Goal: Task Accomplishment & Management: Manage account settings

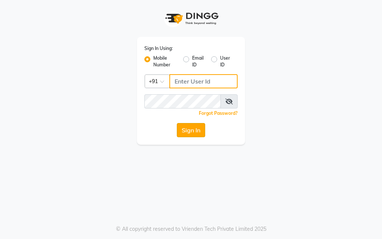
type input "8777539304"
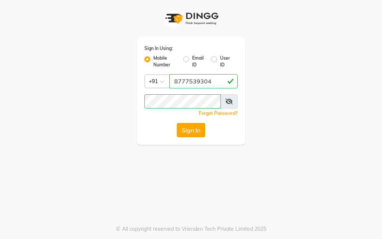
click at [182, 131] on button "Sign In" at bounding box center [191, 130] width 28 height 14
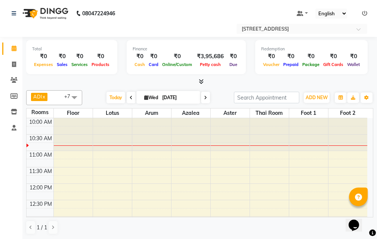
click at [205, 97] on icon at bounding box center [205, 98] width 3 height 4
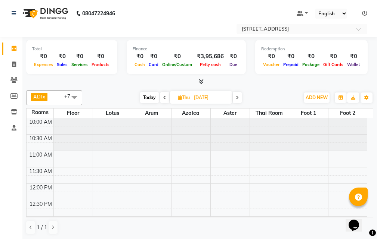
click at [237, 98] on icon at bounding box center [237, 98] width 3 height 4
click at [234, 96] on span at bounding box center [236, 98] width 9 height 12
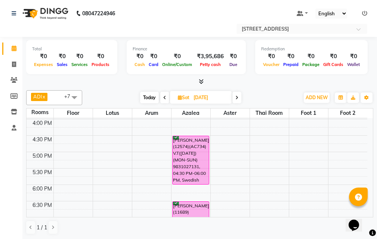
scroll to position [179, 0]
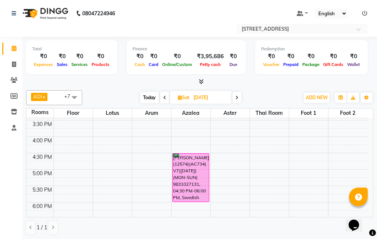
click at [238, 99] on span at bounding box center [236, 98] width 9 height 12
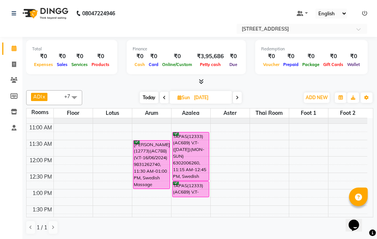
scroll to position [0, 0]
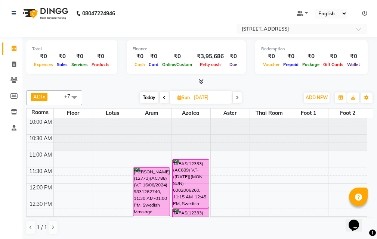
click at [238, 97] on icon at bounding box center [237, 98] width 3 height 4
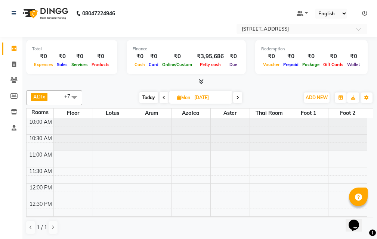
click at [239, 97] on icon at bounding box center [237, 98] width 3 height 4
click at [238, 99] on icon at bounding box center [236, 98] width 3 height 4
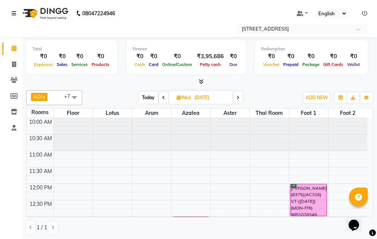
click at [150, 96] on span "Today" at bounding box center [148, 98] width 19 height 12
type input "[DATE]"
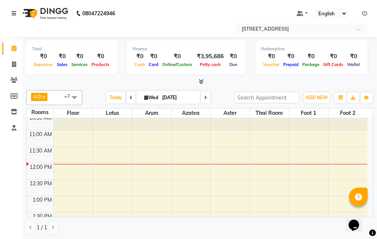
scroll to position [37, 0]
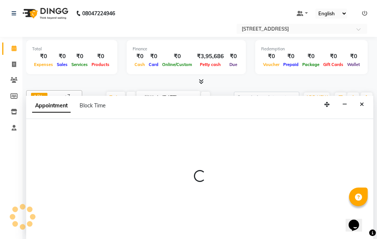
scroll to position [0, 0]
select select "765"
select select "tentative"
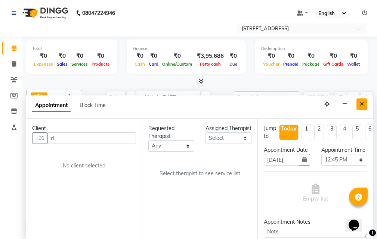
type input "d"
click at [366, 106] on button "Close" at bounding box center [361, 105] width 11 height 12
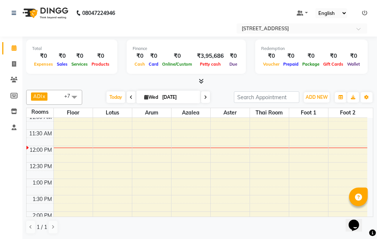
click at [176, 97] on input "[DATE]" at bounding box center [178, 97] width 37 height 11
select select "9"
select select "2025"
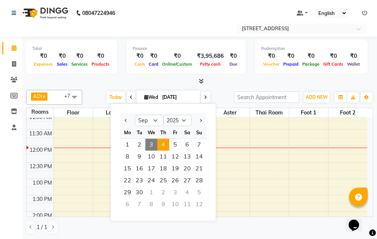
click at [164, 144] on span "4" at bounding box center [163, 145] width 12 height 12
type input "[DATE]"
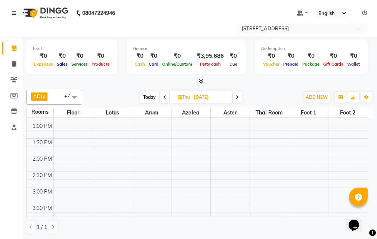
scroll to position [141, 0]
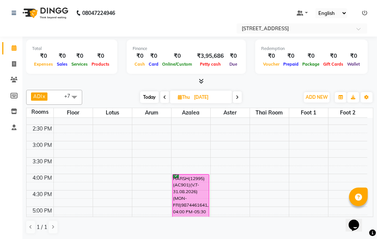
click at [155, 143] on div "10:00 AM 10:30 AM 11:00 AM 11:30 AM 12:00 PM 12:30 PM 1:00 PM 1:30 PM 2:00 PM 2…" at bounding box center [197, 190] width 341 height 427
select select "tentative"
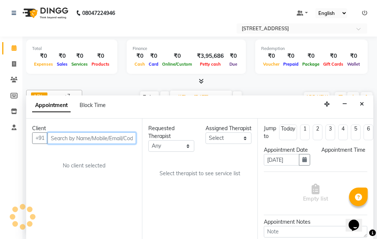
select select "900"
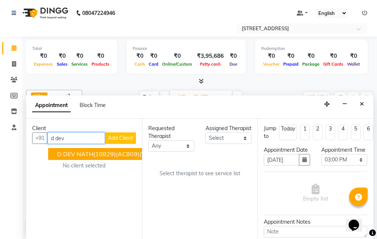
click at [117, 156] on span "D DEV NATH(10829)(AC809)(V.T-20/08/2026) 9681309604" at bounding box center [141, 154] width 169 height 7
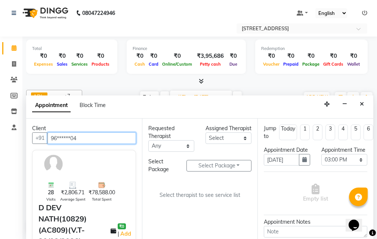
type input "96******04"
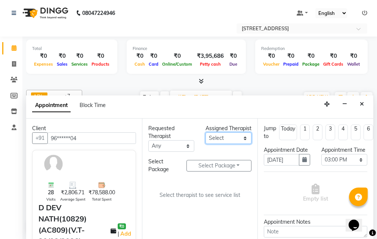
click at [231, 144] on select "Select ADI ANJU [PERSON_NAME] [DEMOGRAPHIC_DATA] 1 [PERSON_NAME] [PERSON_NAME]" at bounding box center [228, 139] width 46 height 12
select select "23013"
click at [205, 140] on select "Select ADI ANJU [PERSON_NAME] [DEMOGRAPHIC_DATA] 1 [PERSON_NAME] [PERSON_NAME]" at bounding box center [228, 139] width 46 height 12
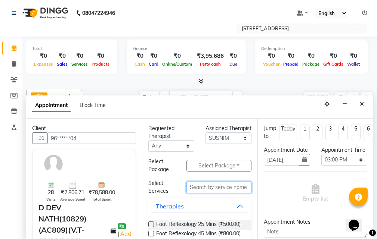
click at [204, 190] on input "text" at bounding box center [218, 188] width 65 height 12
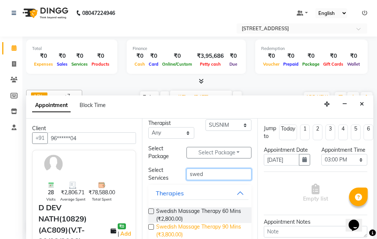
scroll to position [25, 0]
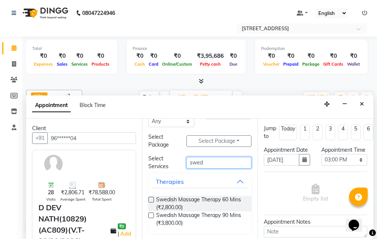
type input "swed"
click at [149, 215] on label at bounding box center [151, 216] width 6 height 6
click at [149, 215] on input "checkbox" at bounding box center [150, 216] width 5 height 5
checkbox input "true"
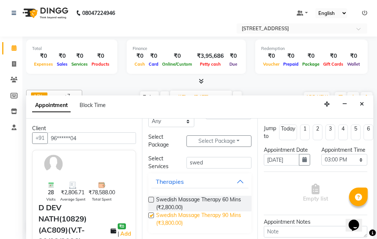
select select "1845"
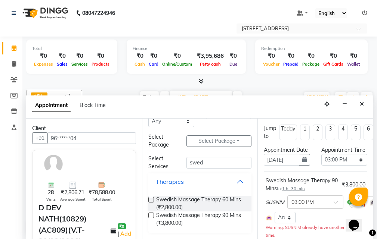
checkbox input "false"
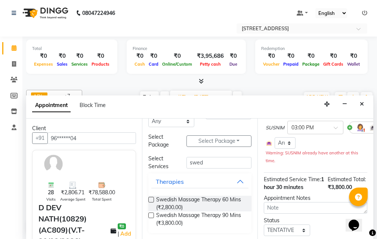
scroll to position [154, 0]
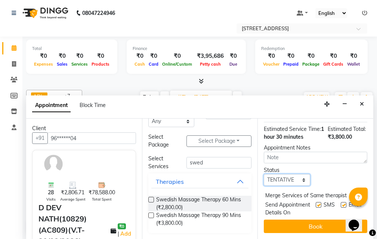
click at [300, 174] on select "Select TENTATIVE CONFIRM UPCOMING" at bounding box center [287, 180] width 46 height 12
select select "confirm booking"
click at [264, 174] on select "Select TENTATIVE CONFIRM UPCOMING" at bounding box center [287, 180] width 46 height 12
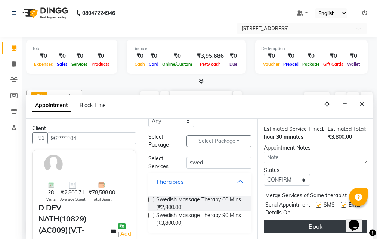
click at [292, 220] on button "Book" at bounding box center [315, 226] width 103 height 13
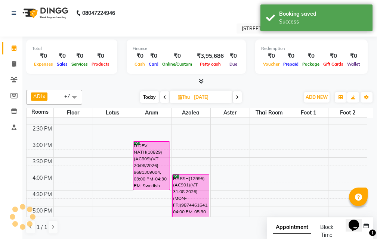
scroll to position [0, 0]
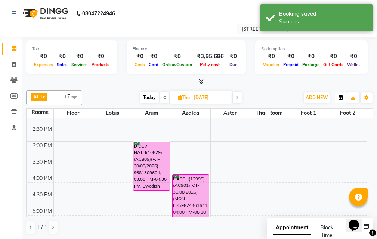
click at [340, 96] on icon "button" at bounding box center [340, 98] width 4 height 4
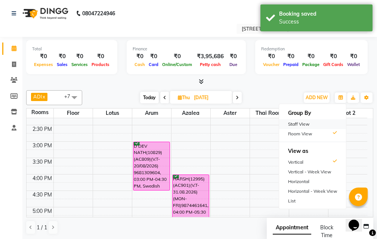
click at [314, 122] on div "Staff View" at bounding box center [312, 125] width 67 height 10
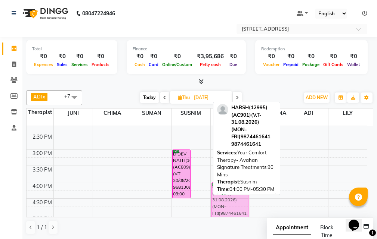
drag, startPoint x: 199, startPoint y: 184, endPoint x: 212, endPoint y: 183, distance: 13.2
click at [212, 183] on tr "D DEV NATH(10829)(AC809)(V.T-20/08/2026) 9681309604, 03:00 PM-04:30 PM, Swedish…" at bounding box center [197, 198] width 341 height 427
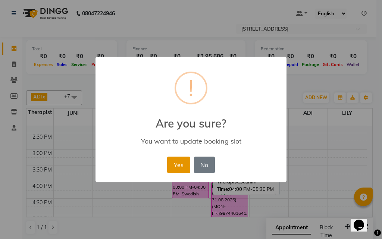
click at [180, 164] on button "Yes" at bounding box center [178, 165] width 23 height 16
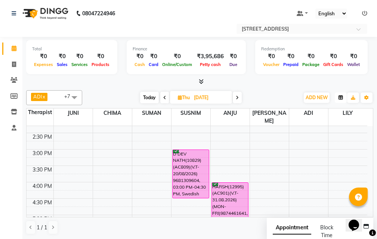
click at [344, 96] on button "button" at bounding box center [341, 98] width 12 height 10
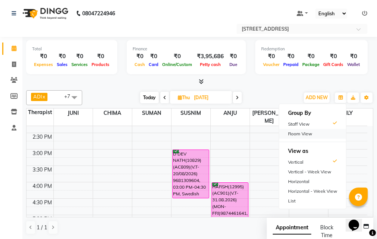
click at [320, 132] on div "Room View" at bounding box center [312, 134] width 67 height 10
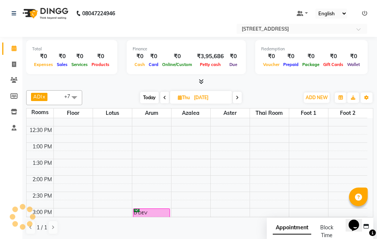
scroll to position [75, 0]
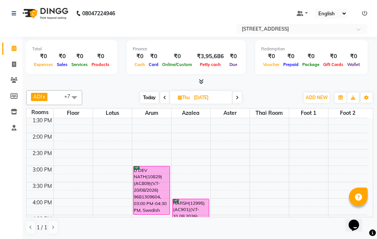
scroll to position [75, 0]
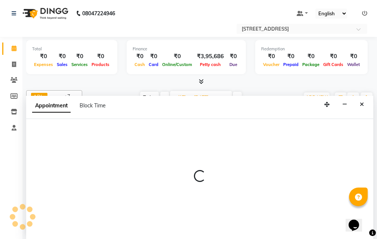
select select "825"
select select "tentative"
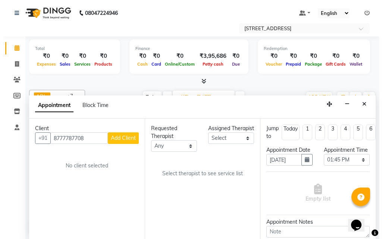
scroll to position [0, 0]
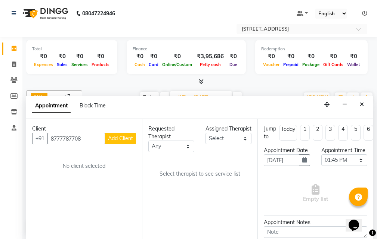
type input "8777787708"
click at [125, 140] on span "Add Client" at bounding box center [120, 138] width 25 height 7
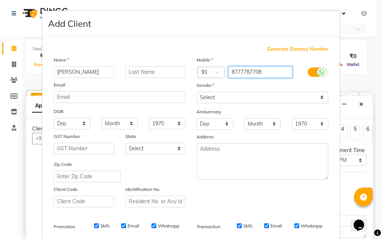
click at [263, 72] on input "8777787708" at bounding box center [261, 72] width 65 height 12
click at [92, 68] on input "supriya saha" at bounding box center [84, 72] width 60 height 12
click at [92, 67] on input "supriya saha" at bounding box center [84, 72] width 60 height 12
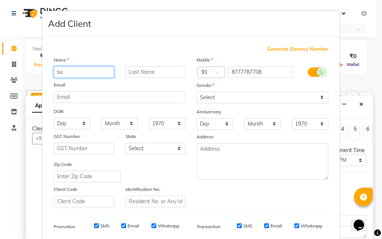
type input "s"
type input "[PERSON_NAME]"
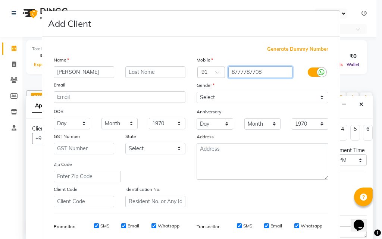
click at [242, 72] on input "8777787708" at bounding box center [261, 72] width 65 height 12
click at [243, 72] on input "8777787708" at bounding box center [261, 72] width 65 height 12
click at [175, 72] on input "text" at bounding box center [155, 72] width 60 height 12
paste input "8777787708"
type input "8777787708"
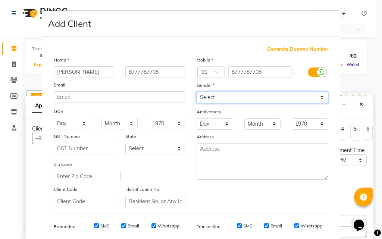
click at [300, 99] on select "Select [DEMOGRAPHIC_DATA] [DEMOGRAPHIC_DATA] Other Prefer Not To Say" at bounding box center [263, 98] width 132 height 12
select select "female"
click at [197, 92] on select "Select [DEMOGRAPHIC_DATA] [DEMOGRAPHIC_DATA] Other Prefer Not To Say" at bounding box center [263, 98] width 132 height 12
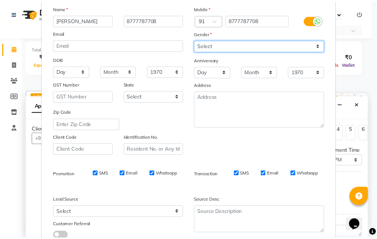
scroll to position [105, 0]
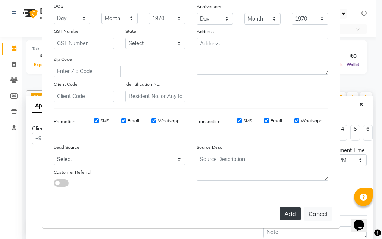
click at [286, 211] on button "Add" at bounding box center [290, 213] width 21 height 13
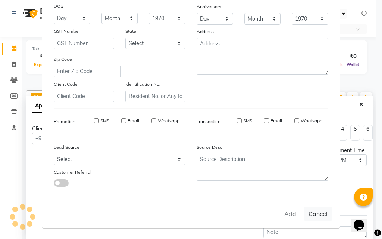
type input "87******08"
select select
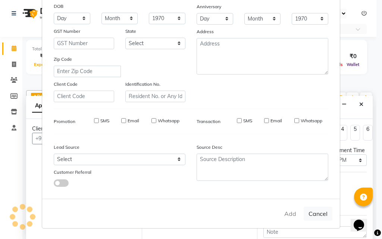
select select
checkbox input "false"
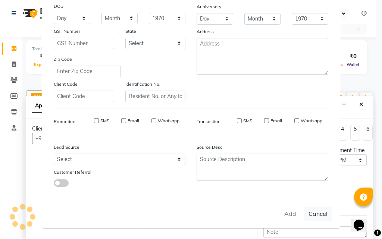
checkbox input "false"
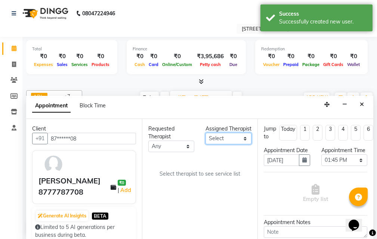
click at [224, 145] on select "Select ADI ANJU [PERSON_NAME] [DEMOGRAPHIC_DATA] 1 [PERSON_NAME] [PERSON_NAME]" at bounding box center [228, 139] width 46 height 12
select select "23013"
click at [205, 141] on select "Select ADI ANJU [PERSON_NAME] [DEMOGRAPHIC_DATA] 1 [PERSON_NAME] [PERSON_NAME]" at bounding box center [228, 139] width 46 height 12
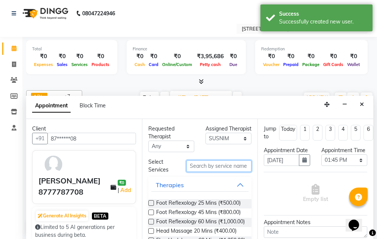
click at [211, 165] on input "text" at bounding box center [218, 167] width 65 height 12
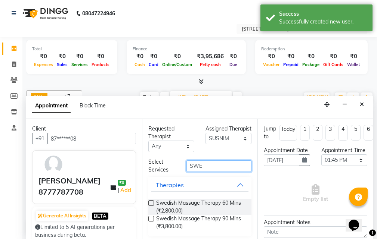
type input "SWE"
click at [153, 203] on label at bounding box center [151, 204] width 6 height 6
click at [153, 203] on input "checkbox" at bounding box center [150, 204] width 5 height 5
checkbox input "true"
select select "1847"
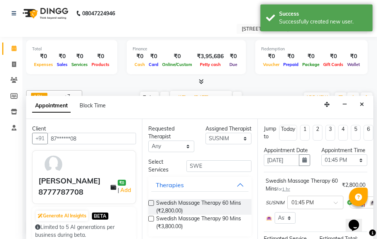
click at [153, 203] on label at bounding box center [151, 204] width 6 height 6
click at [153, 203] on input "checkbox" at bounding box center [150, 204] width 5 height 5
checkbox input "true"
select select "1847"
checkbox input "false"
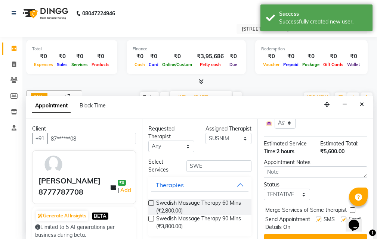
scroll to position [149, 0]
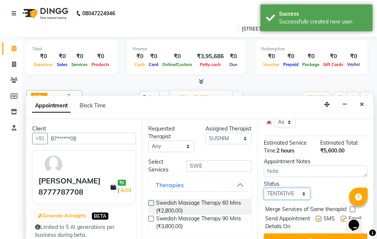
drag, startPoint x: 294, startPoint y: 200, endPoint x: 293, endPoint y: 205, distance: 4.6
click at [294, 200] on select "Select TENTATIVE CONFIRM UPCOMING" at bounding box center [287, 194] width 46 height 12
select select "confirm booking"
click at [264, 196] on select "Select TENTATIVE CONFIRM UPCOMING" at bounding box center [287, 194] width 46 height 12
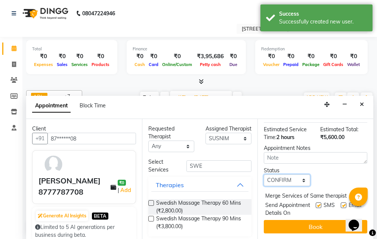
scroll to position [184, 0]
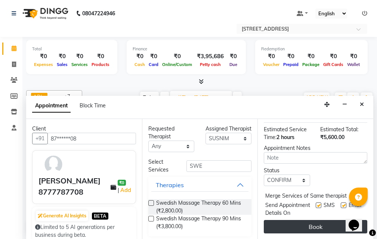
click at [310, 220] on button "Book" at bounding box center [315, 226] width 103 height 13
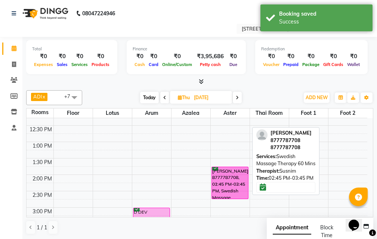
drag, startPoint x: 234, startPoint y: 199, endPoint x: 234, endPoint y: 173, distance: 26.9
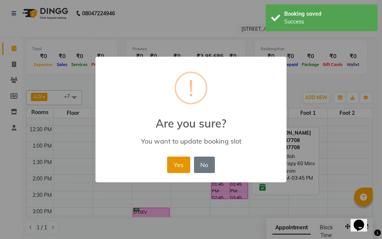
click at [187, 160] on button "Yes" at bounding box center [178, 165] width 23 height 16
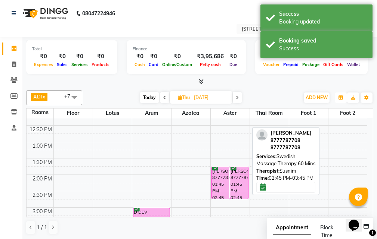
click at [342, 96] on icon "button" at bounding box center [340, 98] width 4 height 4
click at [327, 125] on div "Staff View" at bounding box center [312, 125] width 67 height 10
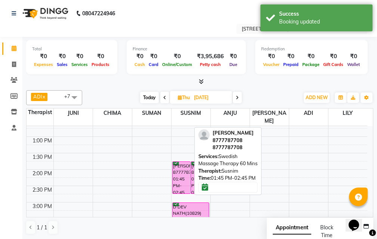
scroll to position [75, 0]
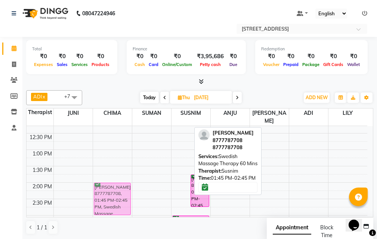
drag, startPoint x: 180, startPoint y: 173, endPoint x: 123, endPoint y: 178, distance: 57.0
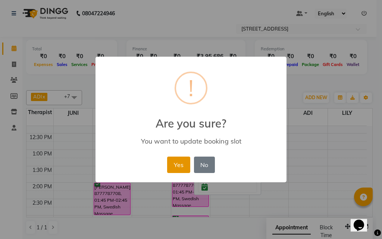
click at [183, 166] on button "Yes" at bounding box center [178, 165] width 23 height 16
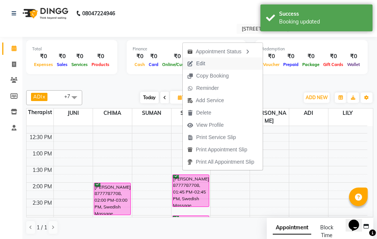
click at [227, 60] on button "Edit" at bounding box center [223, 64] width 80 height 12
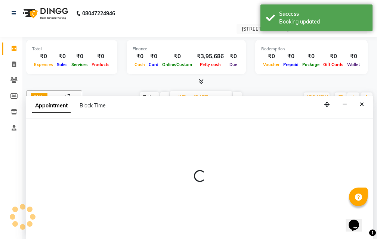
scroll to position [0, 0]
select select "confirm booking"
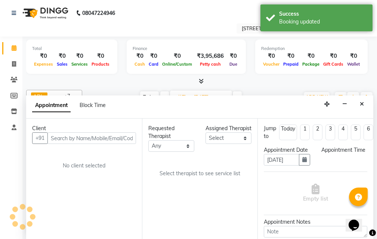
scroll to position [0, 0]
select select "23005"
select select "825"
select select "1847"
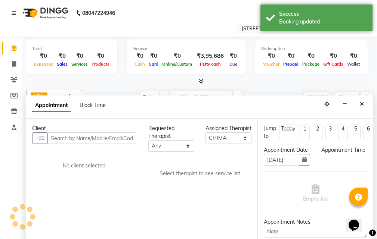
select select "1847"
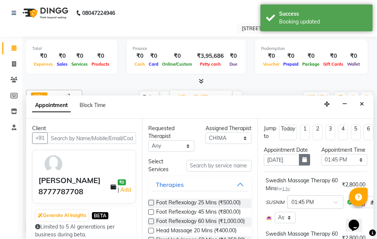
click at [302, 162] on icon "button" at bounding box center [304, 159] width 4 height 5
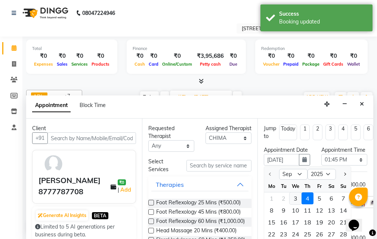
click at [298, 205] on div "3" at bounding box center [295, 199] width 12 height 12
type input "[DATE]"
select select "825"
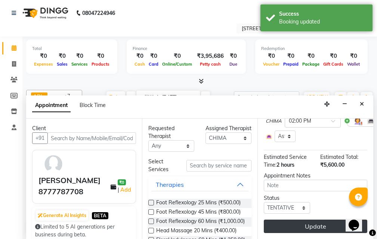
scroll to position [148, 0]
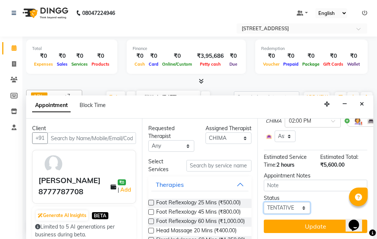
click at [295, 202] on select "Select TENTATIVE CONFIRM CHECK-IN UPCOMING" at bounding box center [287, 208] width 46 height 12
select select "confirm booking"
click at [264, 202] on select "Select TENTATIVE CONFIRM CHECK-IN UPCOMING" at bounding box center [287, 208] width 46 height 12
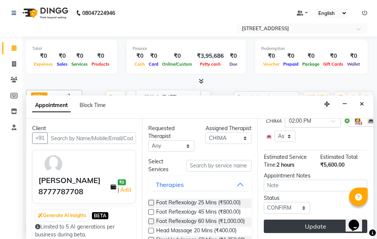
click at [308, 221] on button "Update" at bounding box center [315, 226] width 103 height 13
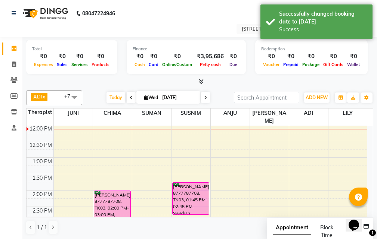
scroll to position [66, 0]
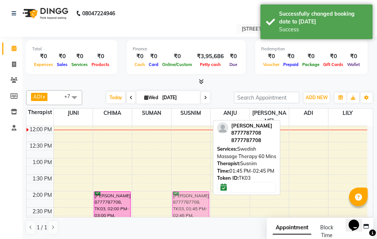
drag, startPoint x: 191, startPoint y: 186, endPoint x: 190, endPoint y: 194, distance: 8.2
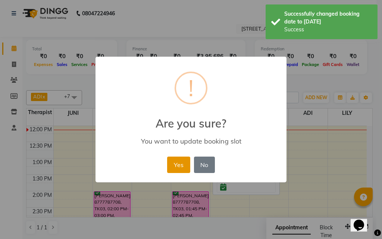
click at [183, 165] on button "Yes" at bounding box center [178, 165] width 23 height 16
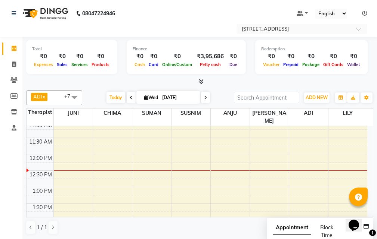
scroll to position [0, 0]
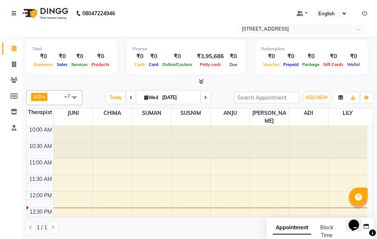
click at [344, 97] on button "button" at bounding box center [341, 98] width 12 height 10
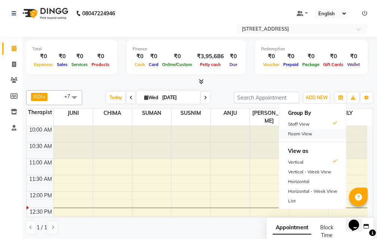
click at [302, 135] on div "Room View" at bounding box center [312, 134] width 67 height 10
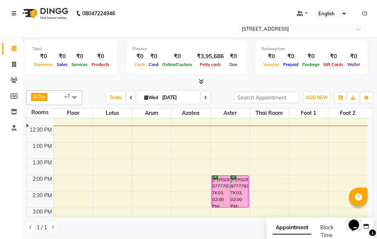
scroll to position [75, 0]
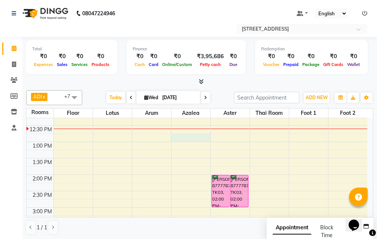
select select "tentative"
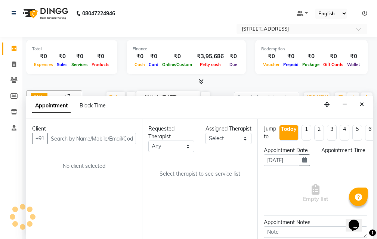
scroll to position [0, 0]
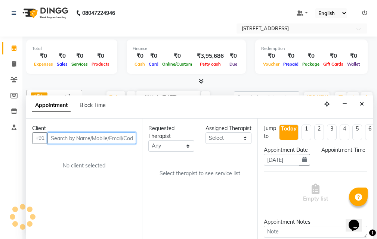
select select "765"
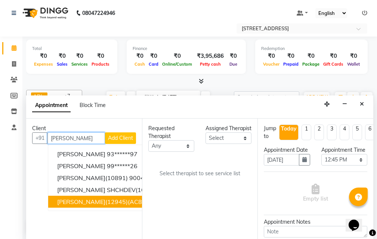
click at [88, 202] on span "[PERSON_NAME](12945)(AC888)(V.T-19/07/2026) (MON TO SUN) 9830682188" at bounding box center [169, 201] width 224 height 7
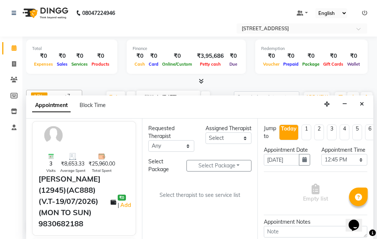
scroll to position [37, 0]
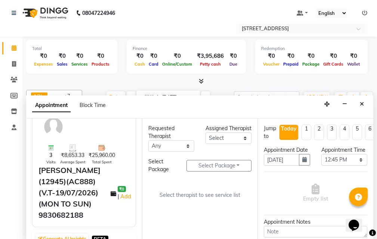
type input "98******88"
click at [240, 144] on select "Select ADI ANJU [PERSON_NAME] [DEMOGRAPHIC_DATA] 1 [PERSON_NAME] [PERSON_NAME]" at bounding box center [228, 139] width 46 height 12
select select "87872"
click at [205, 140] on select "Select ADI ANJU [PERSON_NAME] [DEMOGRAPHIC_DATA] 1 [PERSON_NAME] [PERSON_NAME]" at bounding box center [228, 139] width 46 height 12
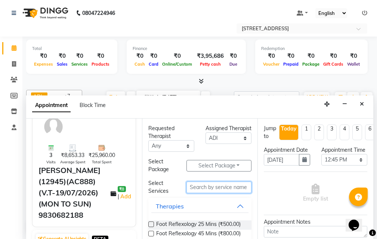
click at [217, 188] on input "text" at bounding box center [218, 188] width 65 height 12
type input "S"
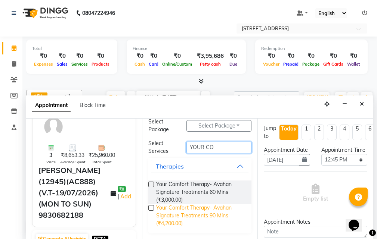
scroll to position [40, 0]
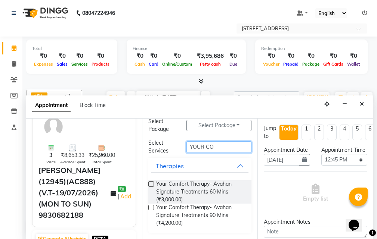
type input "YOUR CO"
click at [151, 207] on label at bounding box center [151, 208] width 6 height 6
click at [151, 207] on input "checkbox" at bounding box center [150, 208] width 5 height 5
checkbox input "true"
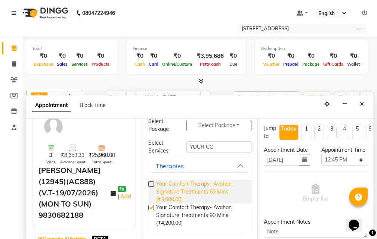
select select "1846"
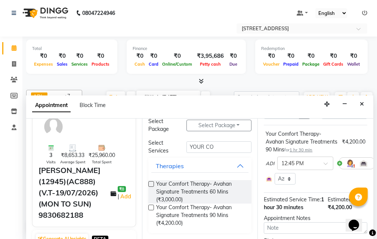
checkbox input "false"
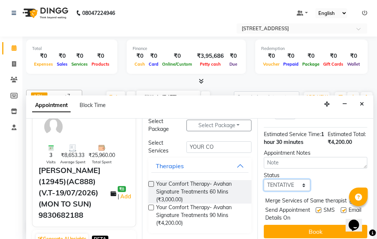
click at [295, 191] on select "Select TENTATIVE CONFIRM CHECK-IN UPCOMING" at bounding box center [287, 186] width 46 height 12
select select "confirm booking"
click at [264, 191] on select "Select TENTATIVE CONFIRM CHECK-IN UPCOMING" at bounding box center [287, 186] width 46 height 12
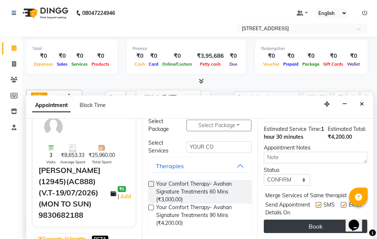
click at [310, 221] on button "Book" at bounding box center [315, 226] width 103 height 13
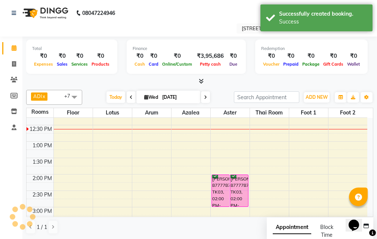
scroll to position [0, 0]
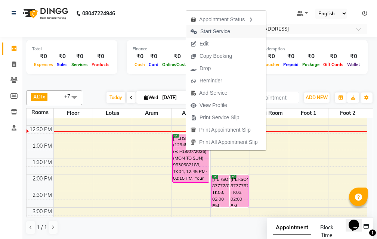
click at [224, 33] on span "Start Service" at bounding box center [215, 32] width 30 height 8
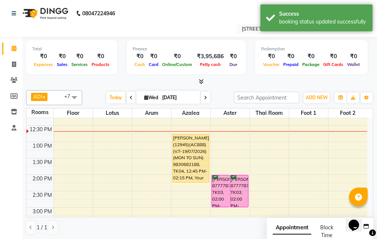
scroll to position [0, 0]
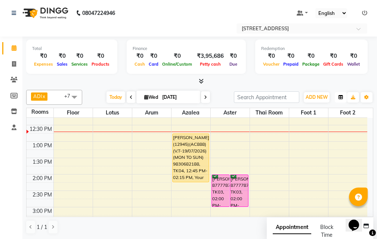
click at [336, 97] on button "button" at bounding box center [341, 97] width 12 height 10
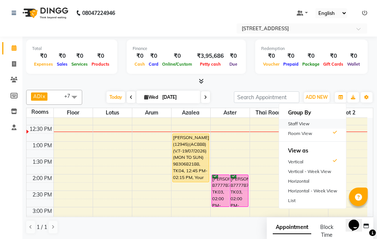
click at [314, 120] on div "Staff View" at bounding box center [312, 124] width 67 height 10
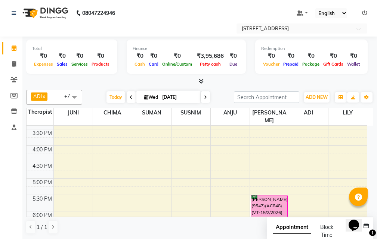
scroll to position [179, 0]
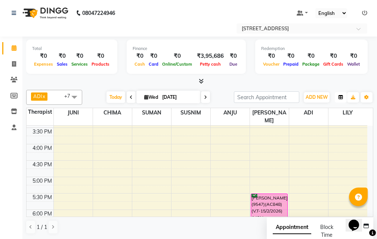
click at [337, 93] on button "button" at bounding box center [341, 97] width 12 height 10
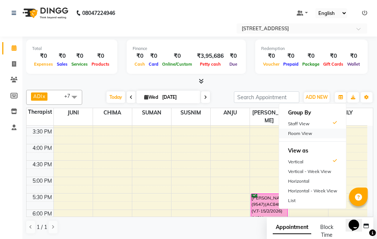
click at [320, 132] on div "Room View" at bounding box center [312, 134] width 67 height 10
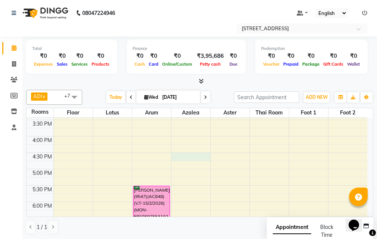
click at [180, 156] on div "10:00 AM 10:30 AM 11:00 AM 11:30 AM 12:00 PM 12:30 PM 1:00 PM 1:30 PM 2:00 PM 2…" at bounding box center [197, 153] width 341 height 427
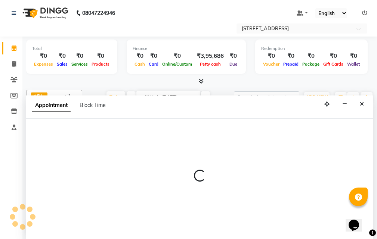
select select "990"
select select "tentative"
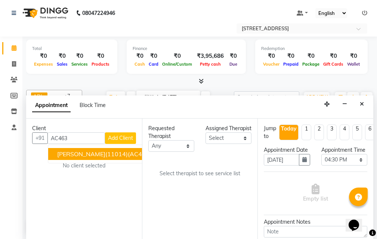
click at [105, 152] on span "[PERSON_NAME](11014)(AC463) ([DATE])(MON-SUN) 9674430143" at bounding box center [152, 154] width 191 height 7
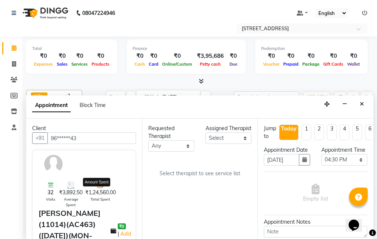
scroll to position [37, 0]
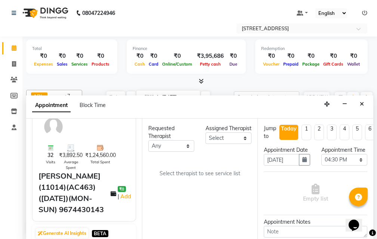
type input "96******43"
click at [241, 144] on select "Select ADI ANJU [PERSON_NAME] [DEMOGRAPHIC_DATA] 1 [PERSON_NAME] [PERSON_NAME]" at bounding box center [228, 139] width 46 height 12
select select "23004"
click at [205, 140] on select "Select ADI ANJU [PERSON_NAME] [DEMOGRAPHIC_DATA] 1 [PERSON_NAME] [PERSON_NAME]" at bounding box center [228, 139] width 46 height 12
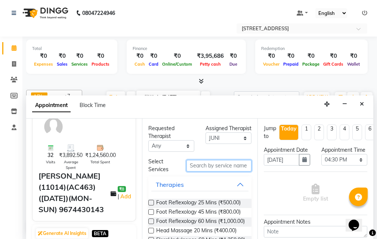
click at [208, 165] on input "text" at bounding box center [218, 166] width 65 height 12
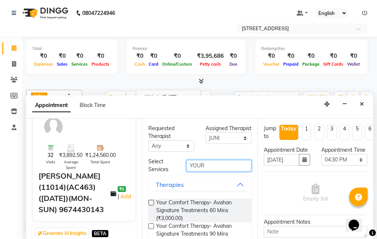
type input "YOUR"
click at [150, 203] on label at bounding box center [151, 203] width 6 height 6
click at [150, 203] on input "checkbox" at bounding box center [150, 203] width 5 height 5
checkbox input "true"
select select "1846"
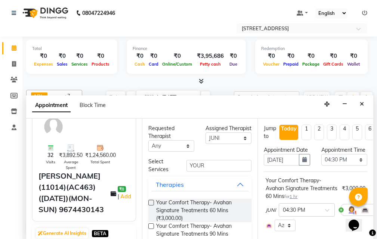
checkbox input "false"
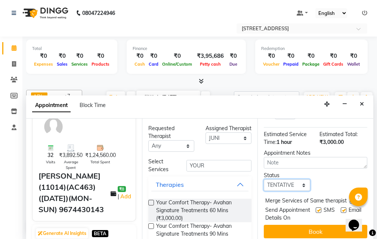
click at [294, 191] on select "Select TENTATIVE CONFIRM CHECK-IN UPCOMING" at bounding box center [287, 186] width 46 height 12
select select "confirm booking"
click at [264, 187] on select "Select TENTATIVE CONFIRM CHECK-IN UPCOMING" at bounding box center [287, 186] width 46 height 12
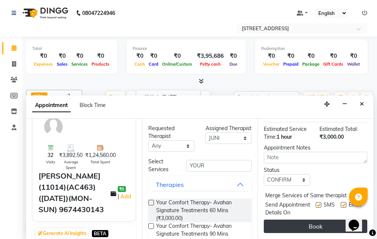
click at [302, 220] on button "Book" at bounding box center [315, 226] width 103 height 13
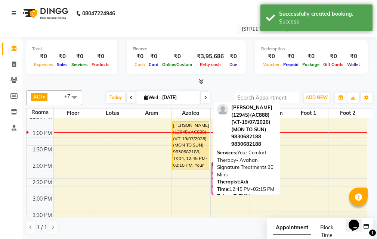
scroll to position [104, 0]
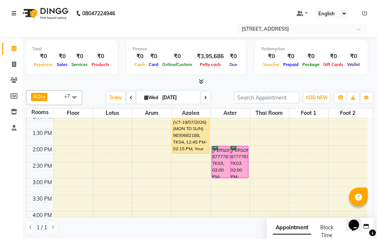
click at [143, 164] on div "10:00 AM 10:30 AM 11:00 AM 11:30 AM 12:00 PM 12:30 PM 1:00 PM 1:30 PM 2:00 PM 2…" at bounding box center [197, 228] width 341 height 427
select select "870"
select select "tentative"
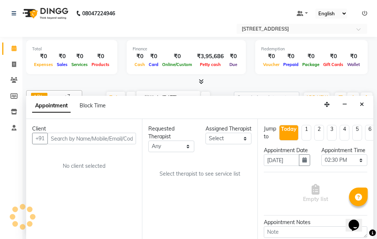
scroll to position [0, 0]
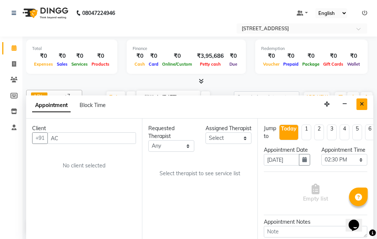
type input "AC"
click at [361, 102] on icon "Close" at bounding box center [362, 104] width 4 height 5
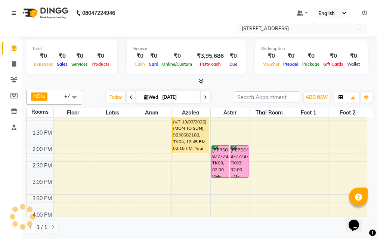
click at [342, 98] on icon "button" at bounding box center [340, 97] width 4 height 4
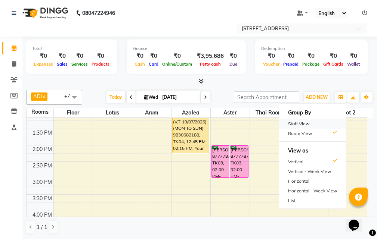
click at [327, 120] on div "Staff View" at bounding box center [312, 124] width 67 height 10
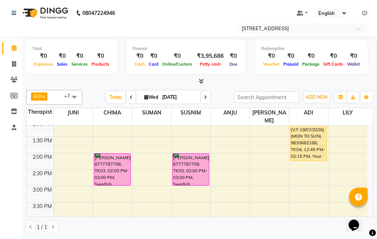
click at [261, 156] on div "10:00 AM 10:30 AM 11:00 AM 11:30 AM 12:00 PM 12:30 PM 1:00 PM 1:30 PM 2:00 PM 2…" at bounding box center [197, 235] width 341 height 427
select select "45391"
select select "tentative"
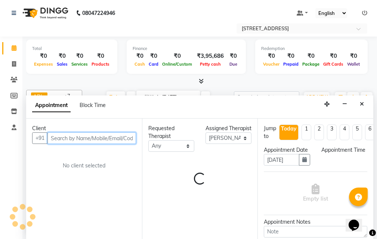
select select "855"
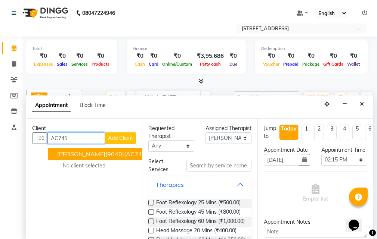
click at [84, 156] on span "[PERSON_NAME](9640)(AC745) V.T-([DATE])(MON-SUN) 9831202644" at bounding box center [156, 154] width 198 height 7
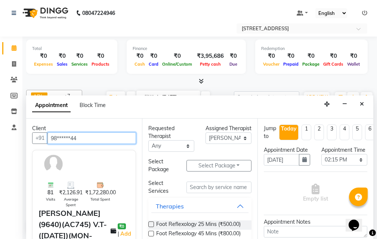
type input "98******44"
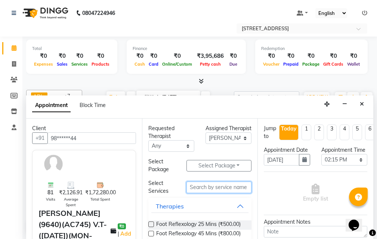
click at [227, 185] on input "text" at bounding box center [218, 188] width 65 height 12
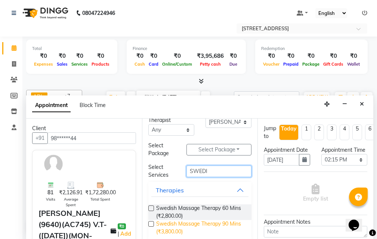
scroll to position [25, 0]
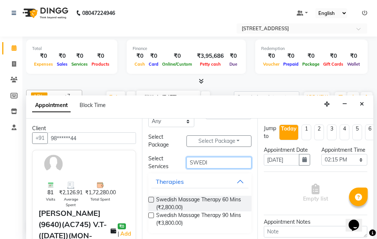
type input "SWEDI"
click at [152, 214] on label at bounding box center [151, 216] width 6 height 6
click at [152, 214] on input "checkbox" at bounding box center [150, 216] width 5 height 5
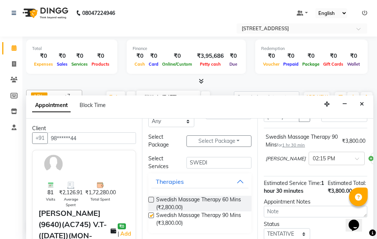
checkbox input "false"
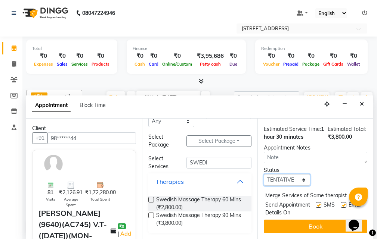
click at [296, 174] on select "Select TENTATIVE CONFIRM CHECK-IN UPCOMING" at bounding box center [287, 180] width 46 height 12
select select "confirm booking"
click at [264, 174] on select "Select TENTATIVE CONFIRM CHECK-IN UPCOMING" at bounding box center [287, 180] width 46 height 12
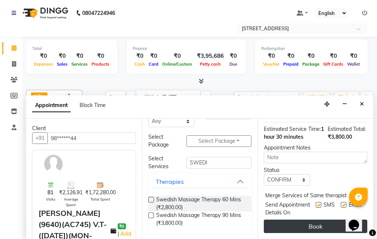
click at [300, 221] on button "Book" at bounding box center [315, 226] width 103 height 13
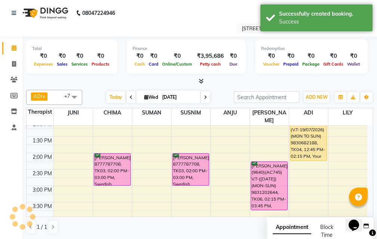
scroll to position [0, 0]
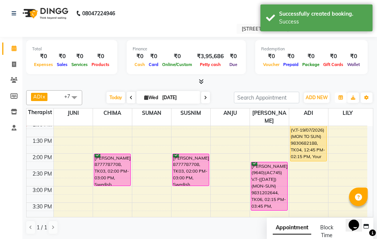
click at [342, 96] on icon "button" at bounding box center [340, 98] width 4 height 4
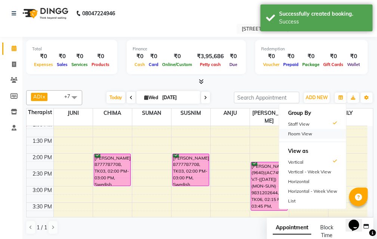
click at [318, 134] on div "Room View" at bounding box center [312, 134] width 67 height 10
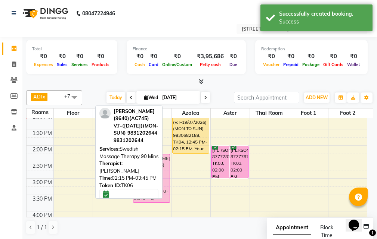
drag, startPoint x: 77, startPoint y: 163, endPoint x: 148, endPoint y: 162, distance: 71.0
click at [148, 162] on div "ADI x ANJU x BENU x CHIMA x JUNI x LILY x SUMAN x SUSNIM x +7 Select All ADI AN…" at bounding box center [199, 162] width 347 height 151
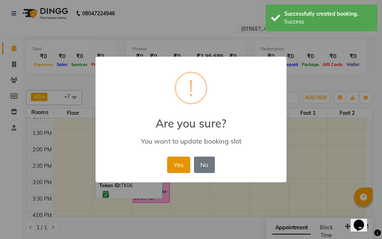
click at [181, 160] on button "Yes" at bounding box center [178, 165] width 23 height 16
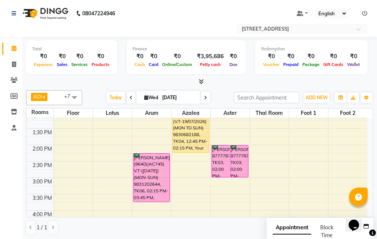
scroll to position [104, 0]
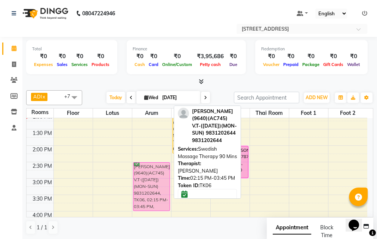
drag, startPoint x: 146, startPoint y: 159, endPoint x: 146, endPoint y: 165, distance: 6.7
click at [146, 165] on div "NITAI DEY(9640)(AC745) V.T-(10-05-2026)(MON-SUN) 9831202644, TK06, 02:15 PM-03:…" at bounding box center [151, 228] width 39 height 427
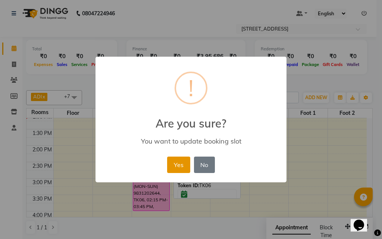
click at [179, 167] on button "Yes" at bounding box center [178, 165] width 23 height 16
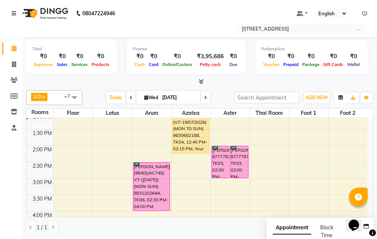
click at [343, 99] on button "button" at bounding box center [341, 98] width 12 height 10
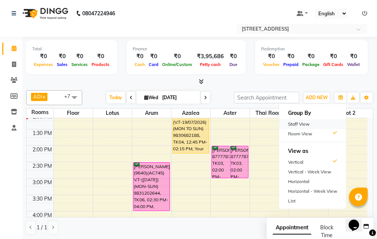
click at [325, 123] on div "Staff View" at bounding box center [312, 125] width 67 height 10
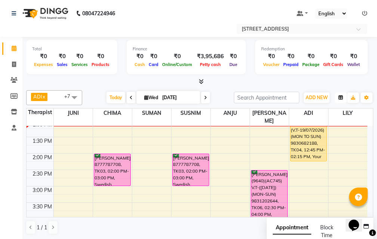
click at [341, 97] on icon "button" at bounding box center [340, 98] width 4 height 4
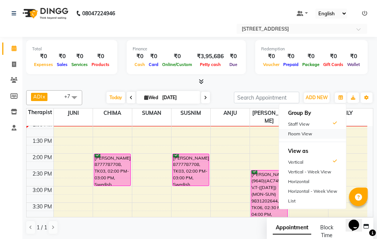
click at [326, 131] on div "Room View" at bounding box center [312, 134] width 67 height 10
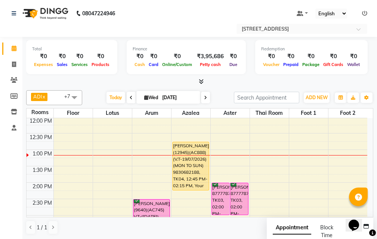
scroll to position [66, 0]
click at [342, 99] on icon "button" at bounding box center [340, 98] width 4 height 4
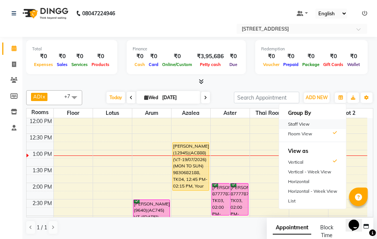
click at [320, 122] on div "Staff View" at bounding box center [312, 125] width 67 height 10
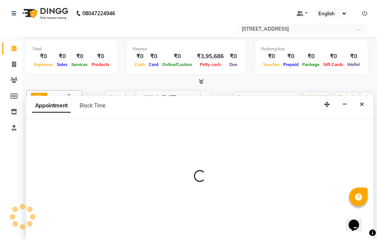
scroll to position [0, 0]
select select "23005"
select select "795"
select select "tentative"
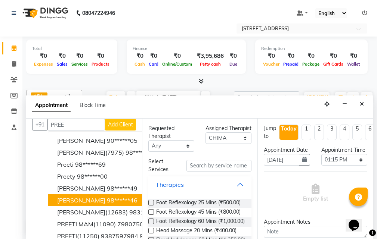
scroll to position [25, 0]
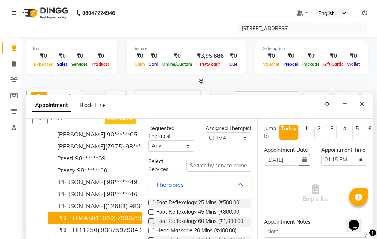
click at [109, 214] on span "PREETI MAM(11090) 7980750356" at bounding box center [105, 217] width 97 height 7
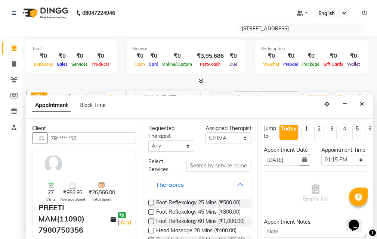
type input "79******56"
click at [233, 168] on input "text" at bounding box center [218, 166] width 65 height 12
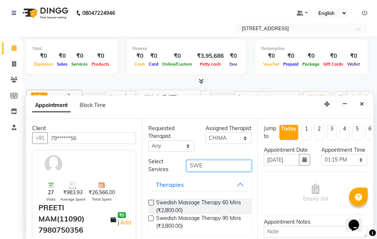
type input "SWE"
click at [152, 202] on label at bounding box center [151, 203] width 6 height 6
click at [152, 202] on input "checkbox" at bounding box center [150, 203] width 5 height 5
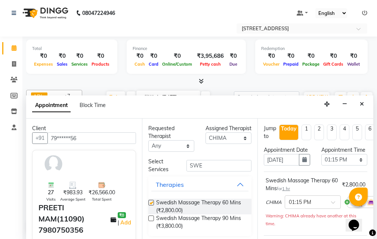
checkbox input "false"
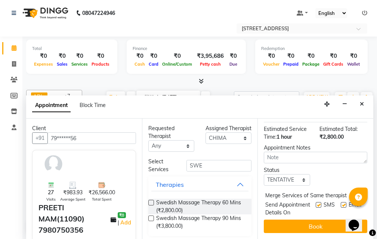
scroll to position [135, 0]
click at [308, 167] on div "Status Select TENTATIVE CONFIRM CHECK-IN UPCOMING" at bounding box center [286, 176] width 57 height 19
click at [299, 174] on select "Select TENTATIVE CONFIRM CHECK-IN UPCOMING" at bounding box center [287, 180] width 46 height 12
select select "confirm booking"
click at [264, 174] on select "Select TENTATIVE CONFIRM CHECK-IN UPCOMING" at bounding box center [287, 180] width 46 height 12
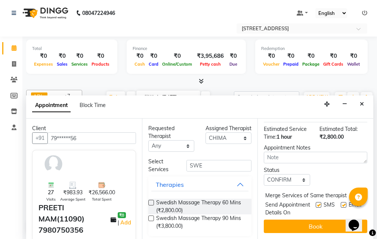
click at [316, 202] on label at bounding box center [319, 205] width 6 height 6
click at [316, 204] on input "checkbox" at bounding box center [318, 206] width 5 height 5
checkbox input "false"
click at [341, 201] on div "Email" at bounding box center [354, 209] width 27 height 16
click at [341, 202] on label at bounding box center [344, 205] width 6 height 6
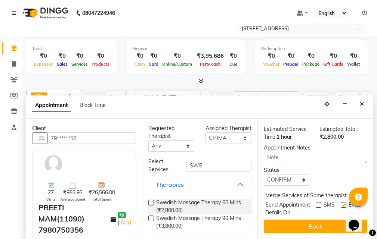
click at [341, 204] on input "checkbox" at bounding box center [343, 206] width 5 height 5
checkbox input "false"
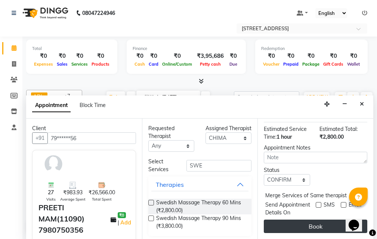
click at [332, 220] on button "Book" at bounding box center [315, 226] width 103 height 13
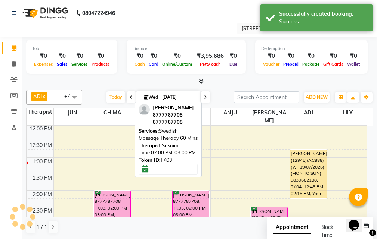
scroll to position [0, 0]
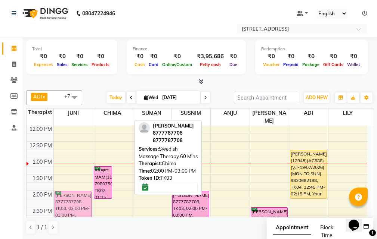
drag, startPoint x: 123, startPoint y: 188, endPoint x: 82, endPoint y: 189, distance: 41.1
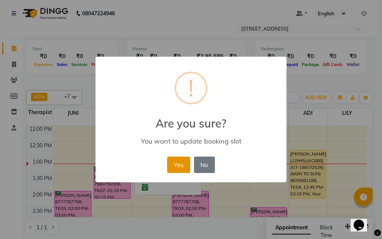
click at [176, 165] on button "Yes" at bounding box center [178, 165] width 23 height 16
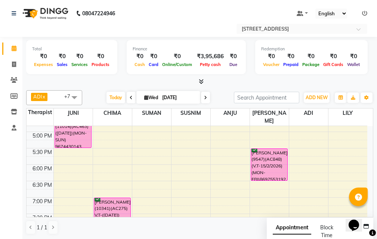
scroll to position [0, 0]
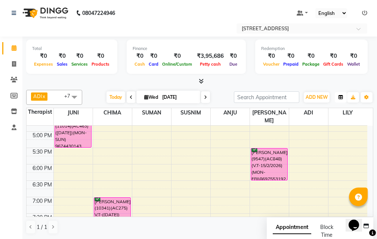
click at [340, 96] on icon "button" at bounding box center [340, 97] width 4 height 4
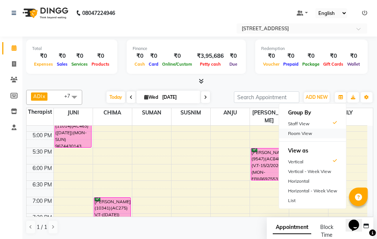
click at [326, 135] on div "Room View" at bounding box center [312, 134] width 67 height 10
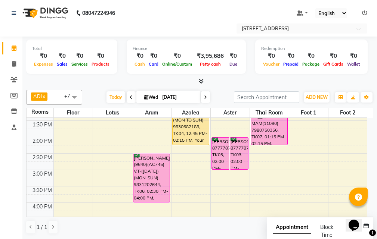
scroll to position [75, 0]
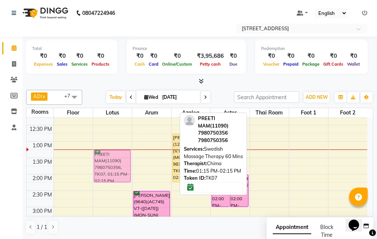
drag, startPoint x: 256, startPoint y: 153, endPoint x: 112, endPoint y: 156, distance: 143.4
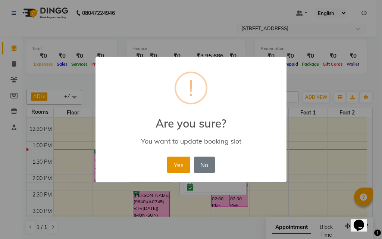
click at [172, 165] on button "Yes" at bounding box center [178, 165] width 23 height 16
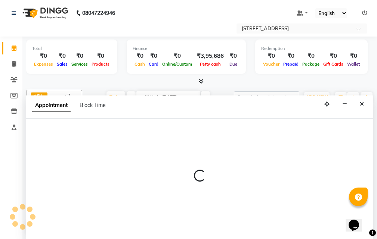
select select "795"
select select "tentative"
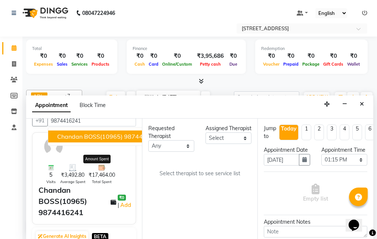
scroll to position [0, 0]
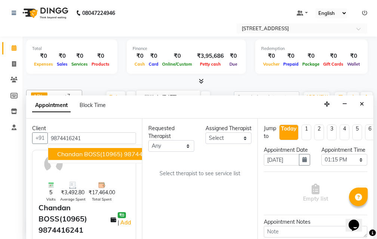
click at [94, 154] on span "Chandan BOSS(10965) 9874416241" at bounding box center [109, 154] width 104 height 7
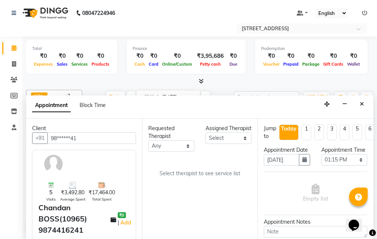
type input "98******41"
click at [240, 144] on select "Select ADI ANJU [PERSON_NAME] [DEMOGRAPHIC_DATA] 1 [PERSON_NAME] [PERSON_NAME]" at bounding box center [228, 139] width 46 height 12
select select "23013"
click at [205, 140] on select "Select ADI ANJU [PERSON_NAME] [DEMOGRAPHIC_DATA] 1 [PERSON_NAME] [PERSON_NAME]" at bounding box center [228, 139] width 46 height 12
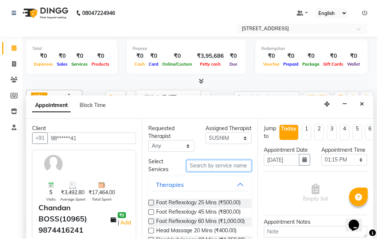
click at [214, 168] on input "text" at bounding box center [218, 166] width 65 height 12
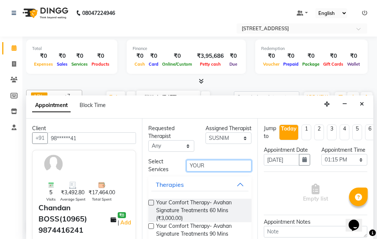
type input "YOUR"
click at [152, 202] on label at bounding box center [151, 203] width 6 height 6
click at [152, 202] on input "checkbox" at bounding box center [150, 203] width 5 height 5
checkbox input "true"
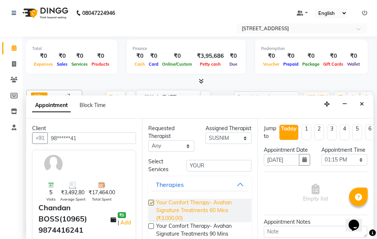
select select "1845"
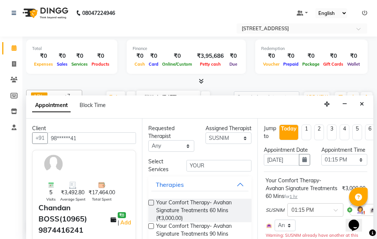
checkbox input "false"
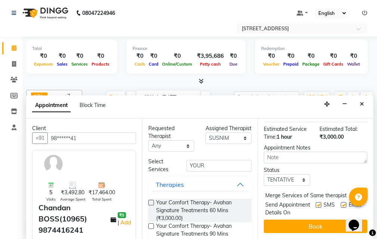
scroll to position [149, 0]
click at [299, 174] on select "Select TENTATIVE CONFIRM CHECK-IN UPCOMING" at bounding box center [287, 180] width 46 height 12
select select "confirm booking"
click at [264, 174] on select "Select TENTATIVE CONFIRM CHECK-IN UPCOMING" at bounding box center [287, 180] width 46 height 12
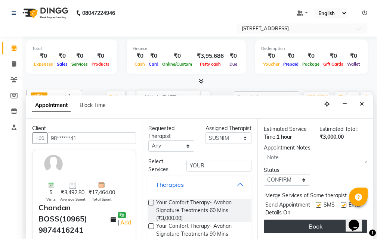
click at [304, 227] on button "Book" at bounding box center [315, 226] width 103 height 13
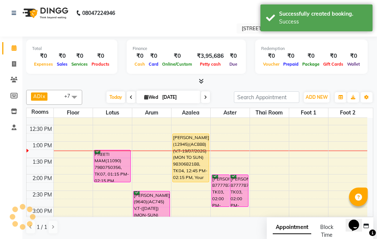
scroll to position [0, 0]
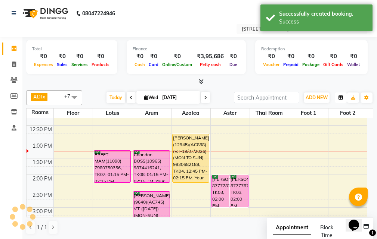
click at [341, 94] on button "button" at bounding box center [341, 98] width 12 height 10
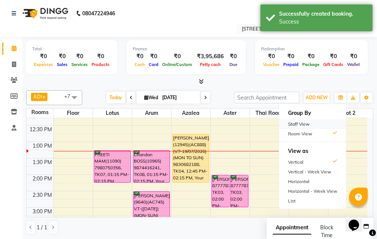
click at [332, 122] on div "Staff View" at bounding box center [312, 125] width 67 height 10
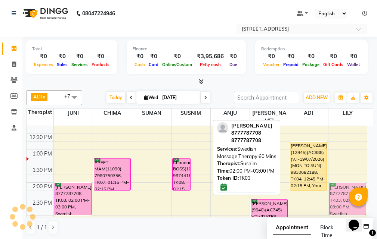
drag, startPoint x: 200, startPoint y: 180, endPoint x: 333, endPoint y: 177, distance: 133.0
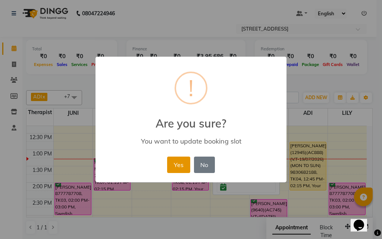
click at [176, 164] on button "Yes" at bounding box center [178, 165] width 23 height 16
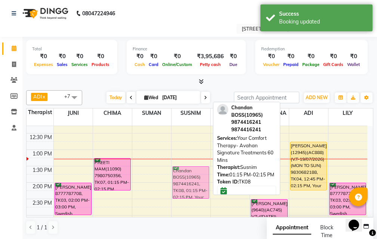
drag, startPoint x: 183, startPoint y: 158, endPoint x: 183, endPoint y: 164, distance: 6.0
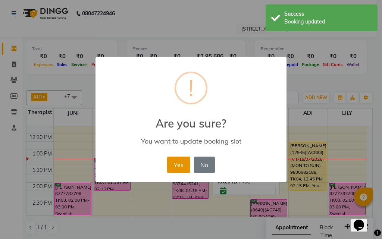
click at [186, 161] on button "Yes" at bounding box center [178, 165] width 23 height 16
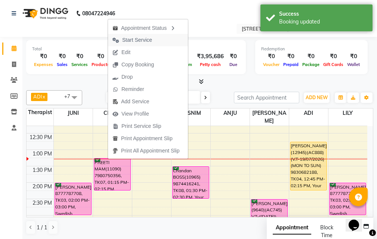
click at [167, 41] on button "Start Service" at bounding box center [148, 40] width 80 height 12
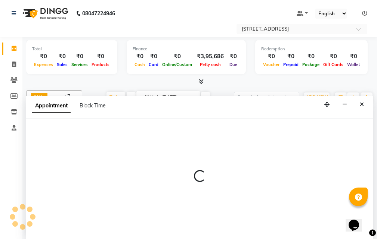
select select "45390"
select select "900"
select select "tentative"
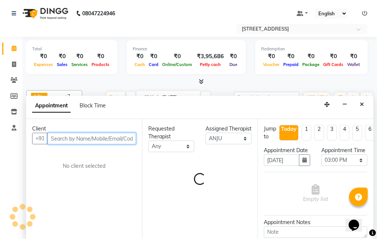
scroll to position [0, 0]
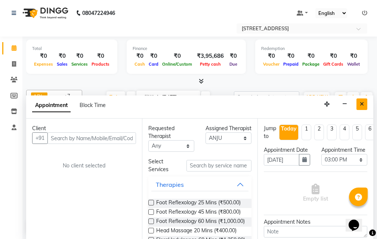
click at [360, 101] on button "Close" at bounding box center [361, 105] width 11 height 12
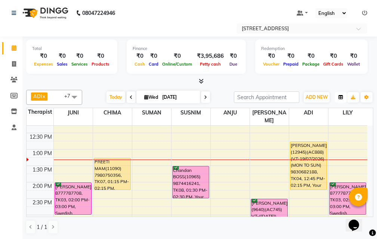
click at [336, 99] on button "button" at bounding box center [341, 97] width 12 height 10
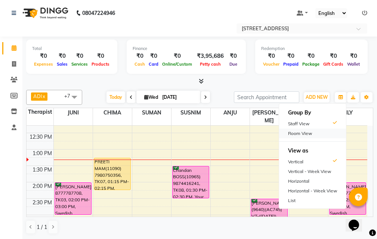
click at [332, 133] on div "Room View" at bounding box center [312, 134] width 67 height 10
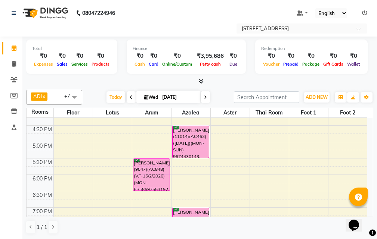
scroll to position [224, 0]
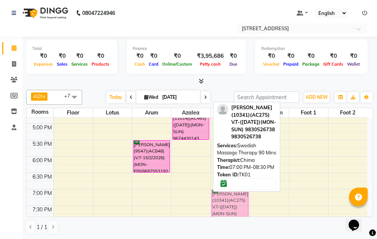
drag, startPoint x: 183, startPoint y: 198, endPoint x: 212, endPoint y: 198, distance: 29.1
click at [212, 198] on tr "PREETI MAM(11090) 7980750356, TK07, 01:15 PM-02:15 PM, Swedish Massage Therapy …" at bounding box center [197, 107] width 341 height 427
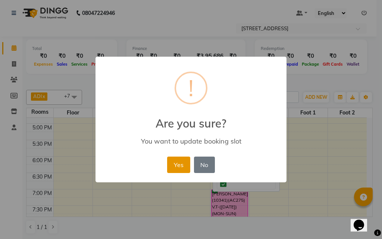
click at [181, 164] on button "Yes" at bounding box center [178, 165] width 23 height 16
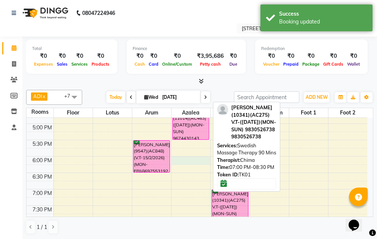
click at [183, 159] on div "10:00 AM 10:30 AM 11:00 AM 11:30 AM 12:00 PM 12:30 PM 1:00 PM 1:30 PM 2:00 PM 2…" at bounding box center [197, 107] width 341 height 427
select select "1080"
select select "tentative"
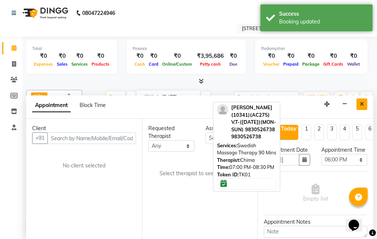
click at [363, 102] on icon "Close" at bounding box center [362, 104] width 4 height 5
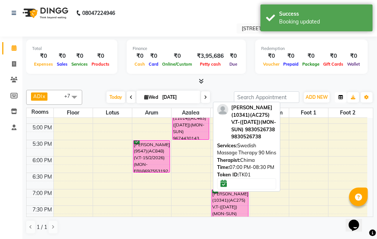
click at [338, 98] on button "button" at bounding box center [341, 97] width 12 height 10
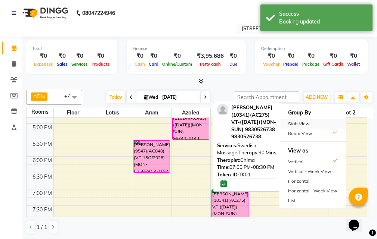
click at [326, 125] on div "Staff View" at bounding box center [312, 124] width 67 height 10
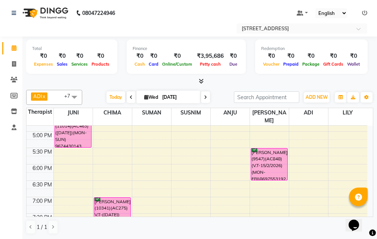
click at [187, 160] on div "10:00 AM 10:30 AM 11:00 AM 11:30 AM 12:00 PM 12:30 PM 1:00 PM 1:30 PM 2:00 PM 2…" at bounding box center [197, 115] width 341 height 427
select select "23013"
select select "tentative"
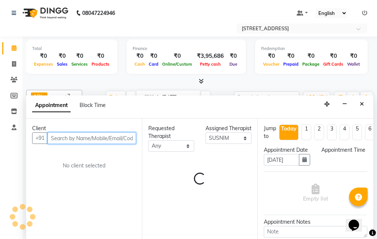
select select "1080"
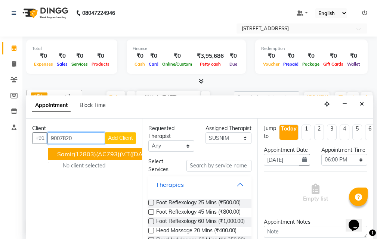
click at [120, 149] on button "Samir(12803)(AC793)(V.T(03-01-2026)(MON TO SUN) 9007820935 90******35" at bounding box center [161, 154] width 226 height 12
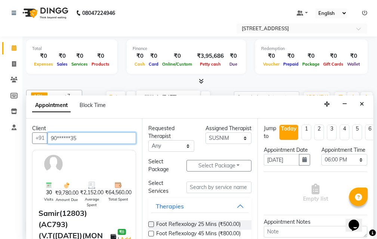
type input "90******35"
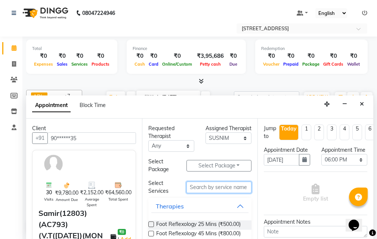
click at [223, 187] on input "text" at bounding box center [218, 188] width 65 height 12
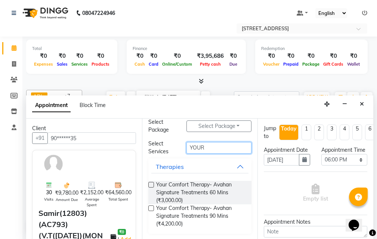
scroll to position [40, 0]
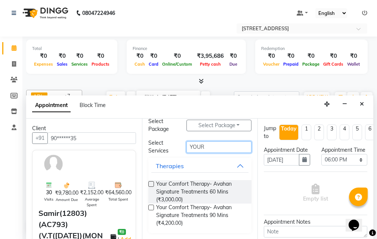
type input "YOUR"
click at [151, 208] on label at bounding box center [151, 208] width 6 height 6
click at [151, 208] on input "checkbox" at bounding box center [150, 208] width 5 height 5
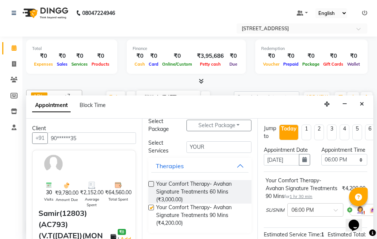
checkbox input "false"
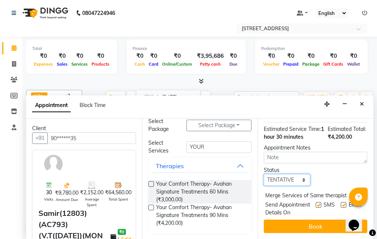
click at [302, 186] on select "Select TENTATIVE CONFIRM CHECK-IN UPCOMING" at bounding box center [287, 180] width 46 height 12
select select "confirm booking"
click at [264, 186] on select "Select TENTATIVE CONFIRM CHECK-IN UPCOMING" at bounding box center [287, 180] width 46 height 12
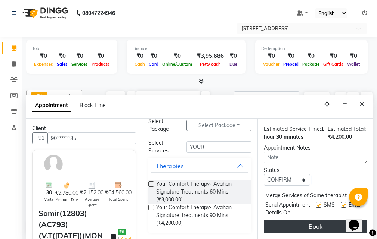
click at [317, 220] on button "Book" at bounding box center [315, 226] width 103 height 13
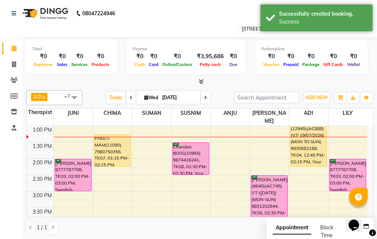
scroll to position [112, 0]
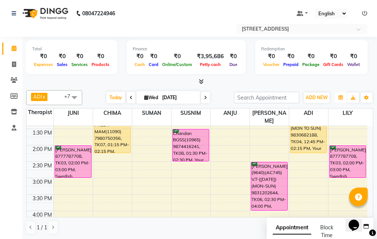
click at [344, 99] on button "button" at bounding box center [341, 98] width 12 height 10
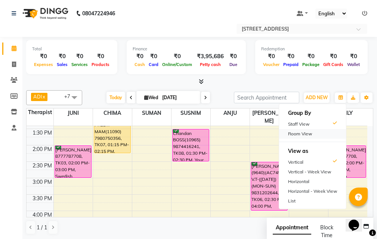
click at [324, 133] on div "Room View" at bounding box center [312, 134] width 67 height 10
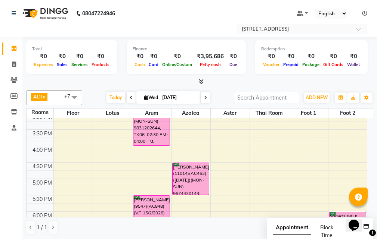
scroll to position [224, 0]
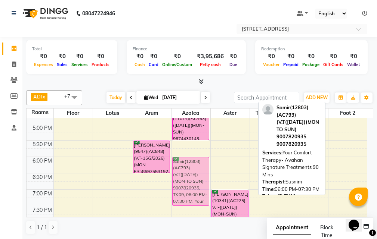
drag, startPoint x: 348, startPoint y: 167, endPoint x: 196, endPoint y: 167, distance: 152.0
click at [197, 166] on tr "PREETI MAM(11090) 7980750356, TK07, 01:15 PM-02:15 PM, Swedish Massage Therapy …" at bounding box center [197, 107] width 341 height 427
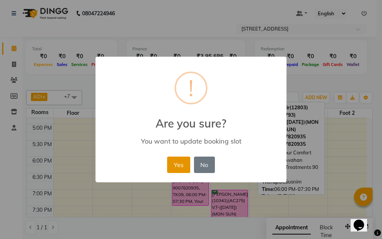
click at [180, 160] on button "Yes" at bounding box center [178, 165] width 23 height 16
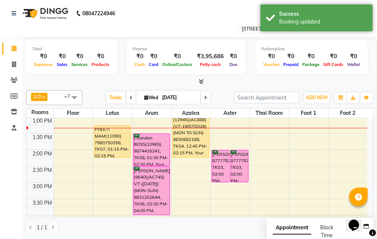
scroll to position [75, 0]
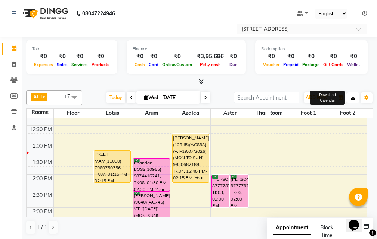
click at [347, 95] on button "button" at bounding box center [353, 98] width 12 height 10
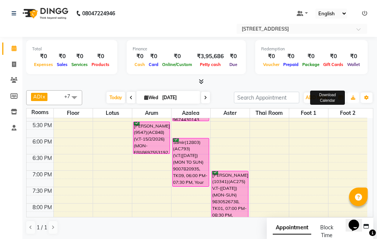
scroll to position [261, 0]
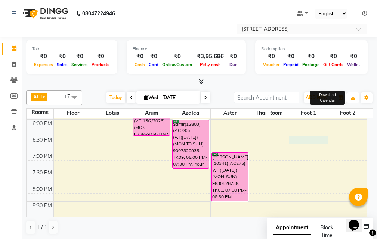
click at [306, 139] on div "10:00 AM 10:30 AM 11:00 AM 11:30 AM 12:00 PM 12:30 PM 1:00 PM 1:30 PM 2:00 PM 2…" at bounding box center [197, 70] width 341 height 427
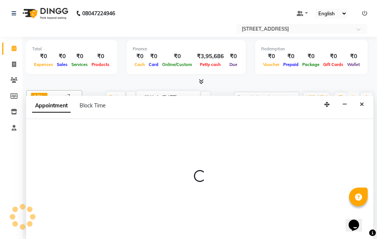
scroll to position [0, 0]
select select "1110"
select select "tentative"
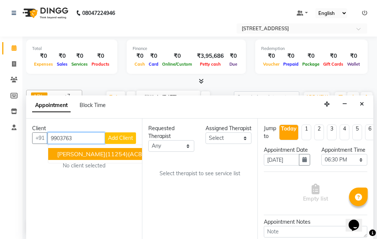
click at [115, 153] on span "[PERSON_NAME](11254)(AC892)(VT-16.08.26) (MON - SUN)9903763727" at bounding box center [161, 154] width 208 height 7
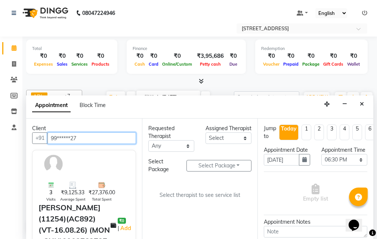
type input "99******27"
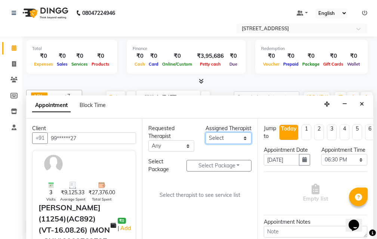
click at [247, 144] on select "Select ADI ANJU [PERSON_NAME] [DEMOGRAPHIC_DATA] 1 [PERSON_NAME] [PERSON_NAME]" at bounding box center [228, 139] width 46 height 12
select select "87872"
click at [205, 140] on select "Select ADI ANJU [PERSON_NAME] [DEMOGRAPHIC_DATA] 1 [PERSON_NAME] [PERSON_NAME]" at bounding box center [228, 139] width 46 height 12
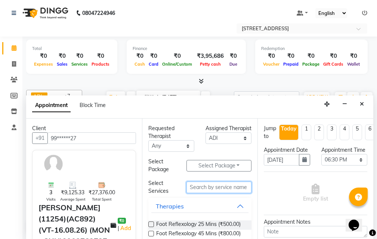
click at [208, 186] on input "text" at bounding box center [218, 188] width 65 height 12
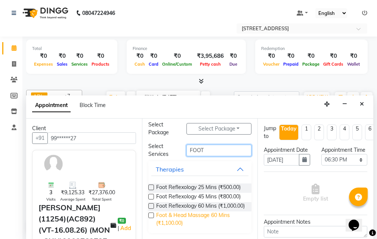
scroll to position [56, 0]
type input "FOOT"
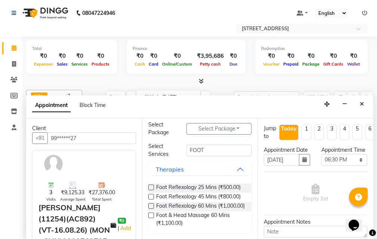
click at [150, 215] on label at bounding box center [151, 216] width 6 height 6
click at [150, 215] on input "checkbox" at bounding box center [150, 216] width 5 height 5
checkbox input "true"
select select "1852"
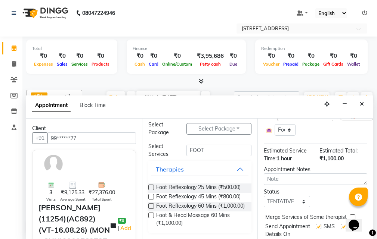
scroll to position [75, 0]
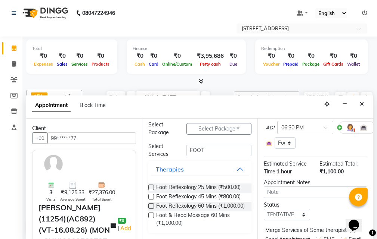
click at [150, 216] on label at bounding box center [151, 216] width 6 height 6
click at [150, 216] on input "checkbox" at bounding box center [150, 216] width 5 height 5
checkbox input "true"
select select "1852"
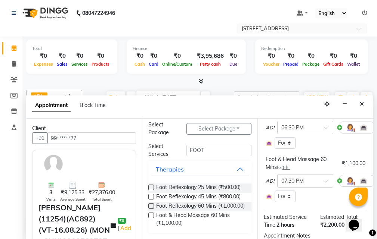
click at [151, 215] on label at bounding box center [151, 216] width 6 height 6
click at [151, 215] on input "checkbox" at bounding box center [150, 216] width 5 height 5
checkbox input "true"
select select "1852"
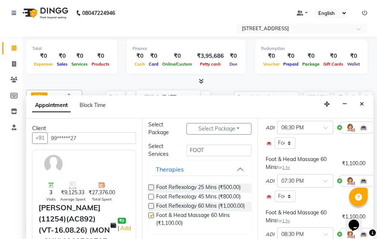
checkbox input "false"
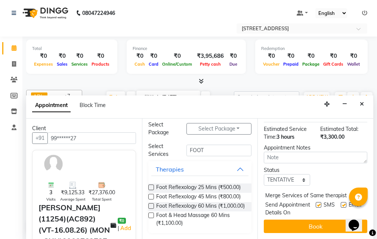
scroll to position [238, 0]
click at [298, 174] on select "Select TENTATIVE CONFIRM CHECK-IN UPCOMING" at bounding box center [287, 180] width 46 height 12
select select "confirm booking"
click at [264, 174] on select "Select TENTATIVE CONFIRM CHECK-IN UPCOMING" at bounding box center [287, 180] width 46 height 12
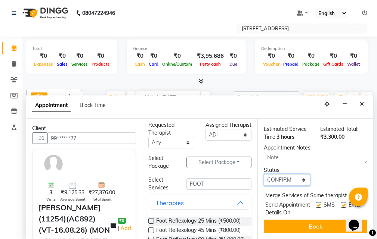
scroll to position [0, 0]
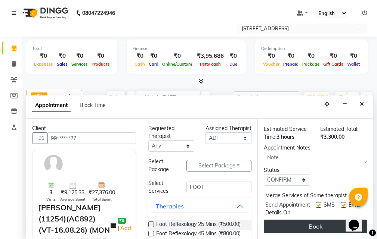
click at [311, 220] on button "Book" at bounding box center [315, 226] width 103 height 13
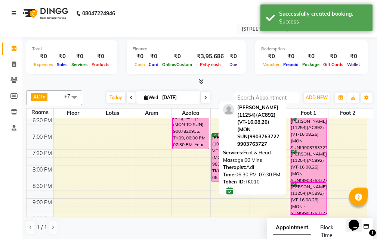
scroll to position [299, 0]
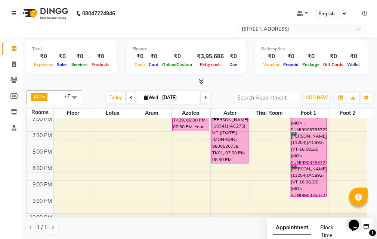
drag, startPoint x: 340, startPoint y: 102, endPoint x: 205, endPoint y: 21, distance: 157.9
click at [205, 21] on nav "08047224946 Select Location × [STREET_ADDRESS] Default Panel My Panel English E…" at bounding box center [188, 18] width 377 height 37
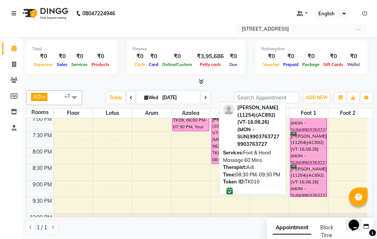
scroll to position [261, 0]
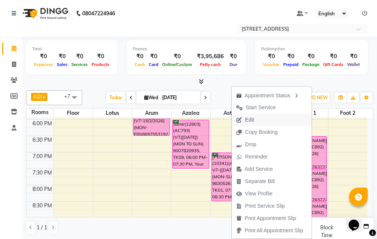
click at [271, 116] on button "Edit" at bounding box center [272, 120] width 80 height 12
select select "tentative"
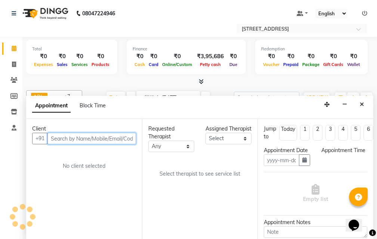
type input "[DATE]"
select select "confirm booking"
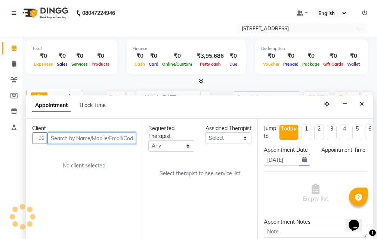
select select "87872"
select select "1110"
select select "1852"
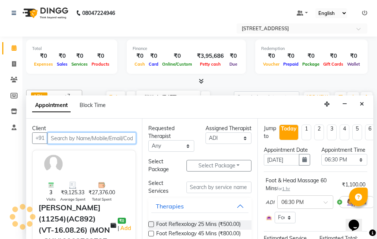
select select "1852"
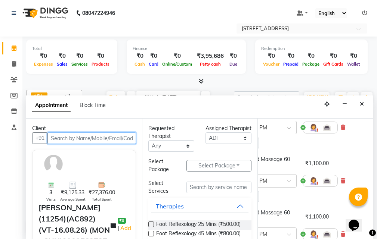
scroll to position [75, 37]
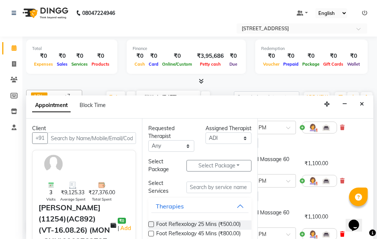
drag, startPoint x: 343, startPoint y: 189, endPoint x: 344, endPoint y: 197, distance: 7.6
click at [343, 184] on icon at bounding box center [342, 181] width 4 height 5
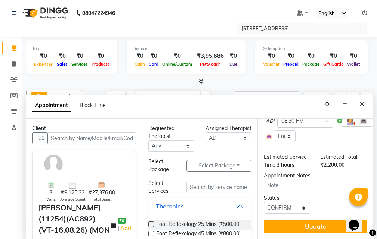
scroll to position [155, 0]
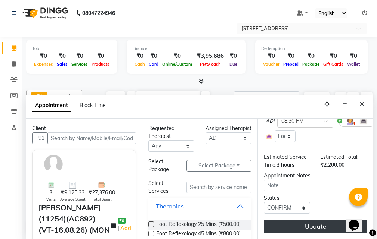
click at [325, 221] on button "Update" at bounding box center [315, 226] width 103 height 13
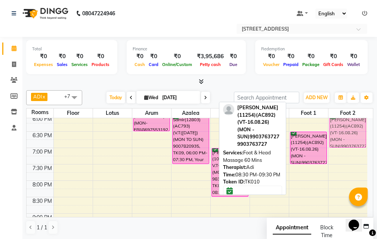
scroll to position [266, 0]
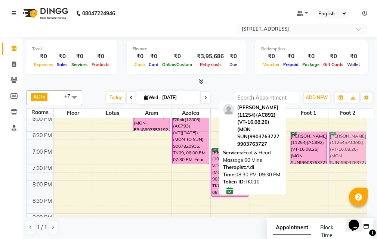
drag, startPoint x: 317, startPoint y: 193, endPoint x: 347, endPoint y: 148, distance: 54.1
click at [347, 148] on tr "PREETI MAM(11090) 7980750356, TK07, 01:15 PM-02:15 PM, Swedish Massage Therapy …" at bounding box center [197, 65] width 341 height 427
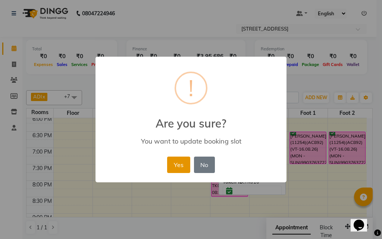
click at [176, 162] on button "Yes" at bounding box center [178, 165] width 23 height 16
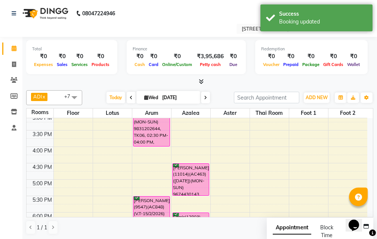
scroll to position [154, 0]
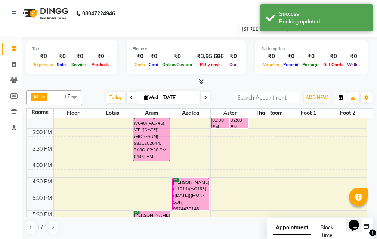
click at [340, 100] on icon "button" at bounding box center [340, 98] width 4 height 4
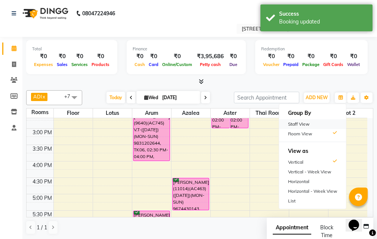
click at [321, 124] on div "Staff View" at bounding box center [312, 125] width 67 height 10
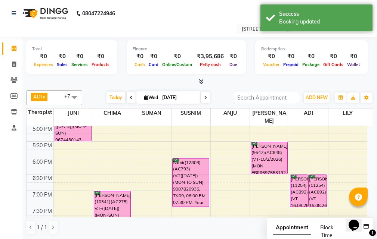
scroll to position [229, 0]
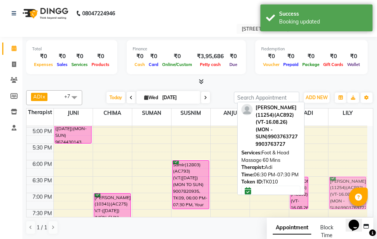
drag, startPoint x: 317, startPoint y: 180, endPoint x: 334, endPoint y: 178, distance: 17.3
click at [334, 178] on tr "SUPRIYA SAHA 8777787708, TK03, 02:00 PM-03:00 PM, Swedish Massage Therapy 60 Mi…" at bounding box center [197, 111] width 341 height 427
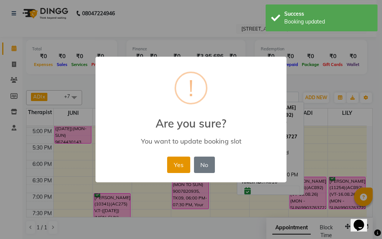
click at [183, 166] on button "Yes" at bounding box center [178, 165] width 23 height 16
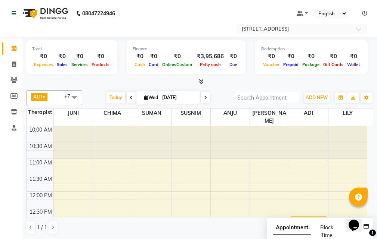
scroll to position [75, 0]
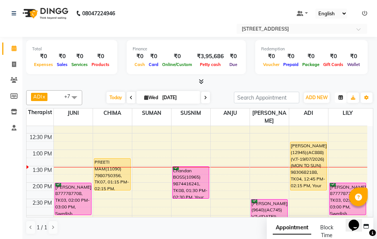
click at [340, 100] on icon "button" at bounding box center [340, 98] width 4 height 4
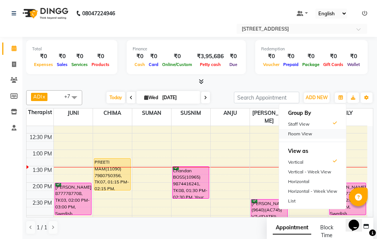
click at [312, 131] on div "Room View" at bounding box center [312, 134] width 67 height 10
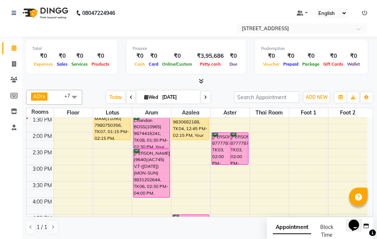
scroll to position [112, 0]
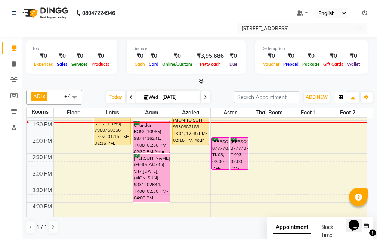
click at [344, 100] on button "button" at bounding box center [341, 97] width 12 height 10
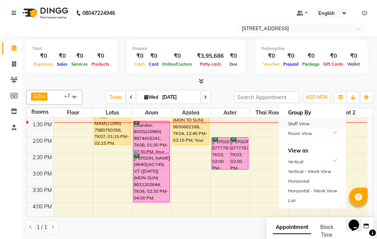
click at [321, 122] on div "Staff View" at bounding box center [312, 124] width 67 height 10
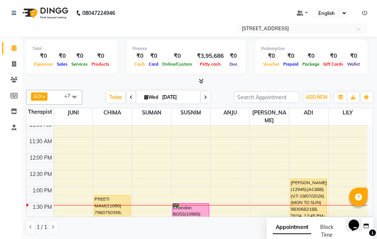
scroll to position [75, 0]
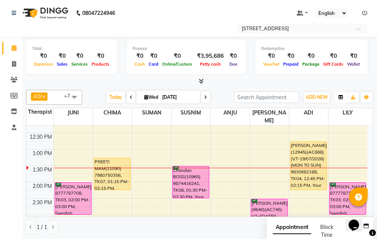
click at [340, 99] on icon "button" at bounding box center [340, 97] width 4 height 4
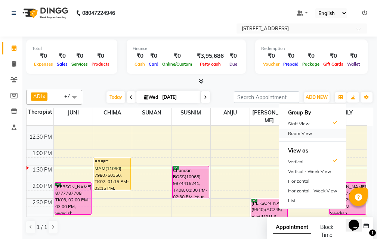
click at [315, 134] on div "Room View" at bounding box center [312, 134] width 67 height 10
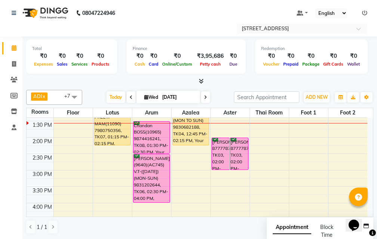
scroll to position [112, 0]
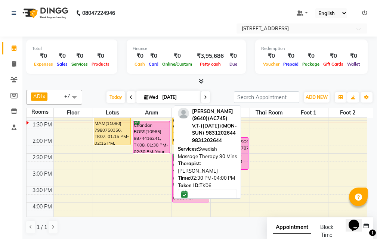
drag, startPoint x: 156, startPoint y: 169, endPoint x: 176, endPoint y: 170, distance: 19.8
click at [176, 170] on div "ADI x ANJU x BENU x CHIMA x JUNI x LILY x SUMAN x SUSNIM x +7 Select All ADI AN…" at bounding box center [199, 162] width 347 height 151
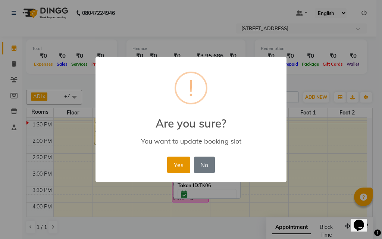
click at [180, 162] on button "Yes" at bounding box center [178, 165] width 23 height 16
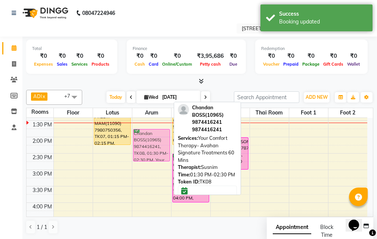
drag, startPoint x: 149, startPoint y: 130, endPoint x: 149, endPoint y: 135, distance: 5.6
click at [149, 135] on div "Chandan BOSS(10965) 9874416241, TK08, 01:30 PM-02:30 PM, Your Comfort Therapy- …" at bounding box center [151, 219] width 39 height 427
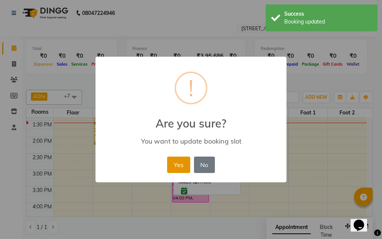
click at [176, 161] on button "Yes" at bounding box center [178, 165] width 23 height 16
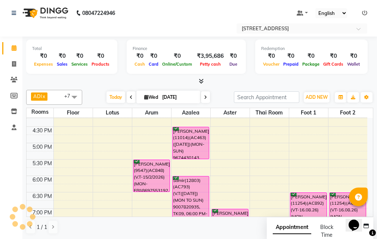
scroll to position [224, 0]
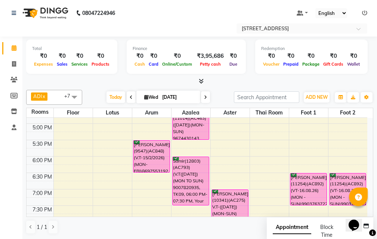
drag, startPoint x: 215, startPoint y: 58, endPoint x: 359, endPoint y: 233, distance: 226.6
click at [359, 233] on div "Total ₹0 Expenses ₹0 Sales ₹0 Services ₹0 Products Finance ₹0 Cash ₹0 Card ₹0 O…" at bounding box center [199, 138] width 354 height 203
click at [202, 24] on div "Select Location × Avahan Spa, Tank No 4" at bounding box center [188, 29] width 365 height 10
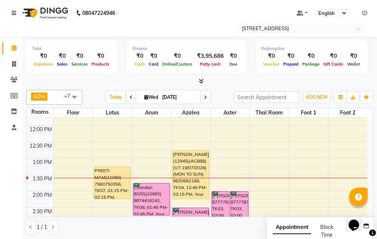
scroll to position [75, 0]
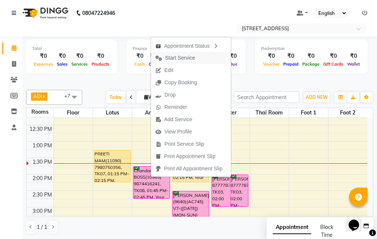
click at [189, 59] on span "Start Service" at bounding box center [180, 58] width 30 height 8
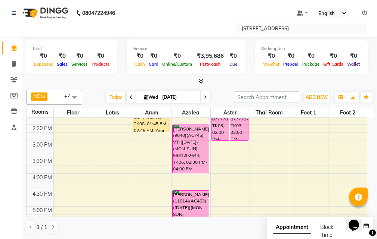
scroll to position [66, 0]
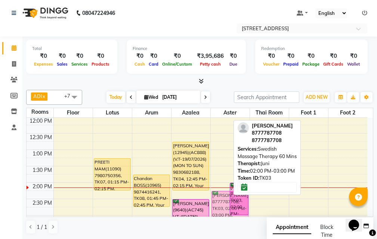
drag, startPoint x: 223, startPoint y: 189, endPoint x: 224, endPoint y: 195, distance: 6.4
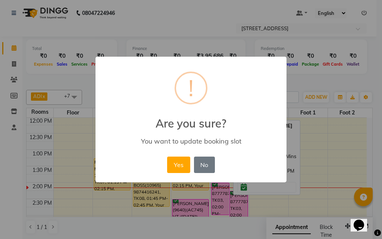
click at [173, 160] on button "Yes" at bounding box center [178, 165] width 23 height 16
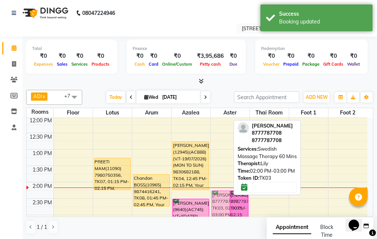
drag, startPoint x: 223, startPoint y: 192, endPoint x: 223, endPoint y: 201, distance: 8.6
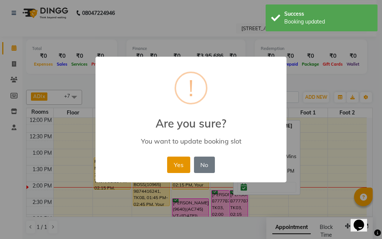
click at [174, 164] on button "Yes" at bounding box center [178, 165] width 23 height 16
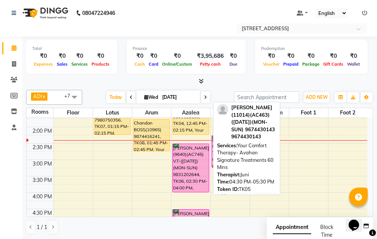
scroll to position [105, 0]
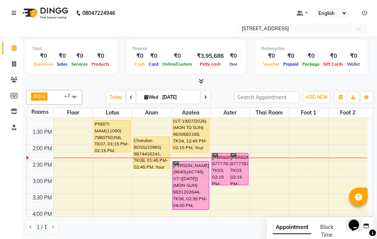
click at [182, 97] on input "[DATE]" at bounding box center [178, 97] width 37 height 11
select select "9"
select select "2025"
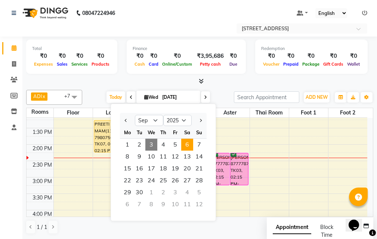
click at [190, 145] on span "6" at bounding box center [187, 145] width 12 height 12
type input "[DATE]"
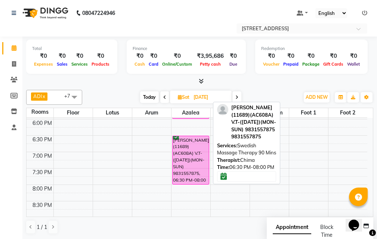
scroll to position [224, 0]
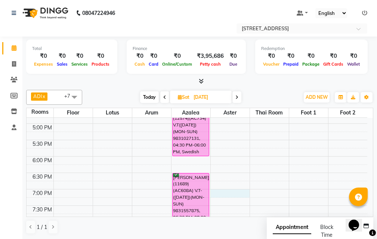
click at [220, 192] on div "10:00 AM 10:30 AM 11:00 AM 11:30 AM 12:00 PM 12:30 PM 1:00 PM 1:30 PM 2:00 PM 2…" at bounding box center [197, 107] width 341 height 427
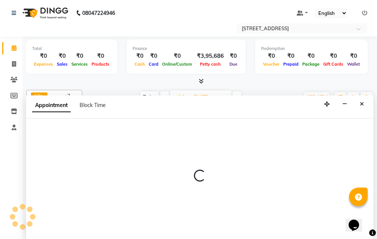
select select "1140"
select select "tentative"
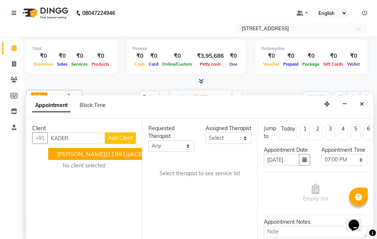
click at [83, 155] on span "KADER MOHIDEEN(11991)(AC641) V.T-(27/07/2026)(MON-SUN) 9007588818" at bounding box center [158, 154] width 202 height 7
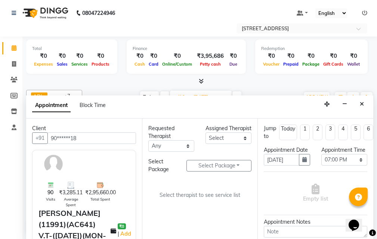
type input "90******18"
click at [243, 144] on select "Select ADI ANJU [PERSON_NAME] [DEMOGRAPHIC_DATA] 1 [PERSON_NAME] [PERSON_NAME]" at bounding box center [228, 139] width 46 height 12
select select "23005"
click at [205, 140] on select "Select ADI ANJU [PERSON_NAME] [DEMOGRAPHIC_DATA] 1 [PERSON_NAME] [PERSON_NAME]" at bounding box center [228, 139] width 46 height 12
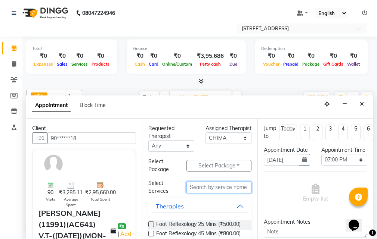
click at [206, 188] on input "text" at bounding box center [218, 188] width 65 height 12
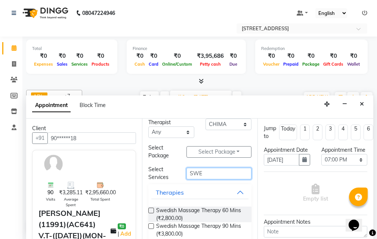
scroll to position [25, 0]
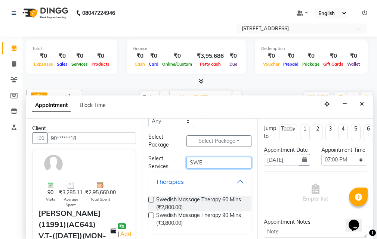
type input "SWE"
click at [149, 215] on label at bounding box center [151, 216] width 6 height 6
click at [149, 215] on input "checkbox" at bounding box center [150, 216] width 5 height 5
checkbox input "true"
select select "1847"
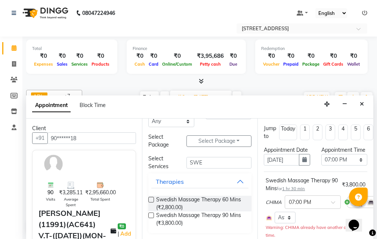
checkbox input "false"
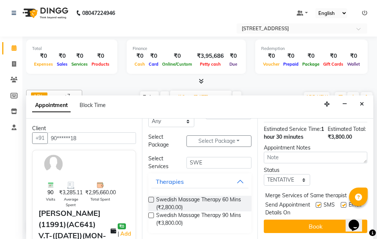
scroll to position [154, 0]
click at [300, 174] on select "Select TENTATIVE CONFIRM UPCOMING" at bounding box center [287, 180] width 46 height 12
click at [264, 174] on select "Select TENTATIVE CONFIRM UPCOMING" at bounding box center [287, 180] width 46 height 12
click at [297, 174] on select "Select TENTATIVE CONFIRM UPCOMING" at bounding box center [287, 180] width 46 height 12
select select "tentative"
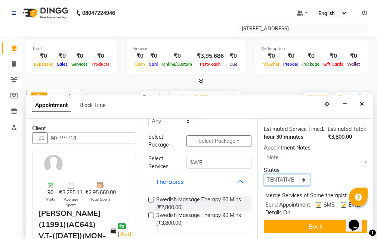
click at [264, 174] on select "Select TENTATIVE CONFIRM UPCOMING" at bounding box center [287, 180] width 46 height 12
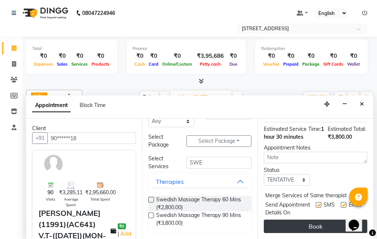
click at [305, 221] on button "Book" at bounding box center [315, 226] width 103 height 13
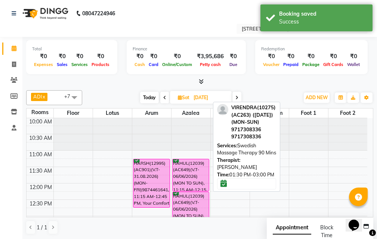
scroll to position [0, 0]
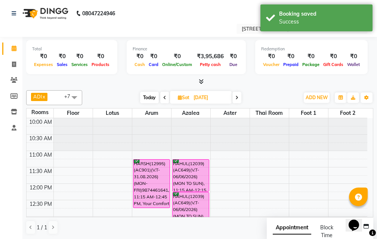
click at [166, 97] on span at bounding box center [164, 98] width 9 height 12
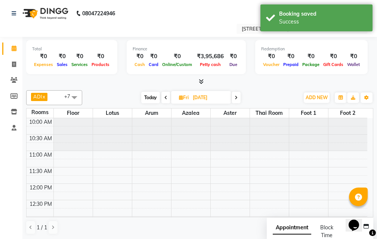
scroll to position [132, 0]
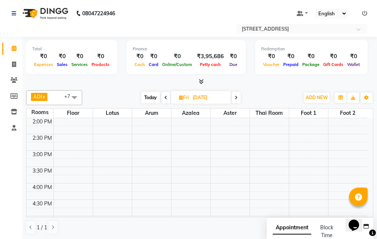
click at [151, 97] on span "Today" at bounding box center [150, 98] width 19 height 12
type input "[DATE]"
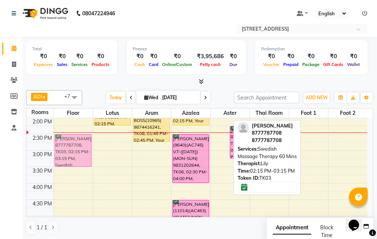
drag, startPoint x: 224, startPoint y: 137, endPoint x: 83, endPoint y: 143, distance: 141.3
click at [83, 143] on tr "SUPRIYA SAHA 8777787708, TK03, 02:15 PM-03:15 PM, Swedish Massage Therapy 60 Mi…" at bounding box center [197, 200] width 341 height 427
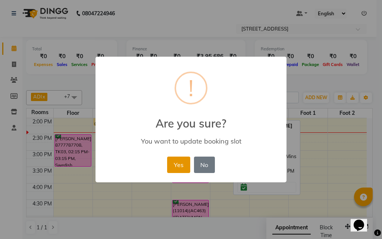
click at [181, 161] on button "Yes" at bounding box center [178, 165] width 23 height 16
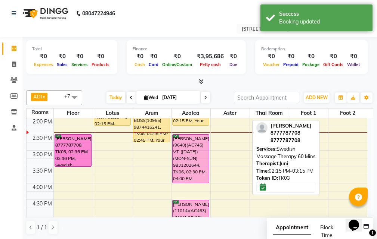
drag, startPoint x: 229, startPoint y: 146, endPoint x: 78, endPoint y: 153, distance: 150.6
click at [78, 153] on tr "SUPRIYA SAHA 8777787708, TK03, 02:30 PM-03:30 PM, Swedish Massage Therapy 60 Mi…" at bounding box center [197, 200] width 341 height 427
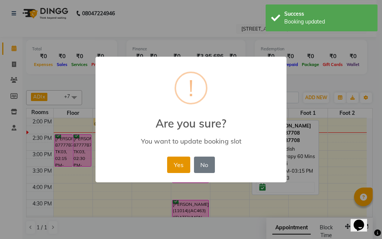
click at [170, 161] on button "Yes" at bounding box center [178, 165] width 23 height 16
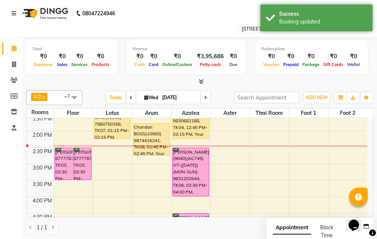
scroll to position [94, 0]
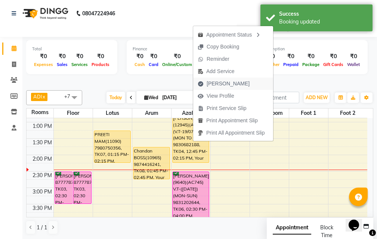
click at [232, 86] on span "[PERSON_NAME]" at bounding box center [228, 84] width 43 height 8
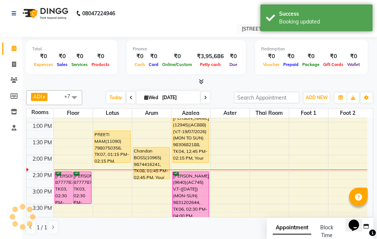
select select "service"
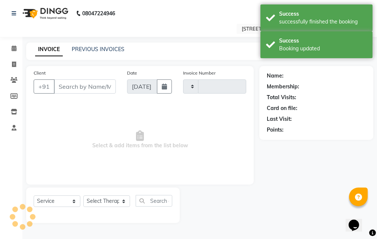
type input "2563"
select select "4269"
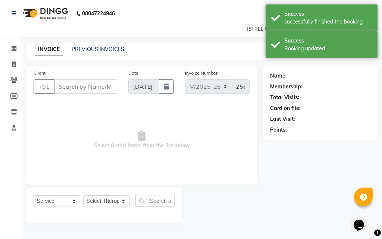
type input "98******88"
select select "87872"
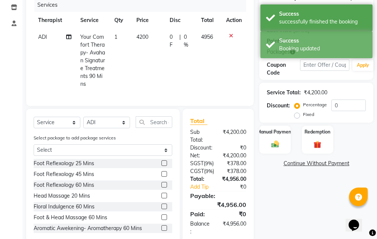
scroll to position [141, 0]
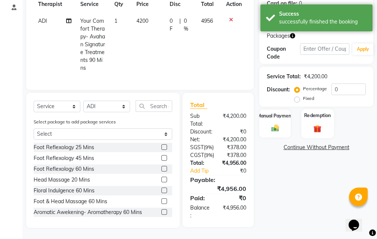
click at [326, 109] on div "Redemption" at bounding box center [317, 123] width 32 height 29
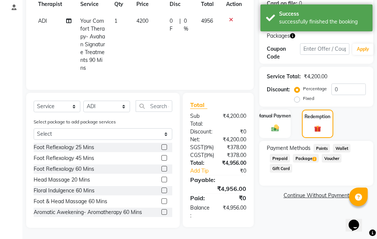
click at [314, 157] on span "2" at bounding box center [314, 159] width 4 height 4
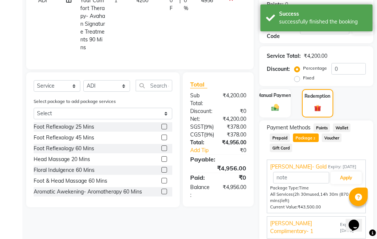
scroll to position [170, 0]
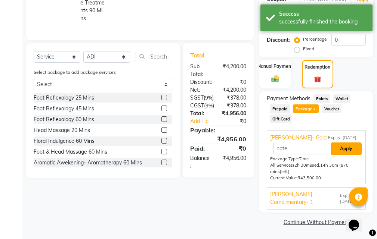
click at [336, 151] on button "Apply" at bounding box center [346, 149] width 31 height 13
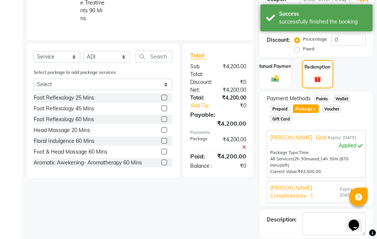
scroll to position [206, 0]
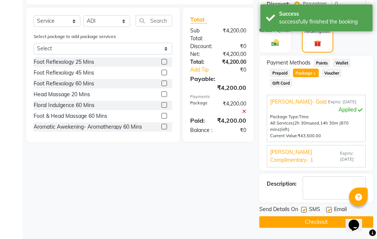
click at [331, 207] on label at bounding box center [329, 210] width 6 height 6
click at [331, 208] on input "checkbox" at bounding box center [328, 210] width 5 height 5
checkbox input "false"
click at [302, 211] on label at bounding box center [304, 210] width 6 height 6
click at [302, 211] on input "checkbox" at bounding box center [303, 210] width 5 height 5
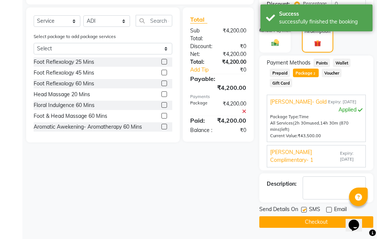
checkbox input "false"
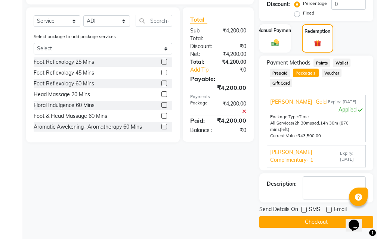
click at [282, 219] on button "Checkout" at bounding box center [316, 223] width 114 height 12
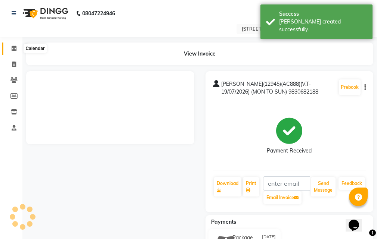
click at [17, 48] on span at bounding box center [13, 48] width 13 height 9
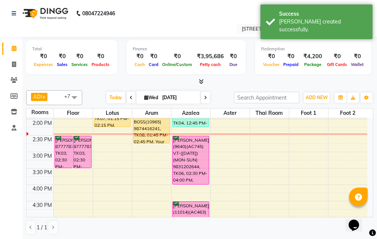
scroll to position [112, 0]
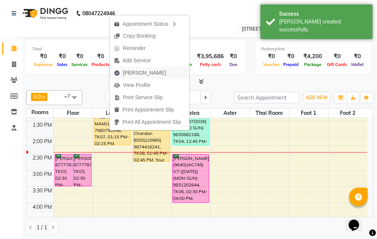
click at [147, 76] on span "[PERSON_NAME]" at bounding box center [144, 73] width 43 height 8
select select "service"
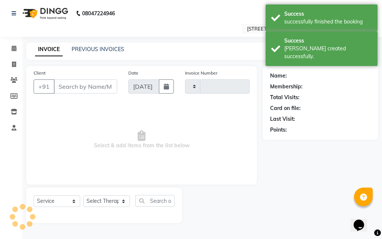
type input "2564"
select select "4269"
type input "79******56"
select select "23005"
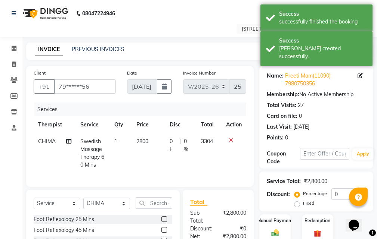
scroll to position [112, 0]
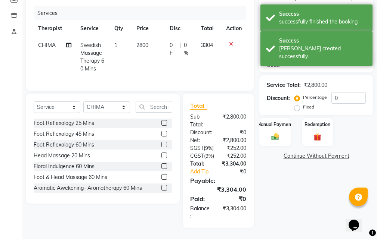
click at [295, 92] on div "Discount: Percentage Fixed 0" at bounding box center [316, 102] width 99 height 20
click at [344, 92] on input "0" at bounding box center [348, 98] width 34 height 12
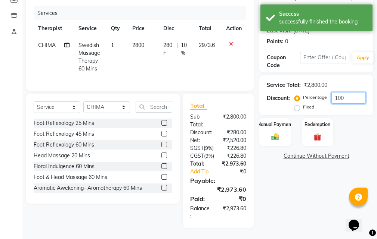
scroll to position [85, 0]
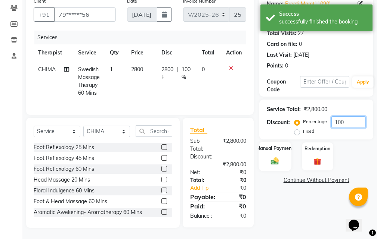
type input "100"
click at [280, 145] on label "Manual Payment" at bounding box center [274, 148] width 37 height 7
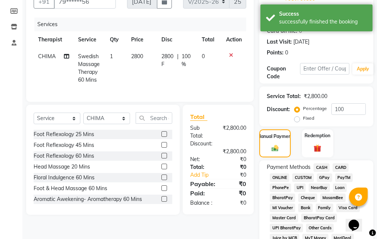
scroll to position [272, 0]
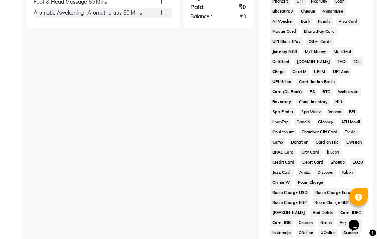
click at [296, 101] on span "Complimentary" at bounding box center [313, 102] width 34 height 9
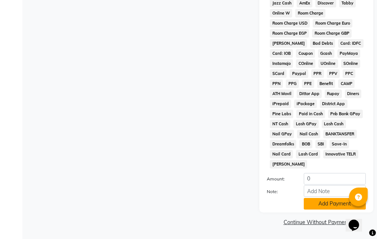
click at [344, 203] on button "Add Payment" at bounding box center [335, 204] width 62 height 12
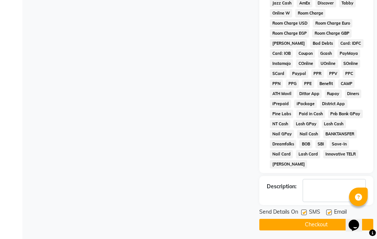
click at [327, 214] on label at bounding box center [329, 213] width 6 height 6
click at [327, 214] on input "checkbox" at bounding box center [328, 213] width 5 height 5
checkbox input "false"
click at [304, 214] on label at bounding box center [304, 213] width 6 height 6
click at [304, 214] on input "checkbox" at bounding box center [303, 213] width 5 height 5
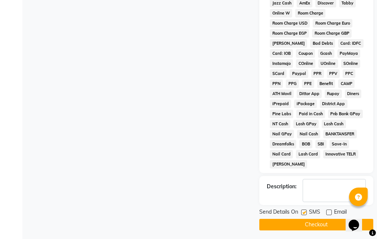
checkbox input "false"
drag, startPoint x: 302, startPoint y: 223, endPoint x: 294, endPoint y: 221, distance: 9.0
click at [302, 223] on button "Checkout" at bounding box center [316, 225] width 114 height 12
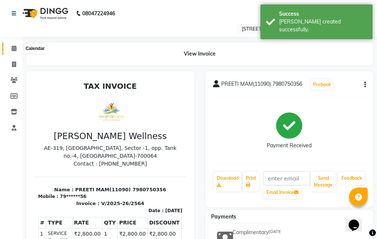
click at [15, 48] on icon at bounding box center [14, 49] width 5 height 6
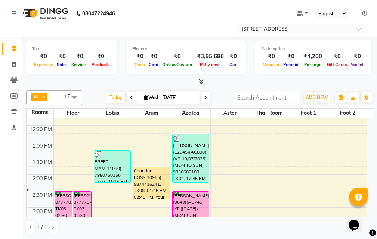
scroll to position [112, 0]
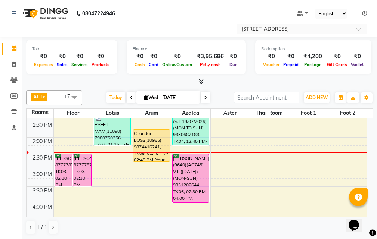
click at [227, 159] on div "10:00 AM 10:30 AM 11:00 AM 11:30 AM 12:00 PM 12:30 PM 1:00 PM 1:30 PM 2:00 PM 2…" at bounding box center [197, 219] width 341 height 427
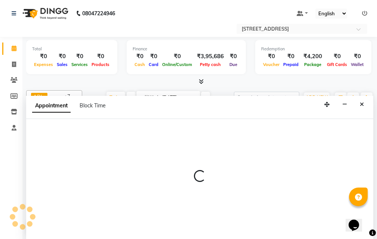
scroll to position [0, 0]
select select "870"
select select "tentative"
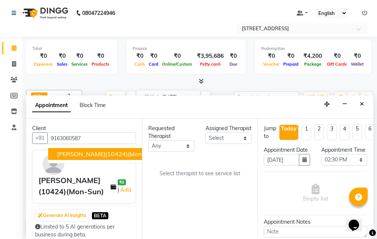
click at [114, 155] on span "[PERSON_NAME](10424)(Mon-Sun)" at bounding box center [106, 154] width 99 height 7
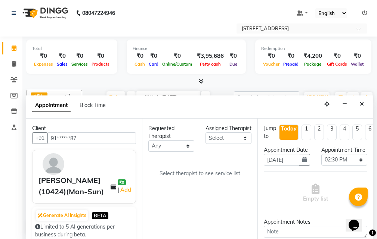
type input "91******87"
click at [244, 144] on select "Select ADI ANJU [PERSON_NAME] [DEMOGRAPHIC_DATA] 1 [PERSON_NAME] [PERSON_NAME]" at bounding box center [228, 139] width 46 height 12
select select "23004"
click at [205, 140] on select "Select ADI ANJU [PERSON_NAME] [DEMOGRAPHIC_DATA] 1 [PERSON_NAME] [PERSON_NAME]" at bounding box center [228, 139] width 46 height 12
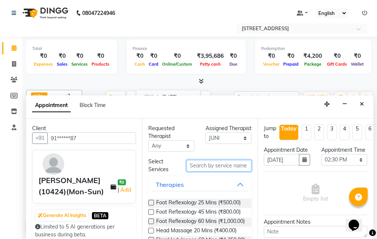
click at [217, 165] on input "text" at bounding box center [218, 166] width 65 height 12
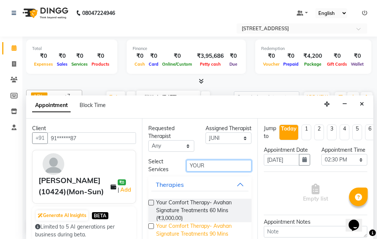
scroll to position [19, 0]
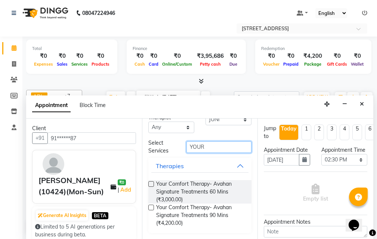
type input "YOUR"
click at [151, 208] on label at bounding box center [151, 208] width 6 height 6
click at [151, 208] on input "checkbox" at bounding box center [150, 208] width 5 height 5
checkbox input "true"
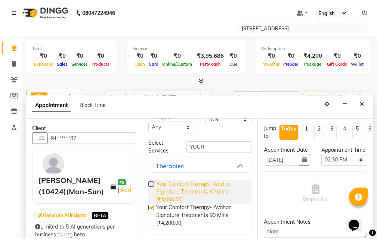
select select "1847"
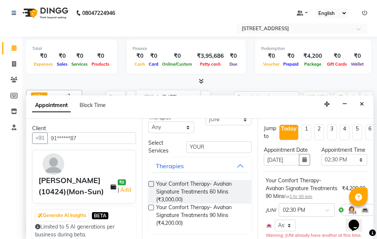
checkbox input "false"
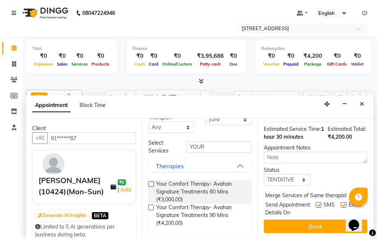
scroll to position [162, 0]
click at [296, 174] on select "Select TENTATIVE CONFIRM CHECK-IN UPCOMING" at bounding box center [287, 180] width 46 height 12
select select "confirm booking"
click at [264, 174] on select "Select TENTATIVE CONFIRM CHECK-IN UPCOMING" at bounding box center [287, 180] width 46 height 12
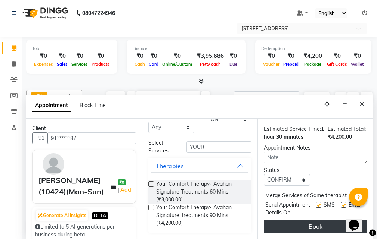
click at [301, 220] on button "Book" at bounding box center [315, 226] width 103 height 13
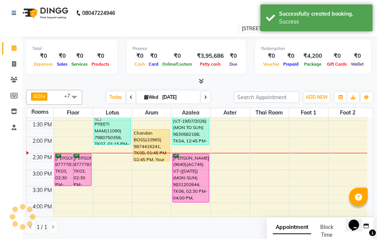
scroll to position [0, 0]
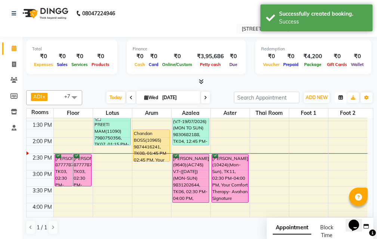
click at [344, 96] on button "button" at bounding box center [341, 98] width 12 height 10
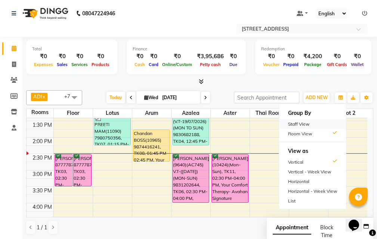
click at [325, 126] on div "Staff View" at bounding box center [312, 125] width 67 height 10
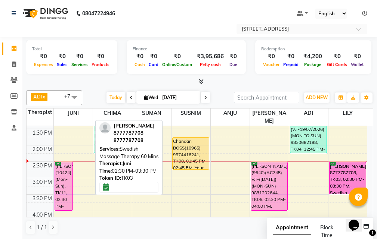
drag, startPoint x: 85, startPoint y: 158, endPoint x: 345, endPoint y: 159, distance: 260.3
click at [345, 159] on tr "Piyush Saraf(10424)(Mon-Sun), TK11, 02:30 PM-04:00 PM, Your Comfort Therapy- Av…" at bounding box center [197, 227] width 341 height 427
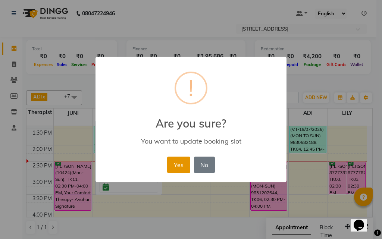
click at [179, 162] on button "Yes" at bounding box center [178, 165] width 23 height 16
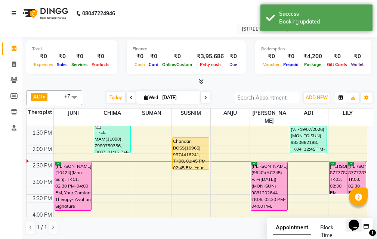
click at [341, 100] on button "button" at bounding box center [341, 98] width 12 height 10
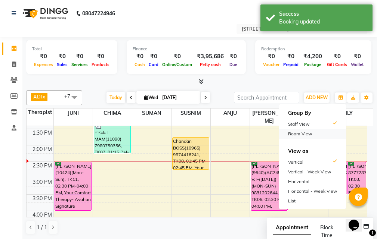
click at [308, 135] on div "Room View" at bounding box center [312, 134] width 67 height 10
click at [308, 135] on div "10:00 AM 10:30 AM 11:00 AM 11:30 AM 12:00 PM 12:30 PM 1:00 PM 1:30 PM 2:00 PM 2…" at bounding box center [197, 227] width 341 height 427
select select "tentative"
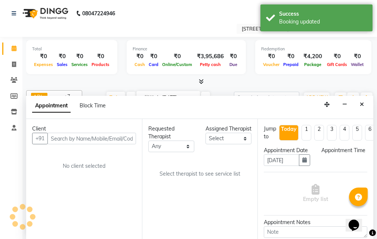
select select "825"
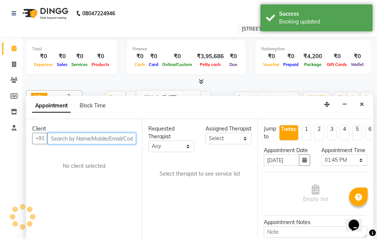
scroll to position [0, 0]
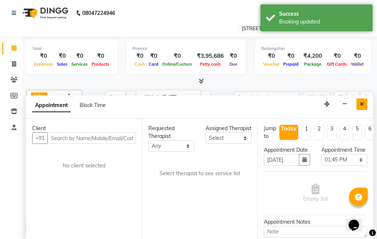
click at [361, 107] on button "Close" at bounding box center [361, 105] width 11 height 12
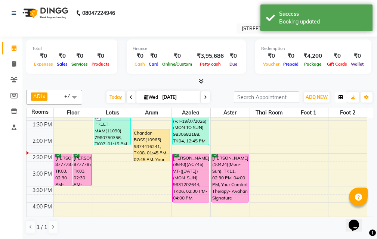
click at [340, 99] on icon "button" at bounding box center [340, 97] width 4 height 4
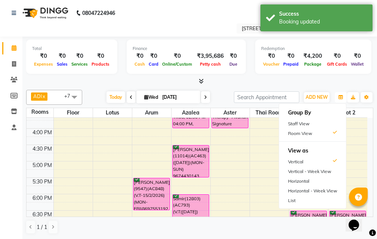
scroll to position [187, 0]
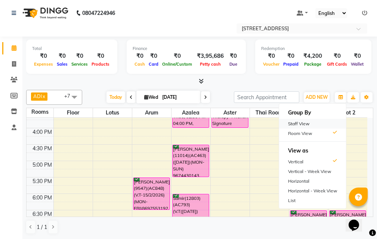
click at [326, 124] on div "Staff View" at bounding box center [312, 124] width 67 height 10
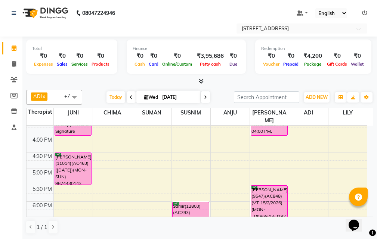
click at [186, 133] on div "10:00 AM 10:30 AM 11:00 AM 11:30 AM 12:00 PM 12:30 PM 1:00 PM 1:30 PM 2:00 PM 2…" at bounding box center [197, 152] width 341 height 427
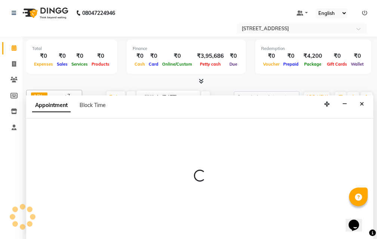
select select "23013"
select select "960"
select select "tentative"
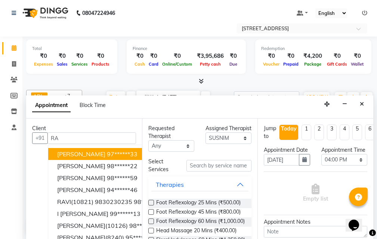
type input "R"
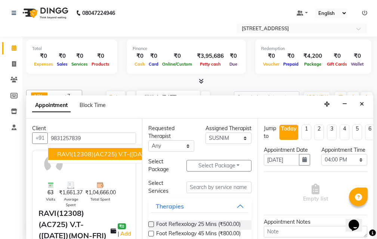
click at [114, 156] on span "RAVI(12308)(AC725) V.T-([DATE])(MON-FRI) 9831257839" at bounding box center [139, 154] width 164 height 7
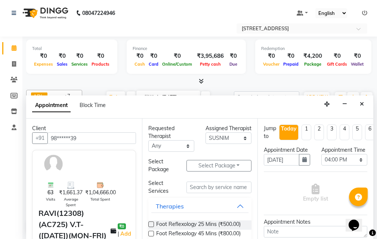
type input "98******39"
click at [217, 190] on input "text" at bounding box center [218, 188] width 65 height 12
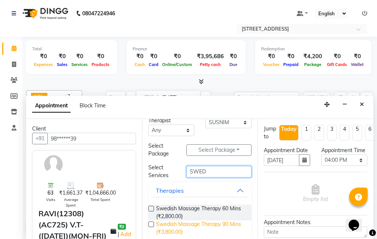
scroll to position [25, 0]
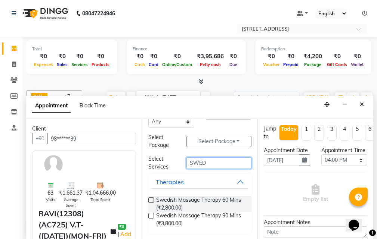
type input "SWED"
click at [152, 199] on label at bounding box center [151, 201] width 6 height 6
click at [152, 199] on input "checkbox" at bounding box center [150, 201] width 5 height 5
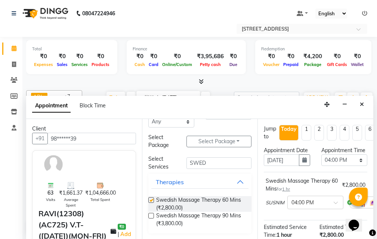
checkbox input "false"
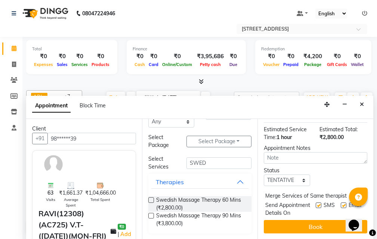
scroll to position [119, 0]
click at [301, 175] on select "Select TENTATIVE CONFIRM CHECK-IN UPCOMING" at bounding box center [287, 181] width 46 height 12
select select "confirm booking"
click at [264, 175] on select "Select TENTATIVE CONFIRM CHECK-IN UPCOMING" at bounding box center [287, 181] width 46 height 12
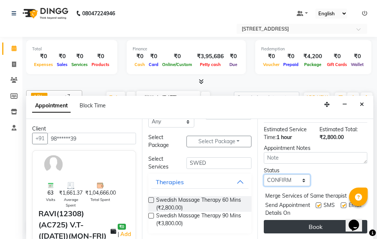
scroll to position [0, 0]
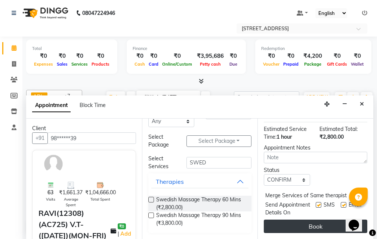
click at [316, 221] on button "Book" at bounding box center [315, 226] width 103 height 13
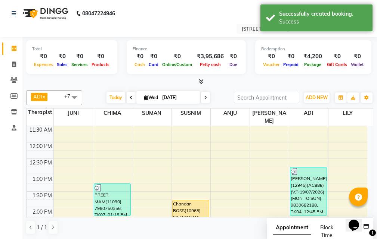
scroll to position [37, 0]
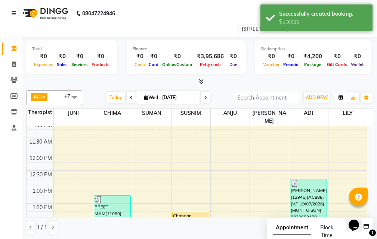
click at [336, 96] on button "button" at bounding box center [341, 98] width 12 height 10
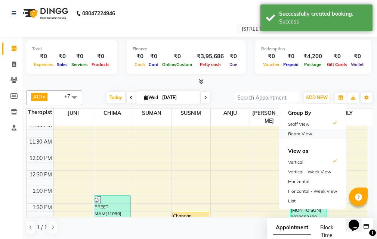
click at [323, 132] on div "Room View" at bounding box center [312, 134] width 67 height 10
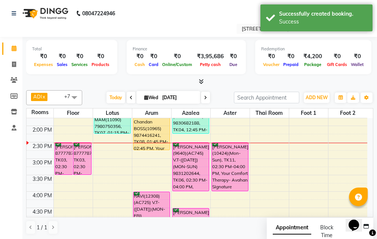
scroll to position [112, 0]
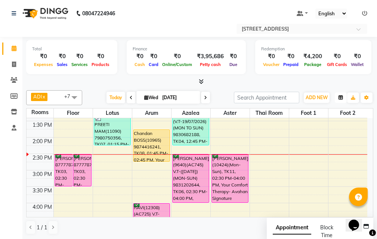
click at [339, 99] on icon "button" at bounding box center [340, 98] width 4 height 4
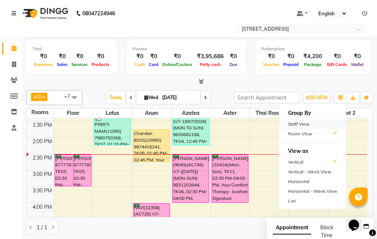
click at [310, 121] on div "Staff View" at bounding box center [312, 125] width 67 height 10
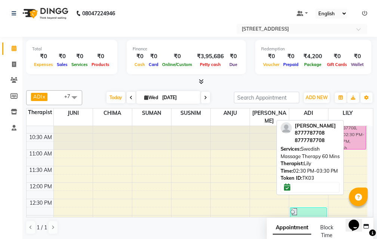
scroll to position [0, 0]
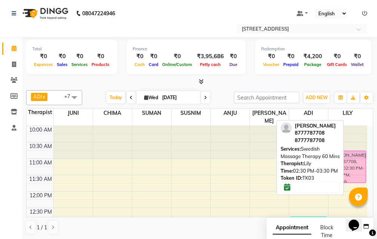
drag, startPoint x: 355, startPoint y: 165, endPoint x: 362, endPoint y: 151, distance: 16.2
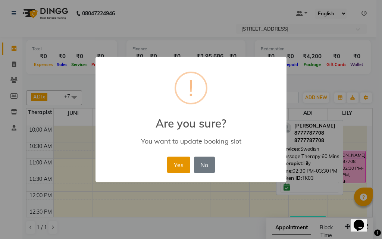
click at [184, 161] on button "Yes" at bounding box center [178, 165] width 23 height 16
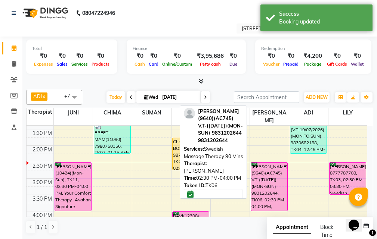
scroll to position [112, 0]
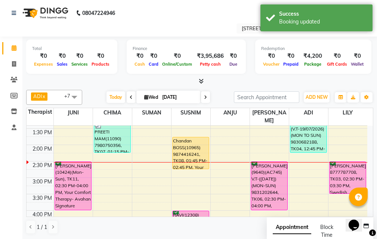
click at [350, 131] on div "10:00 AM 10:30 AM 11:00 AM 11:30 AM 12:00 PM 12:30 PM 1:00 PM 1:30 PM 2:00 PM 2…" at bounding box center [197, 227] width 341 height 427
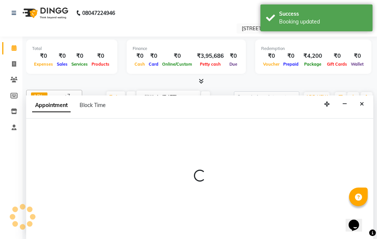
scroll to position [111, 0]
select select "87874"
select select "825"
select select "tentative"
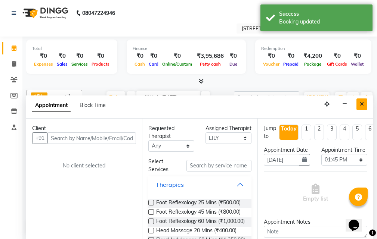
click at [363, 108] on button "Close" at bounding box center [361, 105] width 11 height 12
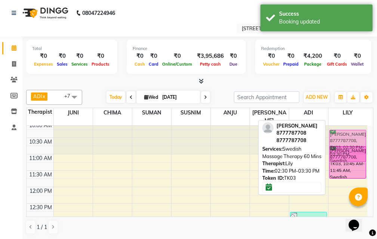
scroll to position [4, 0]
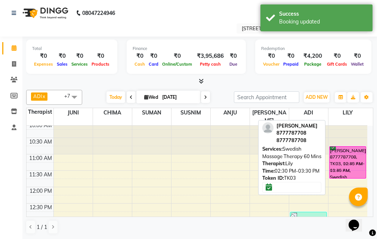
drag, startPoint x: 353, startPoint y: 165, endPoint x: 353, endPoint y: 149, distance: 16.4
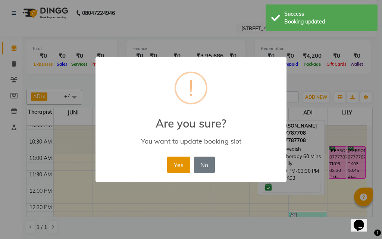
click at [174, 161] on button "Yes" at bounding box center [178, 165] width 23 height 16
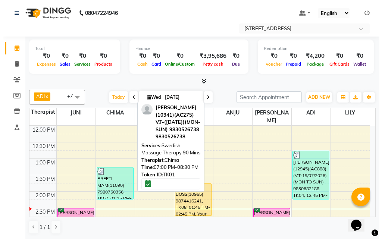
scroll to position [79, 0]
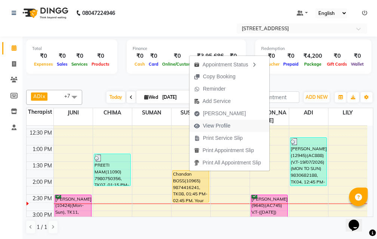
click at [237, 124] on button "View Profile" at bounding box center [229, 126] width 80 height 12
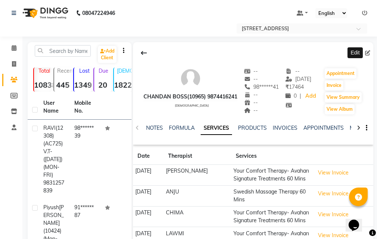
click at [366, 52] on icon at bounding box center [367, 52] width 5 height 5
select select "[DEMOGRAPHIC_DATA]"
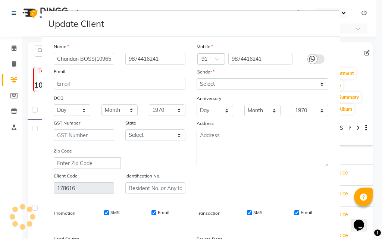
scroll to position [0, 3]
click at [87, 59] on input "Chandan BOSS(10965)" at bounding box center [84, 59] width 60 height 12
type input "Chandan BOSE(10965)"
click at [156, 58] on input "9874416241" at bounding box center [155, 59] width 60 height 12
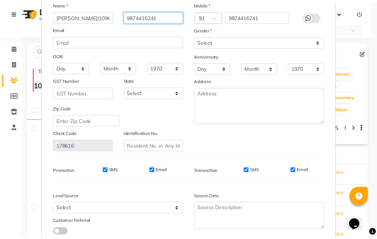
scroll to position [92, 0]
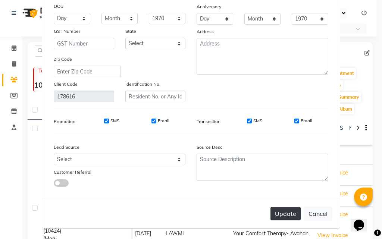
click at [283, 213] on button "Update" at bounding box center [286, 213] width 30 height 13
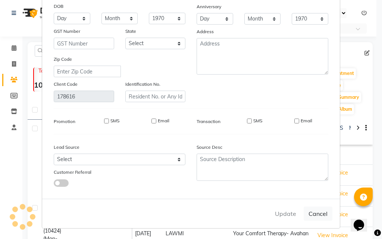
select select
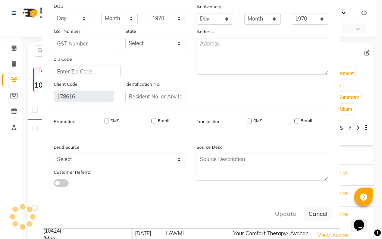
select select
checkbox input "false"
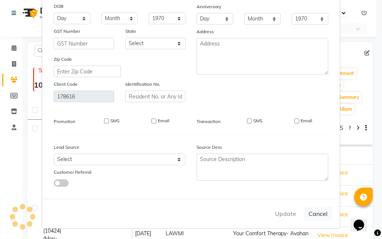
checkbox input "false"
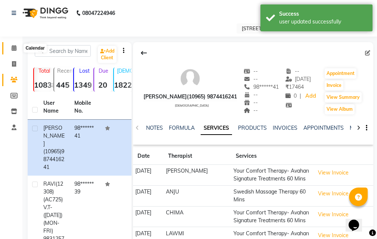
click at [14, 48] on icon at bounding box center [14, 48] width 5 height 6
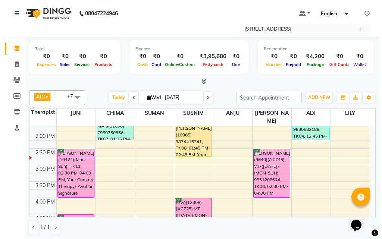
scroll to position [112, 0]
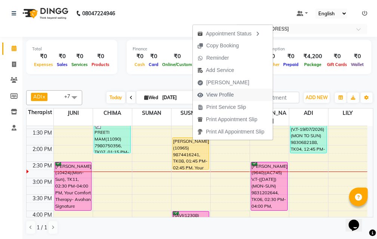
click at [228, 93] on span "View Profile" at bounding box center [220, 95] width 28 height 8
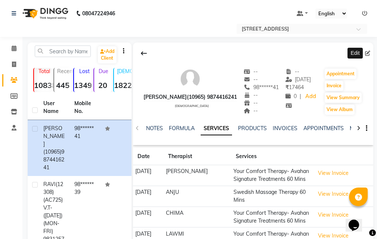
click at [368, 52] on icon at bounding box center [367, 53] width 5 height 5
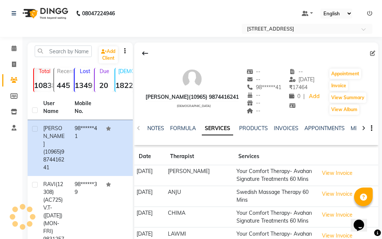
select select "[DEMOGRAPHIC_DATA]"
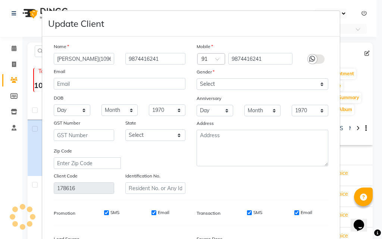
scroll to position [0, 3]
click at [73, 59] on input "Chandan BOSE(10965)" at bounding box center [84, 59] width 60 height 12
type input "[PERSON_NAME](10965)(AC902)(V.T-03.09.2026)"
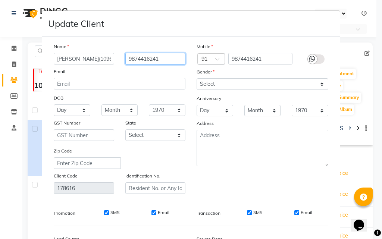
drag, startPoint x: 125, startPoint y: 60, endPoint x: 140, endPoint y: 59, distance: 14.6
click at [125, 59] on input "9874416241" at bounding box center [155, 59] width 60 height 12
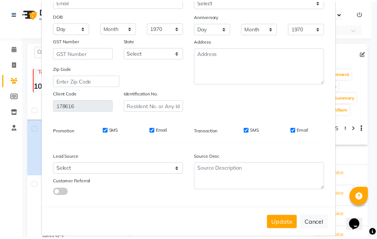
scroll to position [92, 0]
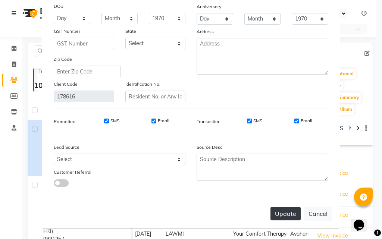
type input "(MON-FRI)9874416241"
click at [289, 214] on button "Update" at bounding box center [286, 213] width 30 height 13
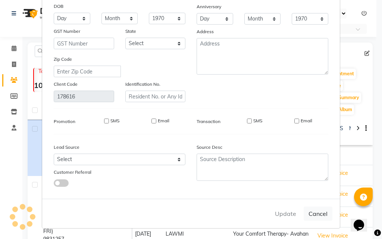
select select
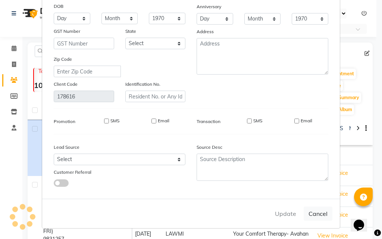
select select
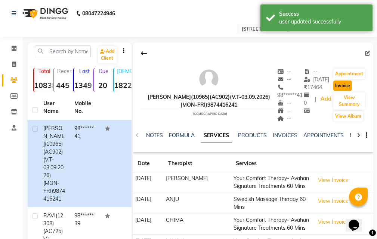
click at [344, 83] on button "Invoice" at bounding box center [342, 86] width 19 height 10
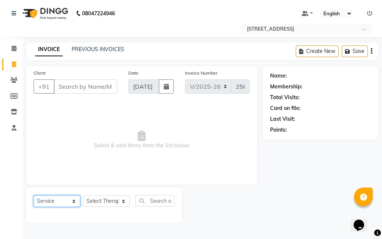
drag, startPoint x: 75, startPoint y: 200, endPoint x: 72, endPoint y: 196, distance: 4.8
click at [75, 200] on select "Select Service Product Membership Package Voucher Prepaid Gift Card" at bounding box center [57, 202] width 47 height 12
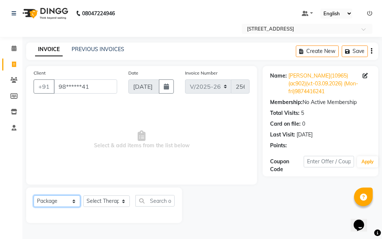
click at [34, 196] on select "Select Service Product Membership Package Voucher Prepaid Gift Card" at bounding box center [57, 202] width 47 height 12
click at [64, 162] on span "Select & add items from the list below" at bounding box center [142, 140] width 216 height 75
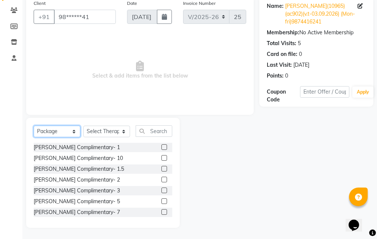
drag, startPoint x: 68, startPoint y: 133, endPoint x: 73, endPoint y: 133, distance: 5.2
click at [68, 133] on select "Select Service Product Membership Package Voucher Prepaid Gift Card" at bounding box center [57, 132] width 47 height 12
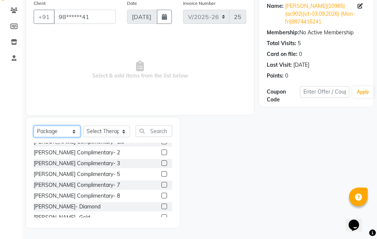
scroll to position [55, 0]
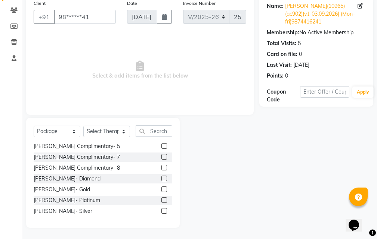
click at [162, 210] on div at bounding box center [166, 211] width 11 height 9
click at [161, 210] on label at bounding box center [164, 211] width 6 height 6
click at [161, 210] on input "checkbox" at bounding box center [163, 211] width 5 height 5
click at [120, 133] on select "Select Therapist [PERSON_NAME] AMD ANJU APUII [PERSON_NAME] [PERSON_NAME] Dev […" at bounding box center [106, 132] width 47 height 12
click at [83, 126] on select "Select Therapist [PERSON_NAME] AMD ANJU APUII [PERSON_NAME] [PERSON_NAME] Dev […" at bounding box center [106, 132] width 47 height 12
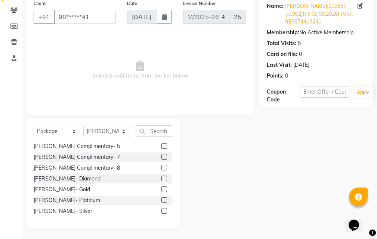
click at [161, 211] on label at bounding box center [164, 211] width 6 height 6
click at [161, 211] on input "checkbox" at bounding box center [163, 211] width 5 height 5
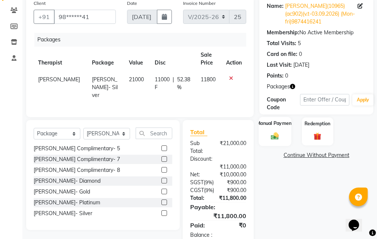
click at [277, 127] on div "Manual Payment" at bounding box center [275, 131] width 32 height 29
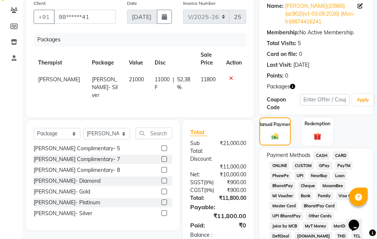
click at [340, 156] on span "CARD" at bounding box center [340, 156] width 16 height 9
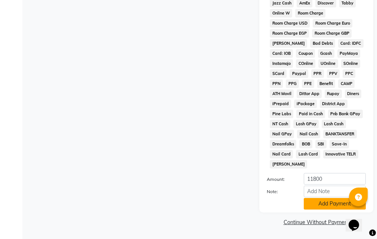
click at [337, 203] on button "Add Payment" at bounding box center [335, 204] width 62 height 12
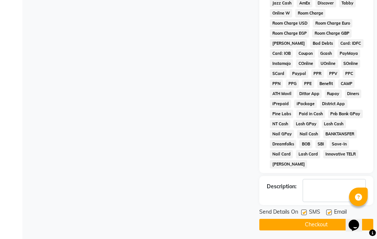
click at [332, 212] on div "Email" at bounding box center [339, 212] width 27 height 9
click at [329, 212] on label at bounding box center [329, 213] width 6 height 6
click at [329, 212] on input "checkbox" at bounding box center [328, 213] width 5 height 5
click at [326, 220] on button "Checkout" at bounding box center [316, 225] width 114 height 12
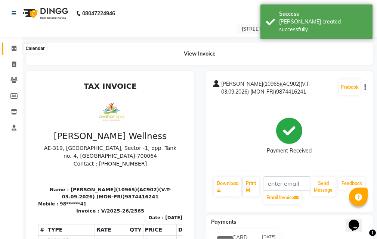
click at [14, 48] on icon at bounding box center [14, 49] width 5 height 6
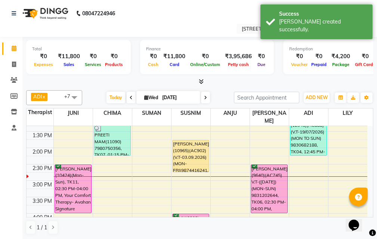
scroll to position [112, 0]
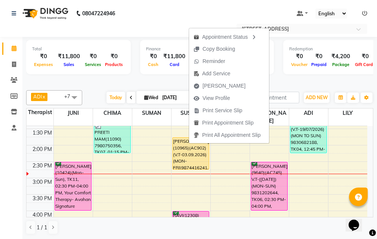
click at [247, 7] on nav "08047224946 Select Location × [STREET_ADDRESS] Default Panel My Panel English E…" at bounding box center [188, 18] width 377 height 37
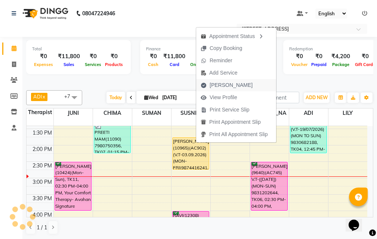
click at [236, 87] on span "[PERSON_NAME]" at bounding box center [226, 85] width 61 height 12
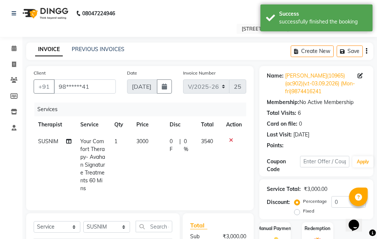
scroll to position [112, 0]
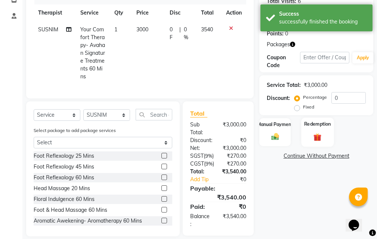
click at [315, 130] on div "Redemption" at bounding box center [317, 132] width 32 height 29
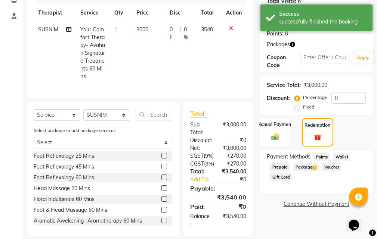
click at [314, 167] on span "1" at bounding box center [314, 168] width 4 height 4
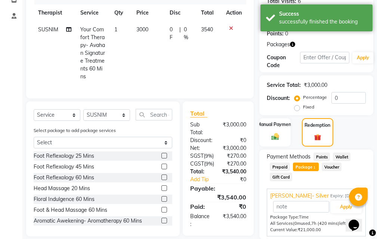
scroll to position [141, 0]
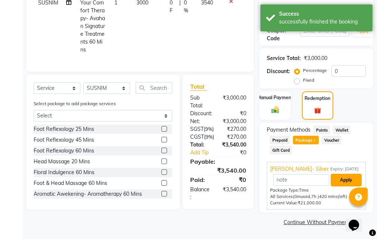
click at [344, 179] on button "Apply" at bounding box center [346, 180] width 31 height 13
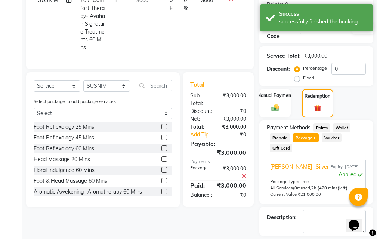
scroll to position [175, 0]
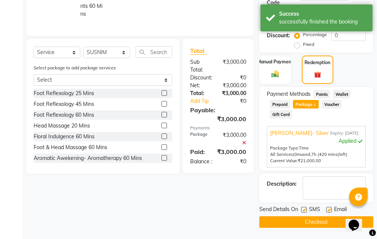
click at [329, 210] on label at bounding box center [329, 210] width 6 height 6
click at [329, 210] on input "checkbox" at bounding box center [328, 210] width 5 height 5
click at [303, 211] on label at bounding box center [304, 210] width 6 height 6
click at [303, 211] on input "checkbox" at bounding box center [303, 210] width 5 height 5
click at [304, 222] on button "Checkout" at bounding box center [316, 223] width 114 height 12
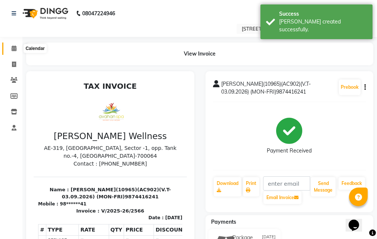
click at [16, 48] on icon at bounding box center [14, 49] width 5 height 6
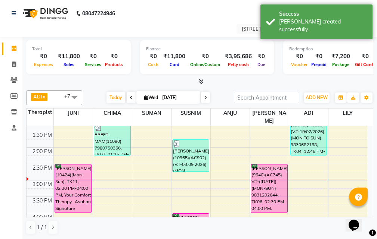
scroll to position [112, 0]
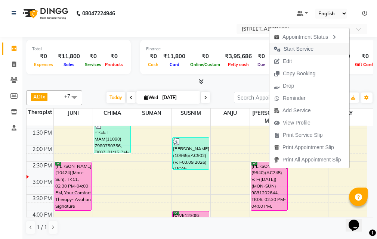
click at [304, 52] on span "Start Service" at bounding box center [298, 49] width 30 height 8
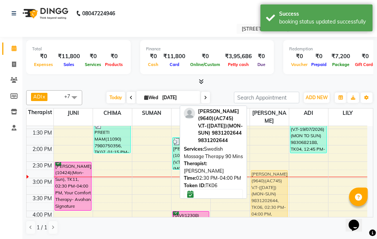
drag, startPoint x: 269, startPoint y: 163, endPoint x: 270, endPoint y: 170, distance: 6.8
click at [270, 170] on div "NITAI DEY(9640)(AC745) V.T-(10-05-2026)(MON-SUN) 9831202644, TK06, 02:30 PM-04:…" at bounding box center [269, 227] width 39 height 427
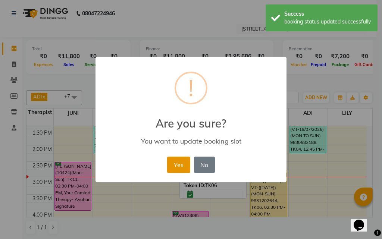
click at [184, 167] on button "Yes" at bounding box center [178, 165] width 23 height 16
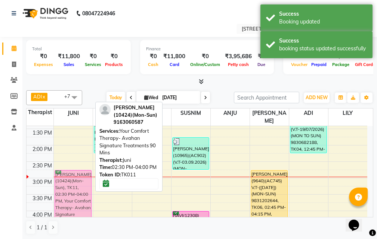
drag, startPoint x: 73, startPoint y: 161, endPoint x: 73, endPoint y: 165, distance: 4.1
click at [73, 165] on div "Piyush Saraf(10424)(Mon-Sun), TK11, 02:30 PM-04:00 PM, Your Comfort Therapy- Av…" at bounding box center [73, 227] width 39 height 427
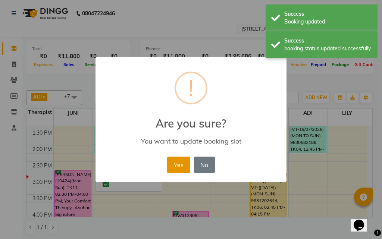
click at [169, 165] on button "Yes" at bounding box center [178, 165] width 23 height 16
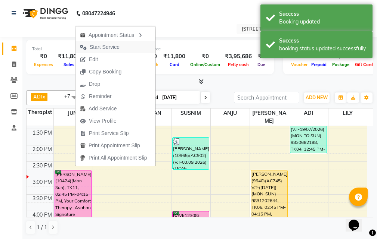
click at [140, 48] on button "Start Service" at bounding box center [115, 47] width 80 height 12
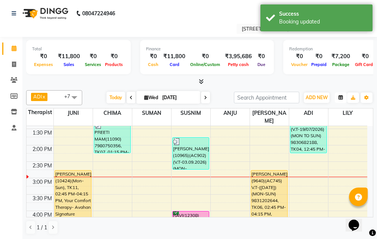
click at [339, 97] on icon "button" at bounding box center [340, 98] width 4 height 4
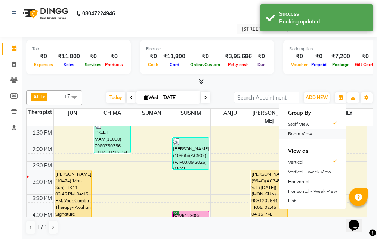
click at [322, 133] on div "Room View" at bounding box center [312, 134] width 67 height 10
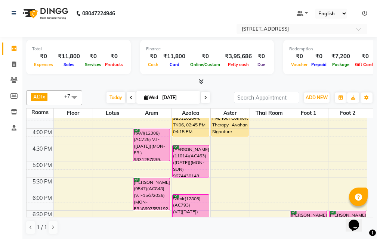
scroll to position [224, 0]
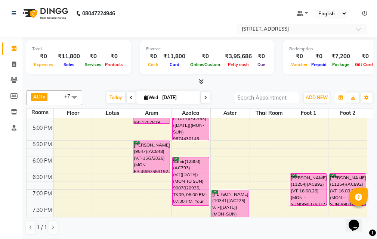
click at [341, 98] on icon "button" at bounding box center [340, 98] width 4 height 4
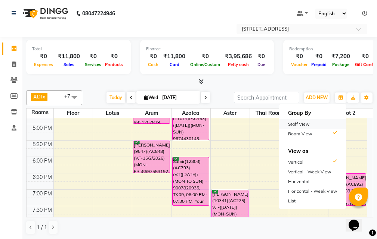
click at [331, 124] on div "Staff View" at bounding box center [312, 125] width 67 height 10
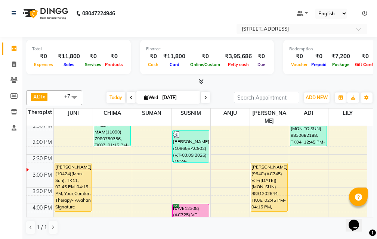
scroll to position [112, 0]
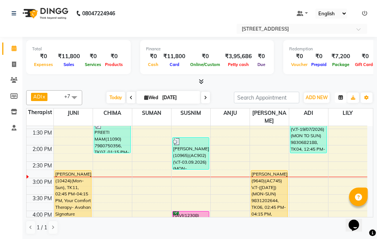
click at [339, 99] on icon "button" at bounding box center [340, 98] width 4 height 4
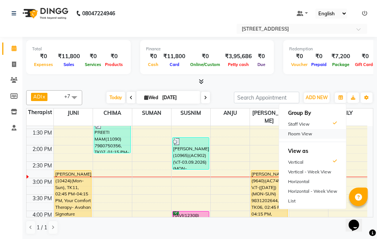
click at [329, 134] on div "Room View" at bounding box center [312, 134] width 67 height 10
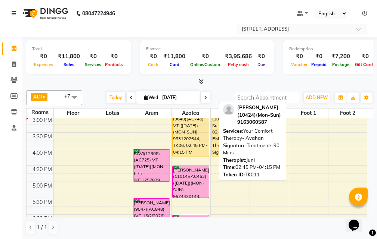
scroll to position [149, 0]
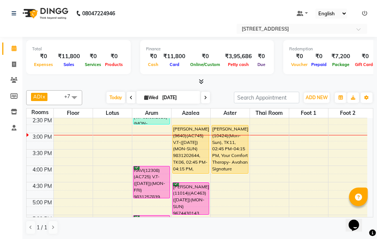
click at [205, 100] on span at bounding box center [205, 98] width 9 height 12
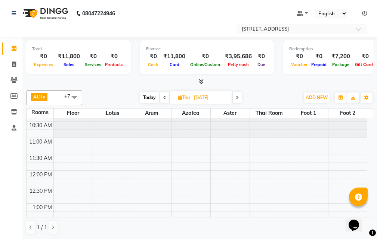
scroll to position [37, 0]
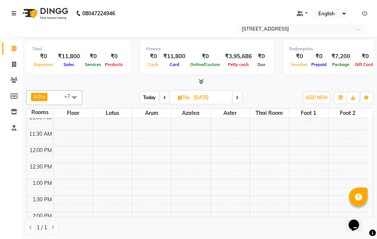
click at [238, 99] on icon at bounding box center [237, 98] width 3 height 4
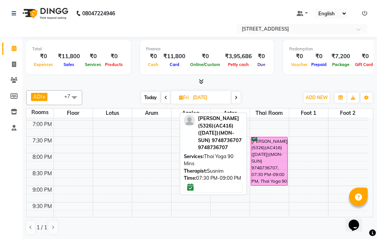
scroll to position [239, 0]
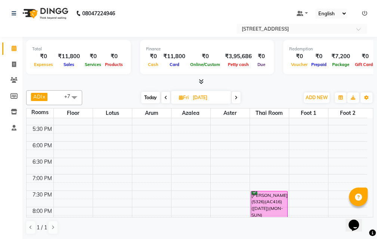
click at [239, 97] on span at bounding box center [236, 98] width 9 height 12
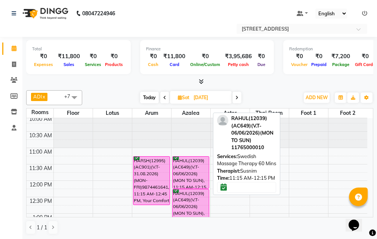
scroll to position [0, 0]
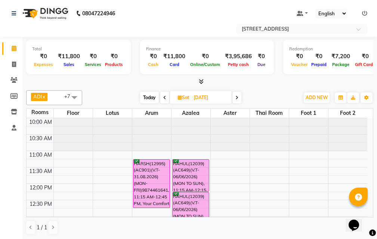
click at [235, 100] on span at bounding box center [236, 98] width 9 height 12
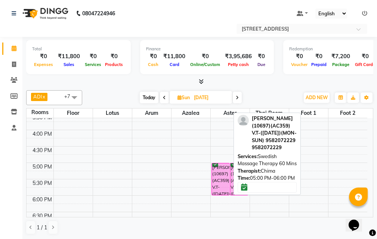
scroll to position [202, 0]
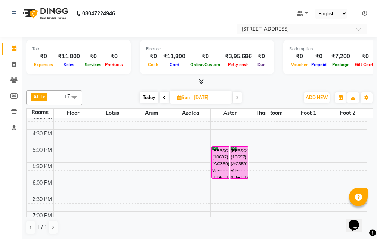
click at [239, 98] on span at bounding box center [237, 98] width 9 height 12
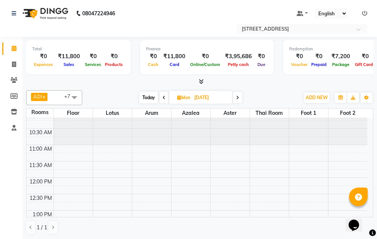
scroll to position [0, 0]
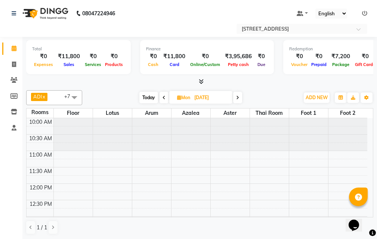
click at [239, 100] on icon at bounding box center [237, 98] width 3 height 4
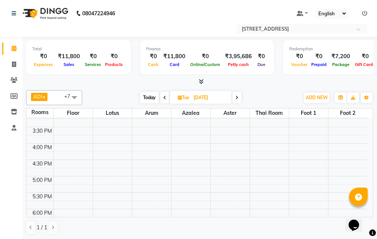
scroll to position [187, 0]
click at [237, 98] on icon at bounding box center [236, 98] width 3 height 4
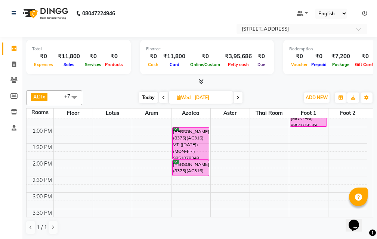
scroll to position [53, 0]
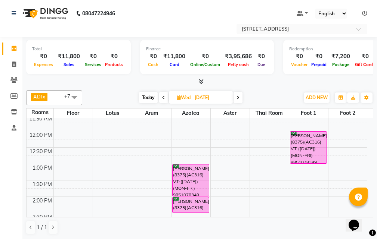
click at [239, 100] on icon at bounding box center [237, 98] width 3 height 4
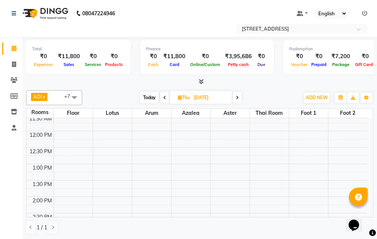
click at [152, 96] on span "Today" at bounding box center [149, 98] width 19 height 12
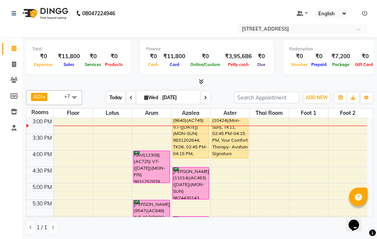
scroll to position [0, 0]
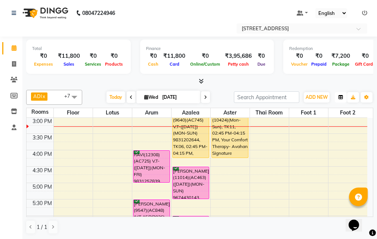
click at [343, 94] on button "button" at bounding box center [341, 97] width 12 height 10
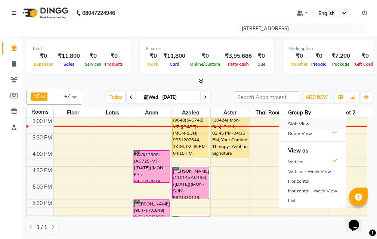
click at [310, 124] on div "Staff View" at bounding box center [312, 124] width 67 height 10
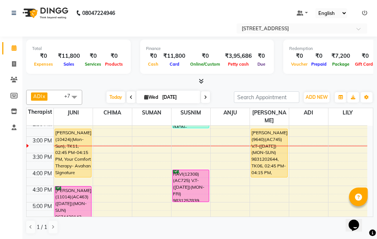
scroll to position [202, 0]
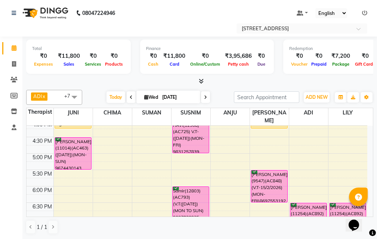
click at [204, 97] on icon at bounding box center [205, 97] width 3 height 4
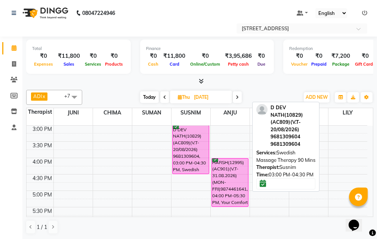
scroll to position [90, 0]
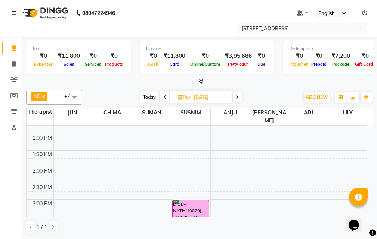
click at [238, 99] on icon at bounding box center [237, 97] width 3 height 4
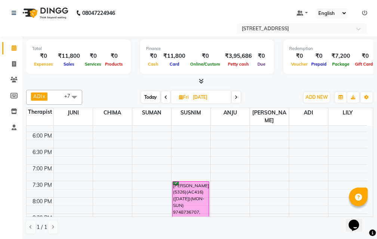
scroll to position [253, 0]
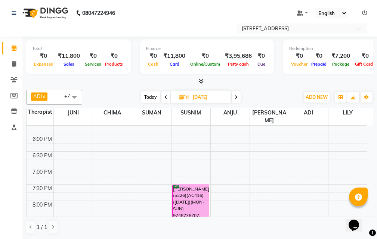
click at [237, 96] on icon at bounding box center [236, 97] width 3 height 4
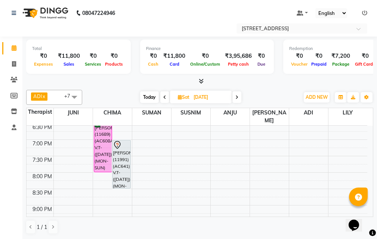
scroll to position [299, 0]
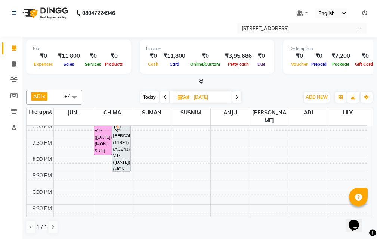
click at [235, 96] on span at bounding box center [236, 97] width 9 height 12
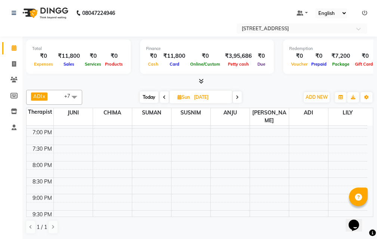
scroll to position [291, 0]
click at [151, 97] on span "Today" at bounding box center [149, 97] width 19 height 12
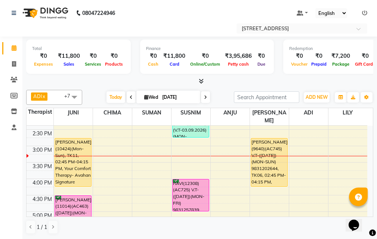
scroll to position [127, 0]
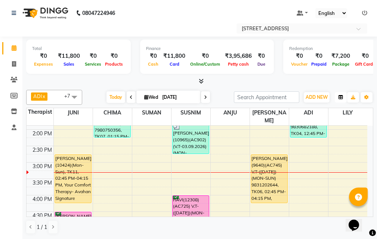
click at [341, 95] on icon "button" at bounding box center [340, 97] width 4 height 4
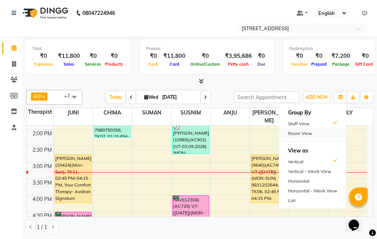
click at [313, 130] on div "Room View" at bounding box center [312, 134] width 67 height 10
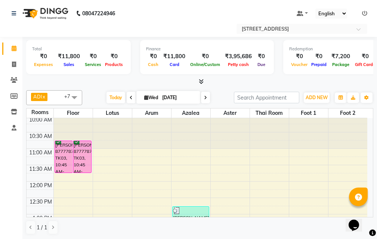
scroll to position [0, 0]
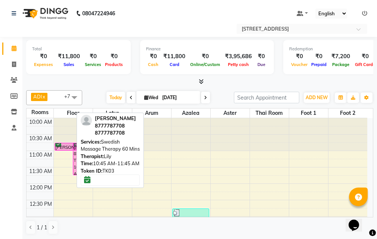
drag, startPoint x: 63, startPoint y: 173, endPoint x: 69, endPoint y: 150, distance: 24.1
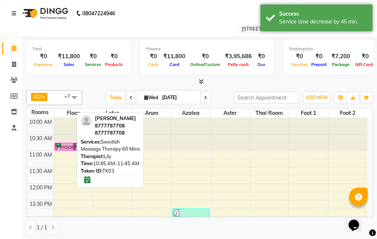
drag, startPoint x: 61, startPoint y: 174, endPoint x: 67, endPoint y: 149, distance: 25.0
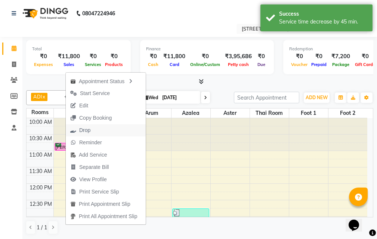
click at [102, 131] on button "Drop" at bounding box center [106, 130] width 80 height 12
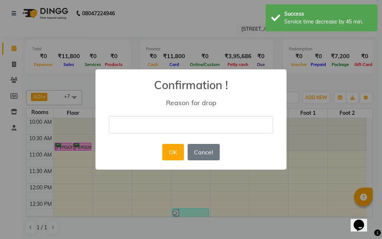
click at [184, 127] on input "text" at bounding box center [191, 125] width 164 height 18
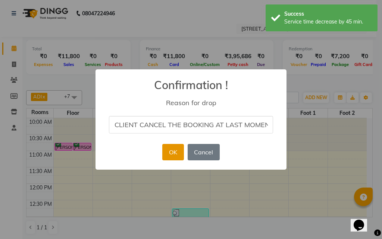
click at [176, 158] on button "OK" at bounding box center [172, 152] width 21 height 16
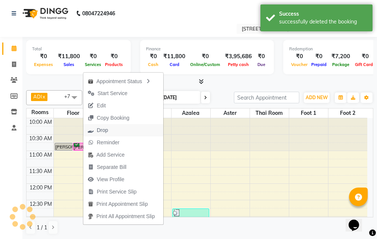
click at [131, 130] on button "Drop" at bounding box center [123, 130] width 80 height 12
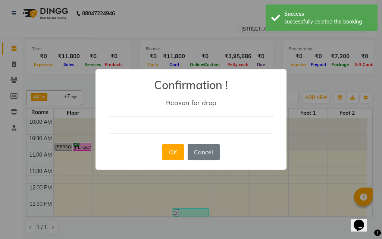
click at [170, 130] on input "text" at bounding box center [191, 125] width 164 height 18
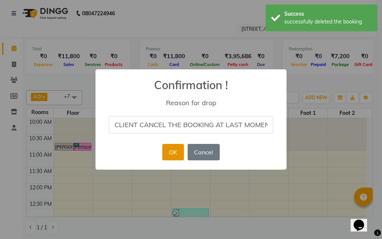
click at [178, 157] on button "OK" at bounding box center [172, 152] width 21 height 16
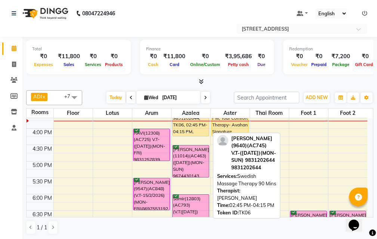
scroll to position [149, 0]
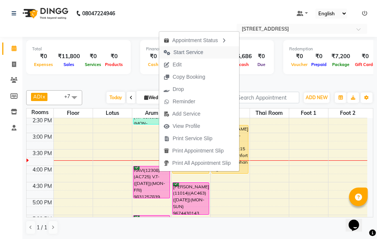
click at [211, 49] on button "Start Service" at bounding box center [199, 52] width 80 height 12
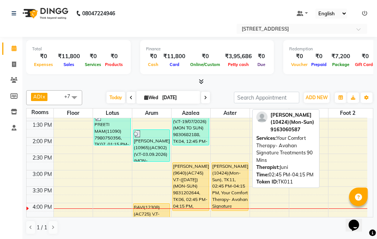
scroll to position [187, 0]
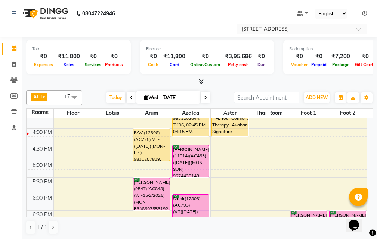
click at [232, 149] on div "10:00 AM 10:30 AM 11:00 AM 11:30 AM 12:00 PM 12:30 PM 1:00 PM 1:30 PM 2:00 PM 2…" at bounding box center [197, 145] width 341 height 427
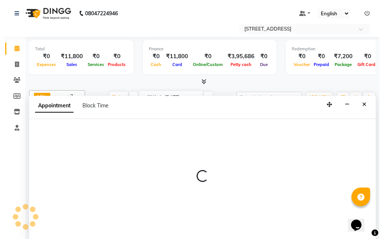
scroll to position [0, 0]
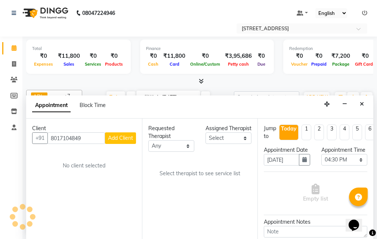
click at [121, 141] on span "Add Client" at bounding box center [120, 138] width 25 height 7
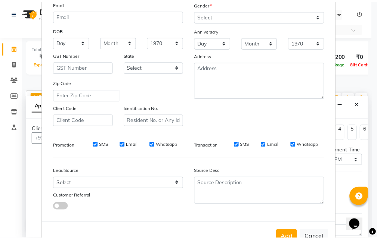
scroll to position [105, 0]
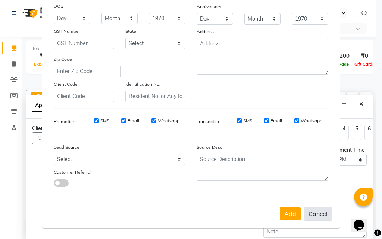
click at [308, 212] on button "Cancel" at bounding box center [318, 214] width 29 height 14
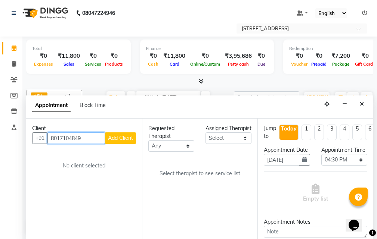
click at [84, 137] on input "8017104849" at bounding box center [76, 139] width 58 height 12
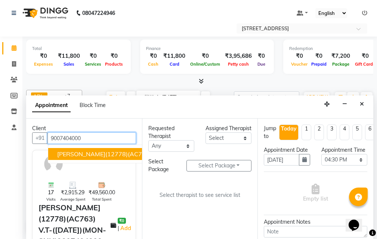
click at [98, 153] on span "[PERSON_NAME](12778)(AC763) V.T-([DATE])(MON-SUN)9007404000" at bounding box center [157, 154] width 200 height 7
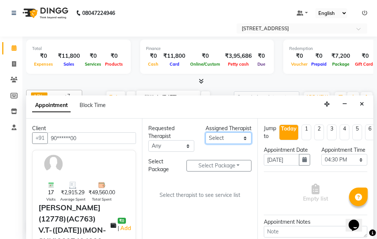
click at [245, 144] on select "Select ADI ANJU [PERSON_NAME] [DEMOGRAPHIC_DATA] 1 [PERSON_NAME] [PERSON_NAME]" at bounding box center [228, 139] width 46 height 12
click at [205, 140] on select "Select ADI ANJU [PERSON_NAME] [DEMOGRAPHIC_DATA] 1 [PERSON_NAME] [PERSON_NAME]" at bounding box center [228, 139] width 46 height 12
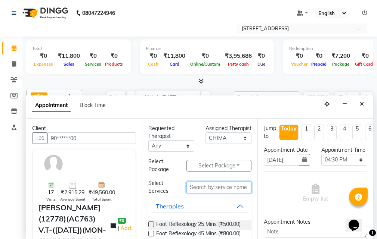
click at [221, 189] on input "text" at bounding box center [218, 188] width 65 height 12
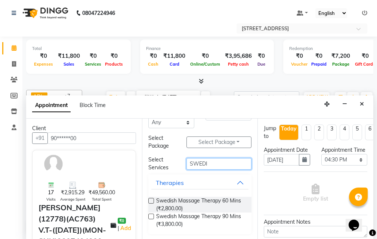
scroll to position [25, 0]
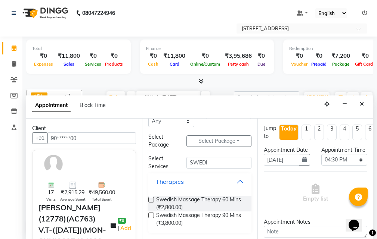
click at [151, 215] on label at bounding box center [151, 216] width 6 height 6
click at [151, 215] on input "checkbox" at bounding box center [150, 216] width 5 height 5
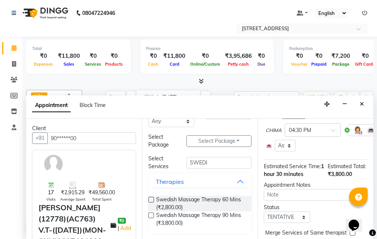
scroll to position [139, 0]
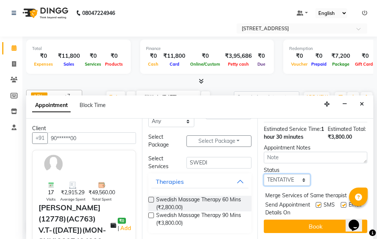
drag, startPoint x: 301, startPoint y: 168, endPoint x: 301, endPoint y: 172, distance: 4.2
click at [301, 174] on select "Select TENTATIVE CONFIRM CHECK-IN UPCOMING" at bounding box center [287, 180] width 46 height 12
click at [264, 174] on select "Select TENTATIVE CONFIRM CHECK-IN UPCOMING" at bounding box center [287, 180] width 46 height 12
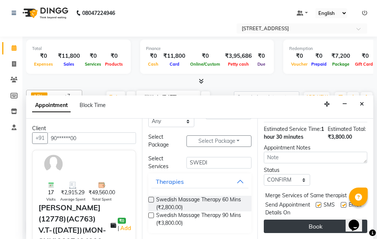
click at [305, 223] on button "Book" at bounding box center [315, 226] width 103 height 13
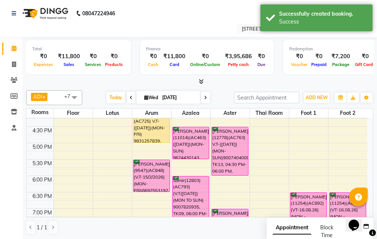
scroll to position [187, 0]
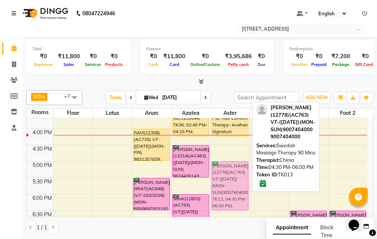
click at [228, 164] on div "Piyush Saraf(10424)(Mon-Sun), TK11, 02:45 PM-04:15 PM, Your Comfort Therapy- Av…" at bounding box center [230, 145] width 39 height 427
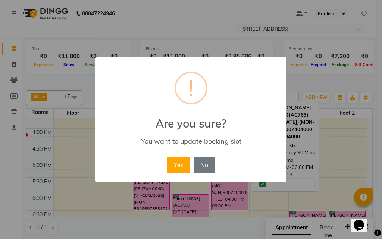
click at [228, 164] on div "× ! Are you sure? You want to update booking slot Yes No No" at bounding box center [191, 120] width 191 height 126
click at [184, 163] on button "Yes" at bounding box center [178, 165] width 23 height 16
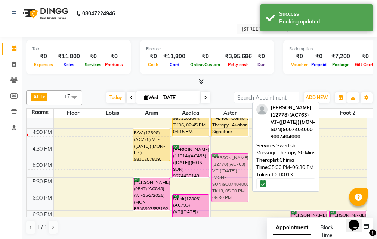
drag, startPoint x: 216, startPoint y: 165, endPoint x: 217, endPoint y: 159, distance: 6.4
click at [217, 159] on div "Piyush Saraf(10424)(Mon-Sun), TK11, 02:45 PM-04:15 PM, Your Comfort Therapy- Av…" at bounding box center [230, 145] width 39 height 427
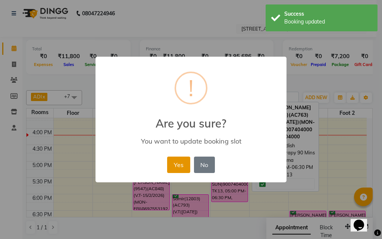
click at [175, 162] on button "Yes" at bounding box center [178, 165] width 23 height 16
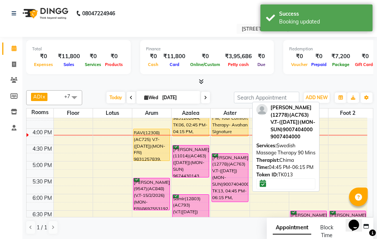
scroll to position [149, 0]
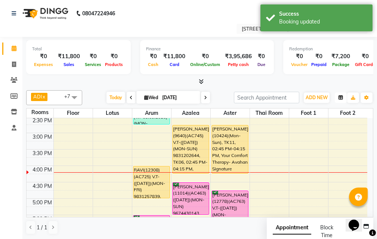
click at [339, 94] on button "button" at bounding box center [341, 98] width 12 height 10
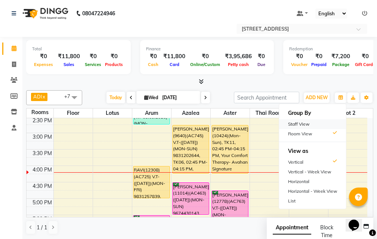
click at [317, 122] on div "Staff View" at bounding box center [312, 125] width 67 height 10
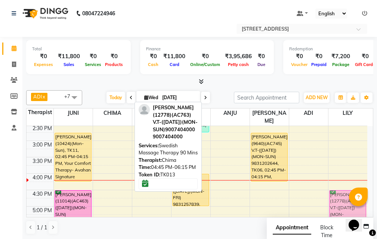
drag, startPoint x: 113, startPoint y: 201, endPoint x: 363, endPoint y: 189, distance: 249.7
click at [363, 189] on body "08047224946 Select Location × Avahan Spa, Tank No 4 Default Panel My Panel Engl…" at bounding box center [188, 119] width 377 height 239
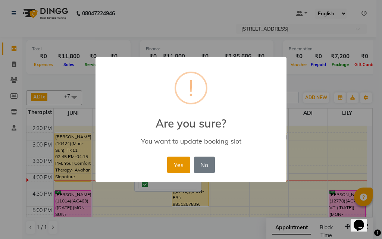
click at [176, 161] on button "Yes" at bounding box center [178, 165] width 23 height 16
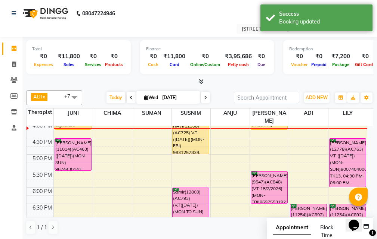
scroll to position [75, 0]
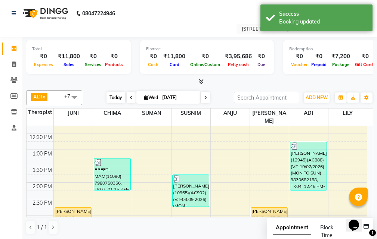
click at [115, 101] on span "Today" at bounding box center [115, 98] width 19 height 12
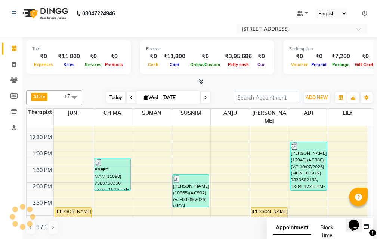
scroll to position [198, 0]
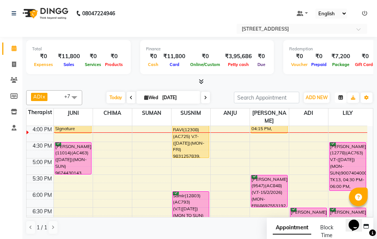
click at [338, 98] on icon "button" at bounding box center [340, 98] width 4 height 4
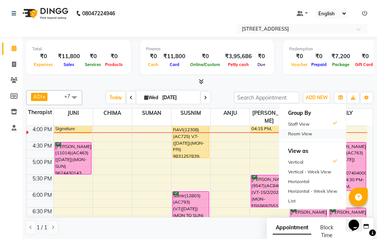
click at [322, 135] on div "Room View" at bounding box center [312, 134] width 67 height 10
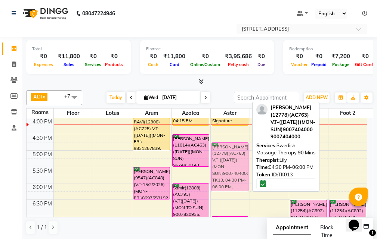
drag, startPoint x: 230, startPoint y: 145, endPoint x: 230, endPoint y: 150, distance: 5.7
click at [230, 150] on div "Piyush Saraf(10424)(Mon-Sun), TK11, 02:45 PM-04:15 PM, Your Comfort Therapy- Av…" at bounding box center [230, 134] width 39 height 427
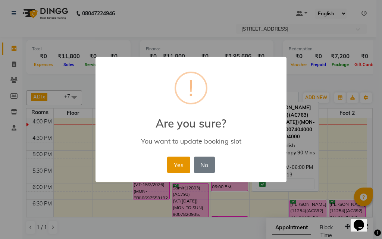
click at [174, 162] on button "Yes" at bounding box center [178, 165] width 23 height 16
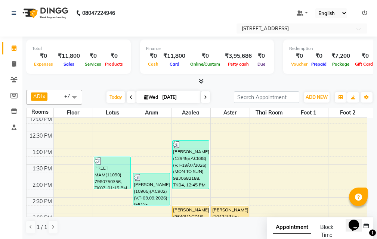
scroll to position [123, 0]
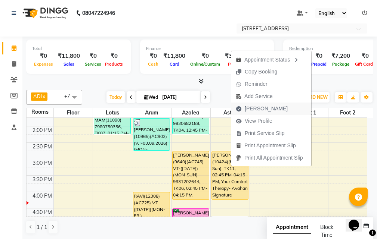
click at [271, 109] on span "[PERSON_NAME]" at bounding box center [261, 109] width 61 height 12
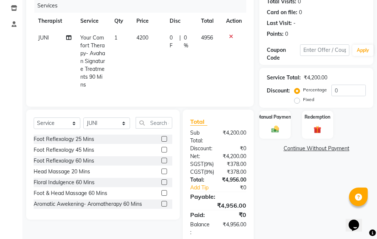
scroll to position [141, 0]
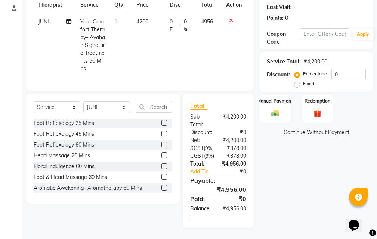
click at [303, 80] on label "Fixed" at bounding box center [308, 83] width 11 height 7
click at [299, 81] on input "Fixed" at bounding box center [298, 83] width 5 height 5
click at [338, 69] on input "0" at bounding box center [348, 75] width 34 height 12
click at [276, 109] on img at bounding box center [275, 113] width 13 height 9
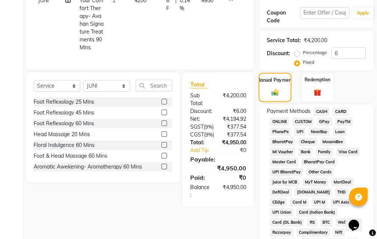
scroll to position [104, 0]
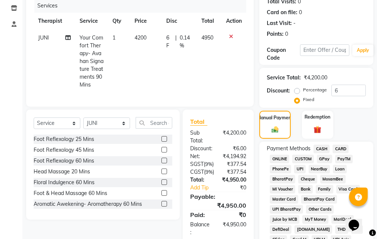
click at [323, 148] on span "CASH" at bounding box center [321, 149] width 16 height 9
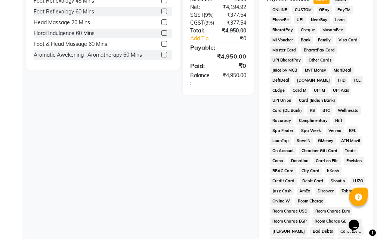
scroll to position [441, 0]
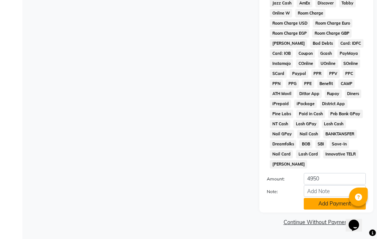
click at [331, 208] on button "Add Payment" at bounding box center [335, 204] width 62 height 12
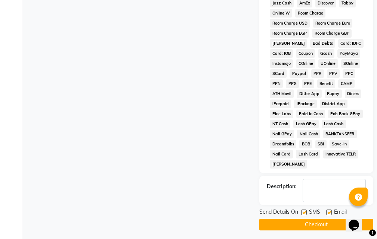
click at [328, 210] on label at bounding box center [329, 213] width 6 height 6
click at [328, 211] on input "checkbox" at bounding box center [328, 213] width 5 height 5
click at [305, 213] on label at bounding box center [304, 213] width 6 height 6
click at [305, 213] on input "checkbox" at bounding box center [303, 213] width 5 height 5
click at [314, 225] on button "Checkout" at bounding box center [316, 225] width 114 height 12
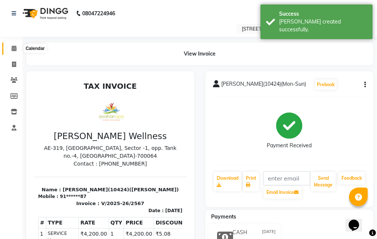
click at [16, 47] on icon at bounding box center [14, 49] width 5 height 6
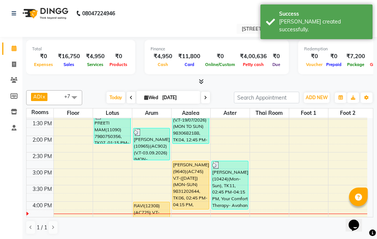
scroll to position [149, 0]
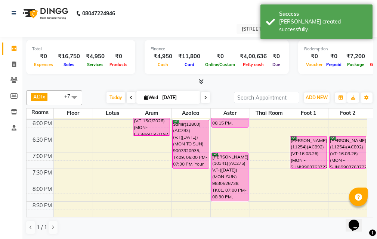
scroll to position [224, 0]
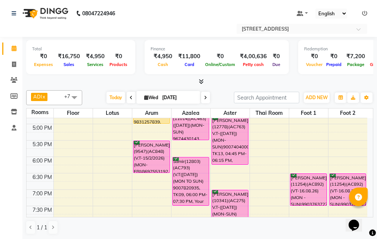
click at [122, 161] on div "10:00 AM 10:30 AM 11:00 AM 11:30 AM 12:00 PM 12:30 PM 1:00 PM 1:30 PM 2:00 PM 2…" at bounding box center [197, 107] width 341 height 427
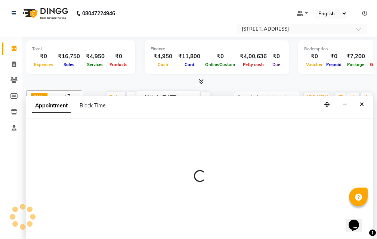
scroll to position [0, 0]
select select "tentative"
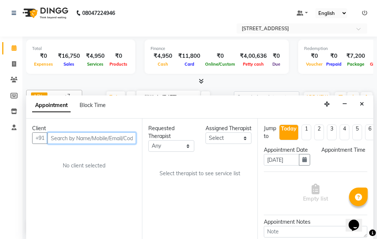
select select "1080"
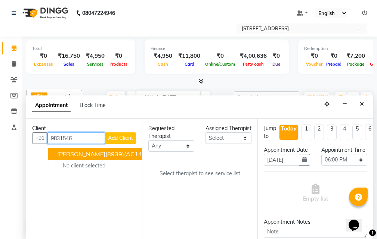
click at [117, 157] on span "[PERSON_NAME](8939)(AC140) V.T-([DATE])(MON-SUN) 9831546777" at bounding box center [156, 154] width 198 height 7
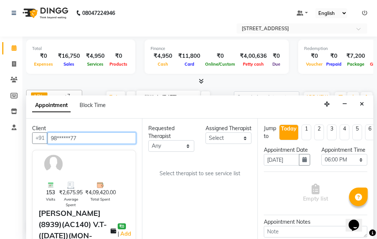
type input "98******77"
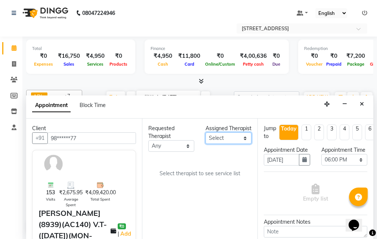
click at [241, 144] on select "Select ADI ANJU [PERSON_NAME] [DEMOGRAPHIC_DATA] 1 [PERSON_NAME] [PERSON_NAME]" at bounding box center [228, 139] width 46 height 12
select select "87874"
click at [205, 140] on select "Select ADI ANJU [PERSON_NAME] [DEMOGRAPHIC_DATA] 1 [PERSON_NAME] [PERSON_NAME]" at bounding box center [228, 139] width 46 height 12
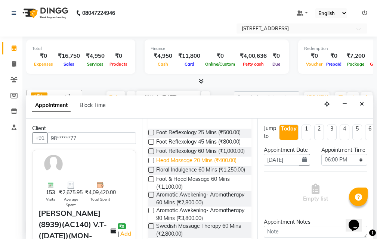
scroll to position [0, 0]
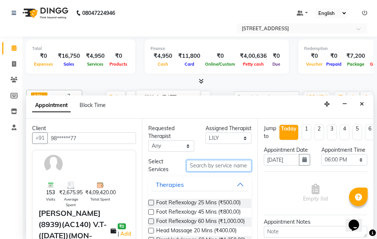
click at [203, 165] on input "text" at bounding box center [218, 166] width 65 height 12
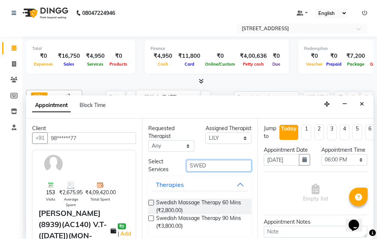
type input "SWED"
click at [151, 219] on label at bounding box center [151, 219] width 6 height 6
click at [151, 219] on input "checkbox" at bounding box center [150, 219] width 5 height 5
checkbox input "true"
select select "1844"
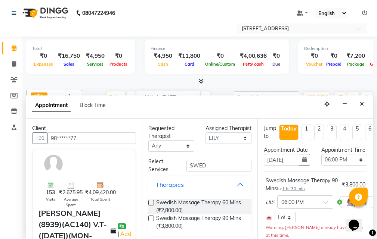
checkbox input "false"
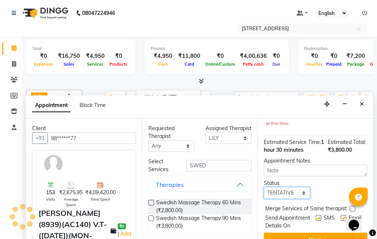
drag, startPoint x: 303, startPoint y: 202, endPoint x: 297, endPoint y: 202, distance: 5.6
click at [303, 199] on select "Select TENTATIVE CONFIRM CHECK-IN UPCOMING" at bounding box center [287, 193] width 46 height 12
select select "confirm booking"
click at [264, 195] on select "Select TENTATIVE CONFIRM CHECK-IN UPCOMING" at bounding box center [287, 193] width 46 height 12
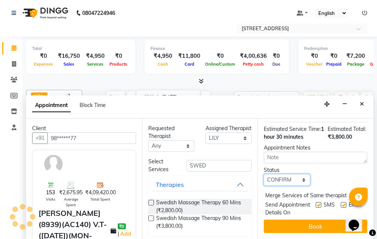
scroll to position [146, 0]
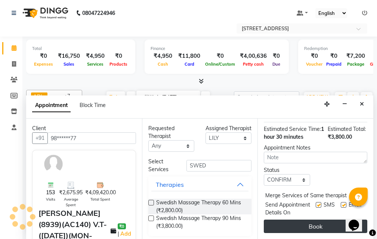
click at [306, 220] on button "Book" at bounding box center [315, 226] width 103 height 13
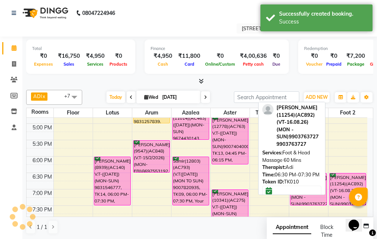
scroll to position [0, 0]
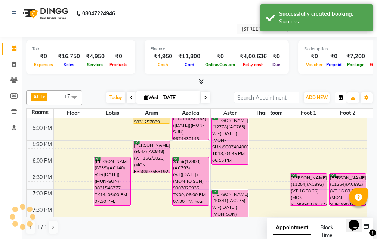
click at [341, 97] on icon "button" at bounding box center [340, 98] width 4 height 4
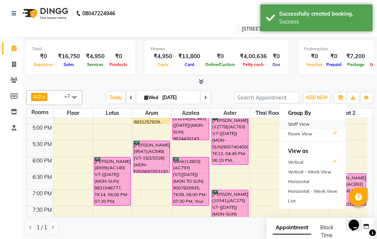
click at [320, 124] on div "Staff View" at bounding box center [312, 125] width 67 height 10
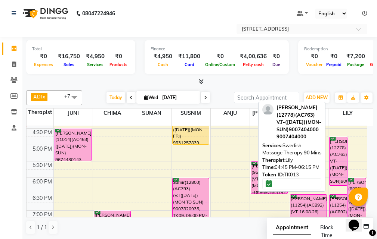
scroll to position [224, 0]
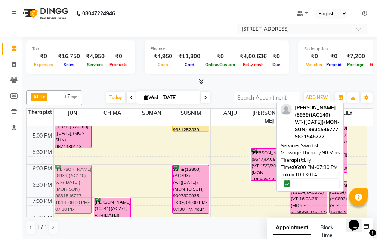
drag, startPoint x: 354, startPoint y: 171, endPoint x: 62, endPoint y: 173, distance: 292.0
click at [62, 173] on tr "[PERSON_NAME](10424)(Mon-Sun), TK11, 02:45 PM-04:15 PM, Your Comfort Therapy- A…" at bounding box center [197, 115] width 341 height 427
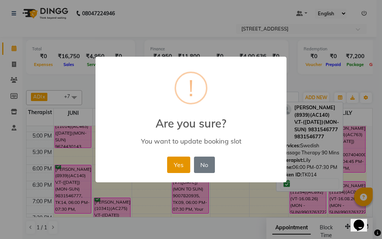
click at [179, 167] on button "Yes" at bounding box center [178, 165] width 23 height 16
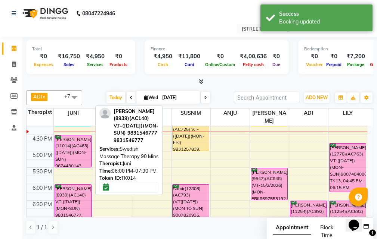
scroll to position [187, 0]
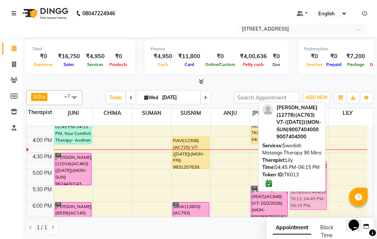
drag, startPoint x: 348, startPoint y: 167, endPoint x: 321, endPoint y: 167, distance: 27.6
click at [321, 167] on div "ADI x ANJU x [PERSON_NAME] x JUNI x LILY x SUMAN x SUSNIM x +7 Select All ADI A…" at bounding box center [199, 162] width 347 height 151
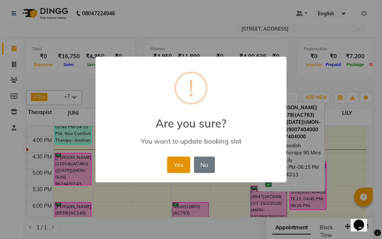
click at [173, 161] on button "Yes" at bounding box center [178, 165] width 23 height 16
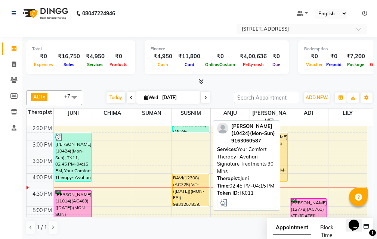
scroll to position [0, 0]
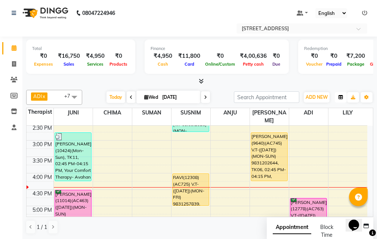
click at [343, 96] on button "button" at bounding box center [341, 97] width 12 height 10
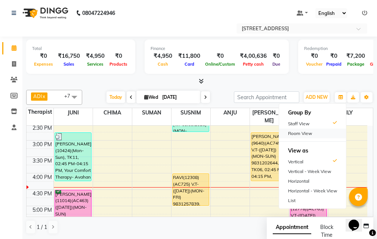
click at [320, 134] on div "Room View" at bounding box center [312, 134] width 67 height 10
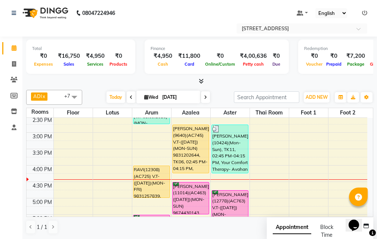
scroll to position [187, 0]
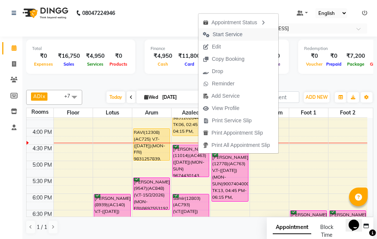
click at [249, 35] on button "Start Service" at bounding box center [238, 34] width 80 height 12
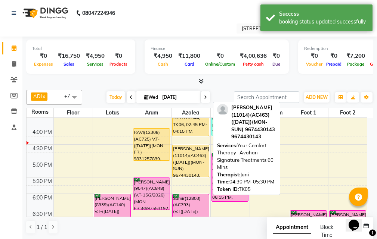
click at [196, 155] on div "[PERSON_NAME](11014)(AC463) ([DATE])(MON-SUN) 9674430143, TK05, 04:30 PM-05:30 …" at bounding box center [191, 161] width 36 height 32
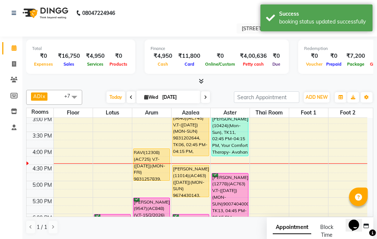
scroll to position [149, 0]
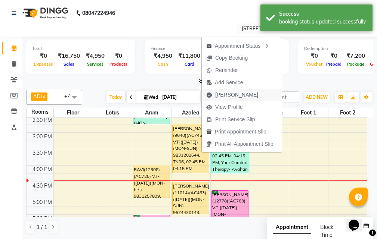
click at [230, 92] on span "[PERSON_NAME]" at bounding box center [236, 95] width 43 height 8
select select "service"
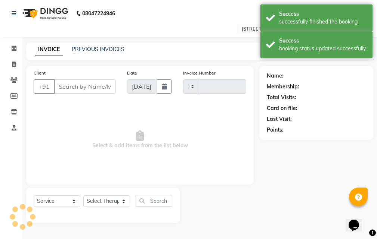
type input "2568"
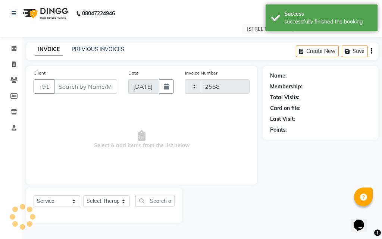
select select "4269"
type input "98******44"
select select "45391"
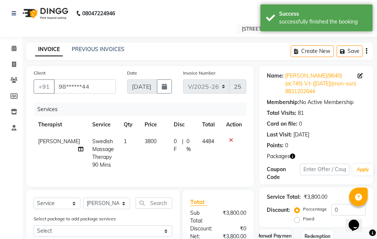
scroll to position [118, 0]
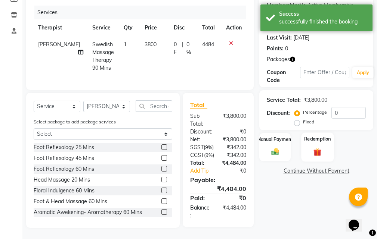
click at [318, 136] on label "Redemption" at bounding box center [317, 139] width 27 height 7
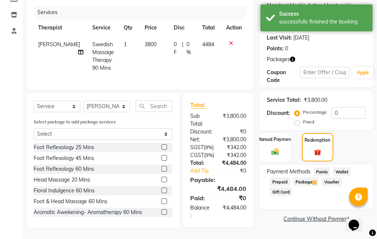
click at [313, 181] on span "8" at bounding box center [314, 183] width 4 height 4
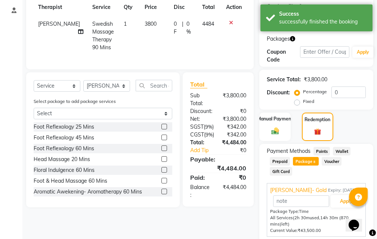
scroll to position [174, 0]
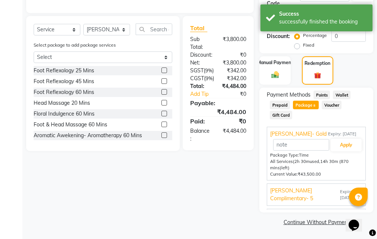
click at [341, 193] on span "Expiry: [DATE]" at bounding box center [351, 195] width 22 height 13
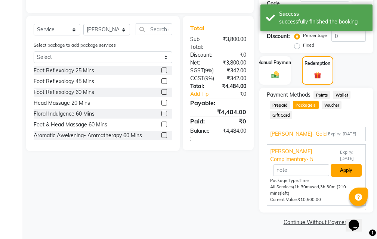
click at [341, 169] on button "Apply" at bounding box center [346, 170] width 31 height 13
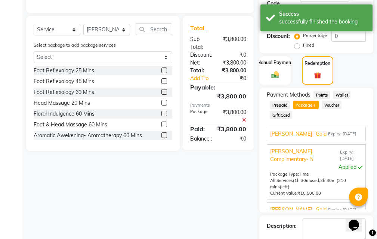
drag, startPoint x: 382, startPoint y: 166, endPoint x: 3, endPoint y: 15, distance: 407.6
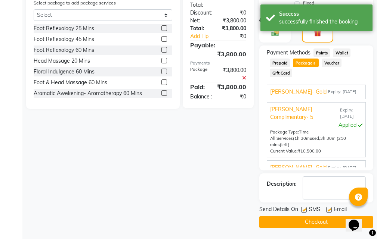
click at [330, 210] on label at bounding box center [329, 210] width 6 height 6
click at [330, 210] on input "checkbox" at bounding box center [328, 210] width 5 height 5
checkbox input "false"
click at [305, 211] on label at bounding box center [304, 210] width 6 height 6
click at [305, 211] on input "checkbox" at bounding box center [303, 210] width 5 height 5
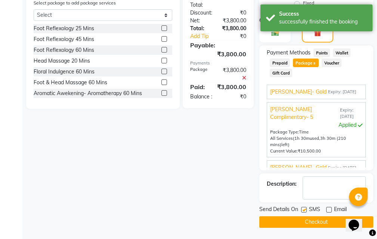
checkbox input "false"
click at [308, 222] on button "Checkout" at bounding box center [316, 223] width 114 height 12
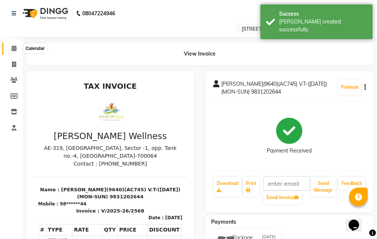
click at [16, 49] on icon at bounding box center [14, 49] width 5 height 6
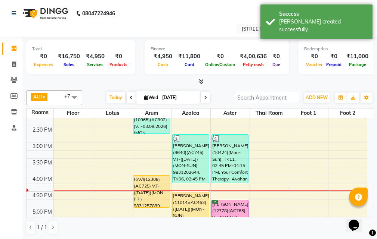
scroll to position [187, 0]
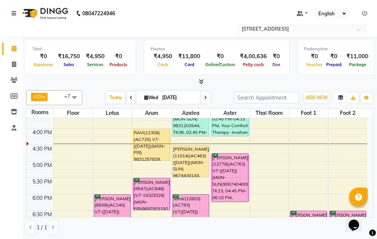
click at [338, 98] on icon "button" at bounding box center [340, 98] width 4 height 4
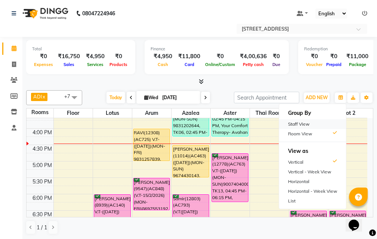
click at [331, 125] on div "Staff View" at bounding box center [312, 125] width 67 height 10
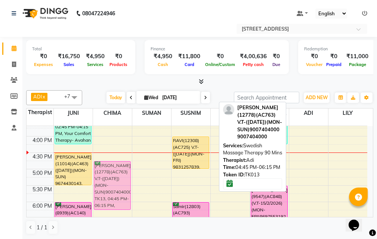
drag, startPoint x: 306, startPoint y: 158, endPoint x: 123, endPoint y: 155, distance: 183.0
click at [123, 155] on tr "[PERSON_NAME](10424)(Mon-Sun), TK11, 02:45 PM-04:15 PM, Your Comfort Therapy- A…" at bounding box center [197, 153] width 341 height 427
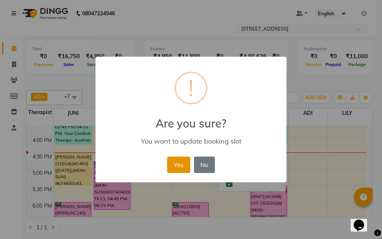
click at [181, 169] on button "Yes" at bounding box center [178, 165] width 23 height 16
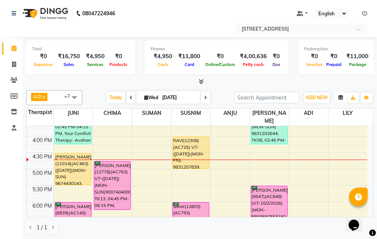
click at [344, 96] on button "button" at bounding box center [341, 98] width 12 height 10
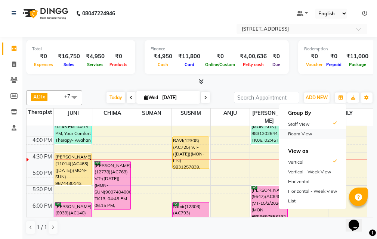
click at [333, 132] on div "Room View" at bounding box center [312, 134] width 67 height 10
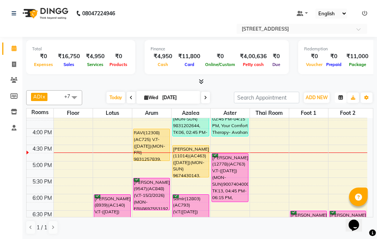
click at [341, 100] on icon "button" at bounding box center [340, 98] width 4 height 4
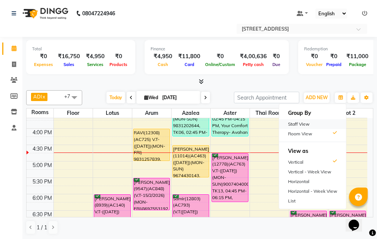
click at [328, 121] on div "Staff View" at bounding box center [312, 125] width 67 height 10
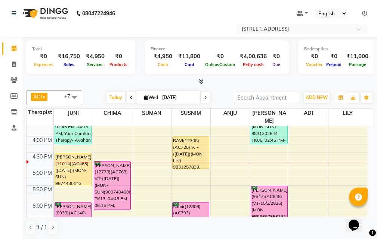
click at [343, 96] on button "button" at bounding box center [341, 98] width 12 height 10
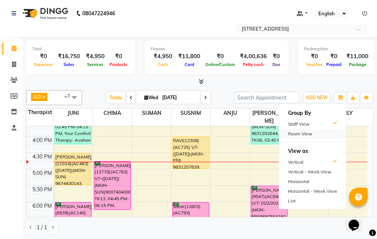
click at [313, 135] on div "Room View" at bounding box center [312, 134] width 67 height 10
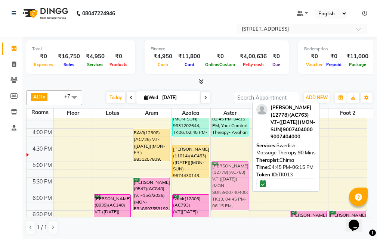
click at [225, 165] on div "[PERSON_NAME](10424)(Mon-Sun), TK11, 02:45 PM-04:15 PM, Your Comfort Therapy- A…" at bounding box center [230, 145] width 39 height 427
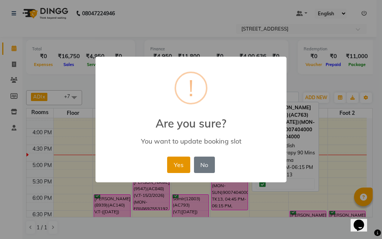
click at [182, 166] on button "Yes" at bounding box center [178, 165] width 23 height 16
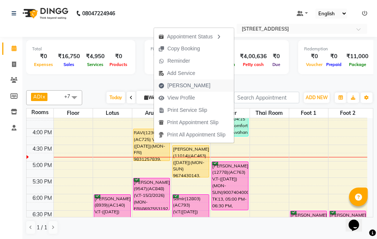
click at [197, 87] on span "[PERSON_NAME]" at bounding box center [184, 86] width 61 height 12
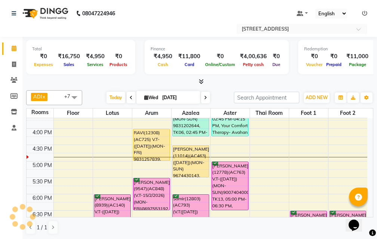
select select "4269"
select select "service"
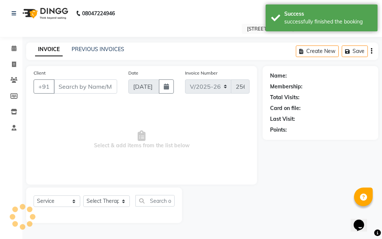
type input "98******39"
select select "23013"
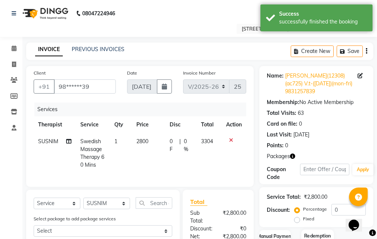
scroll to position [118, 0]
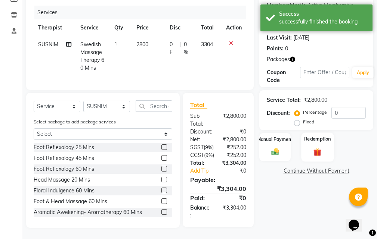
click at [312, 133] on div "Redemption" at bounding box center [317, 147] width 32 height 29
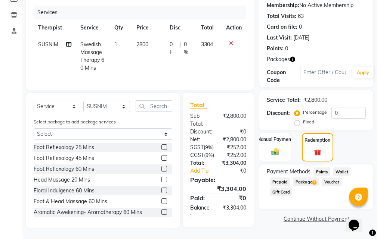
click at [305, 178] on span "Package 4" at bounding box center [306, 182] width 26 height 9
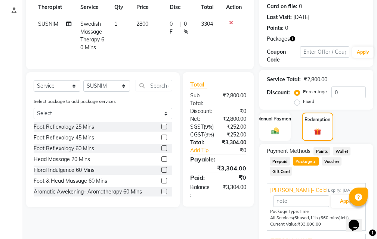
scroll to position [174, 0]
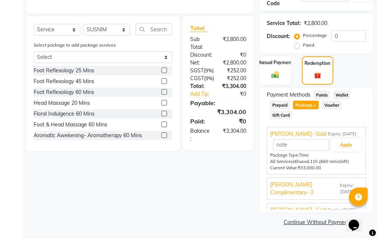
click at [340, 187] on span "Expiry: [DATE]" at bounding box center [351, 189] width 22 height 13
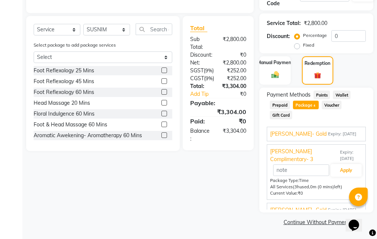
click at [338, 134] on span "Expiry: [DATE]" at bounding box center [342, 134] width 28 height 6
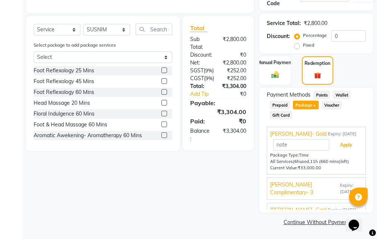
click at [336, 148] on button "Apply" at bounding box center [346, 145] width 31 height 13
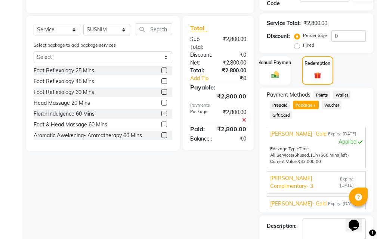
scroll to position [216, 0]
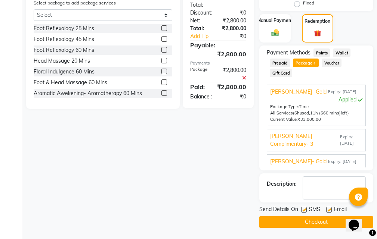
click at [331, 210] on label at bounding box center [329, 210] width 6 height 6
click at [331, 210] on input "checkbox" at bounding box center [328, 210] width 5 height 5
checkbox input "false"
click at [301, 210] on label at bounding box center [304, 210] width 6 height 6
click at [301, 210] on input "checkbox" at bounding box center [303, 210] width 5 height 5
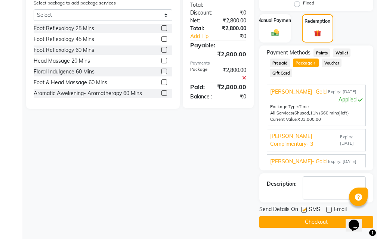
checkbox input "false"
click at [304, 219] on button "Checkout" at bounding box center [316, 223] width 114 height 12
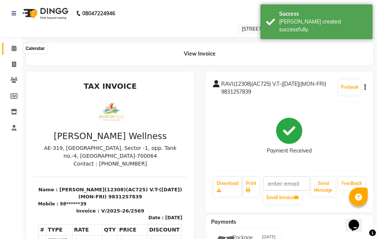
click at [15, 49] on icon at bounding box center [14, 49] width 5 height 6
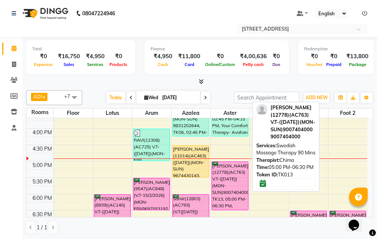
scroll to position [224, 0]
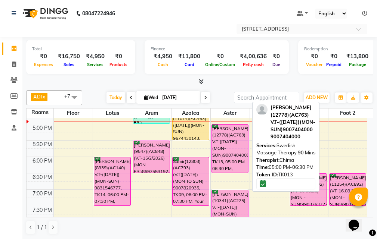
click at [226, 131] on div "[PERSON_NAME](12778)(AC763) V.T-([DATE])(MON-SUN)9007404000, TK13, 05:00 PM-06:…" at bounding box center [230, 149] width 36 height 48
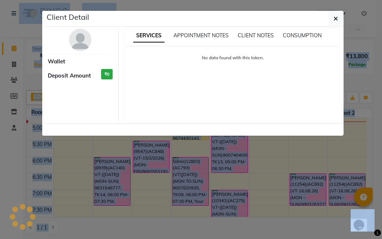
click at [182, 142] on ngb-modal-window "Client Detail Wallet Deposit Amount ₹0 SERVICES APPOINTMENT NOTES CLIENT NOTES …" at bounding box center [191, 119] width 382 height 239
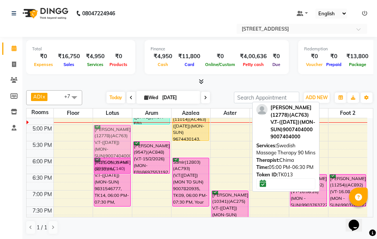
scroll to position [223, 0]
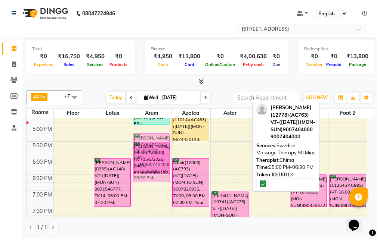
drag, startPoint x: 237, startPoint y: 134, endPoint x: 152, endPoint y: 139, distance: 85.3
click at [152, 139] on tr "[PERSON_NAME] 8777787708, TK03, 10:45 AM-11:00 AM, Swedish Massage Therapy 60 M…" at bounding box center [197, 108] width 341 height 427
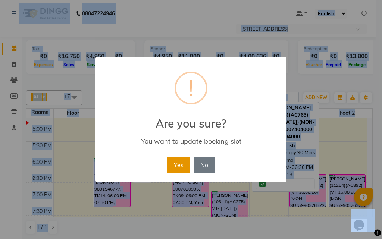
click at [184, 162] on button "Yes" at bounding box center [178, 165] width 23 height 16
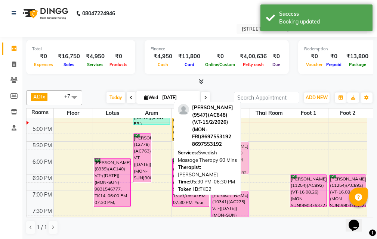
drag, startPoint x: 159, startPoint y: 155, endPoint x: 240, endPoint y: 152, distance: 81.1
click at [241, 152] on div "ADI x ANJU x [PERSON_NAME] x JUNI x LILY x SUMAN x SUSNIM x +7 Select All ADI A…" at bounding box center [199, 162] width 347 height 151
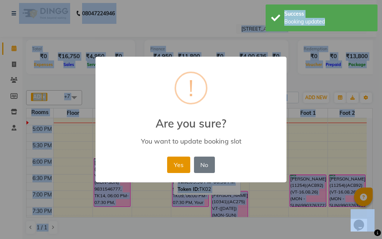
click at [180, 162] on button "Yes" at bounding box center [178, 165] width 23 height 16
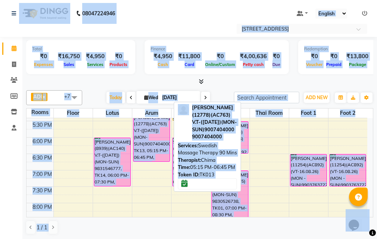
scroll to position [260, 0]
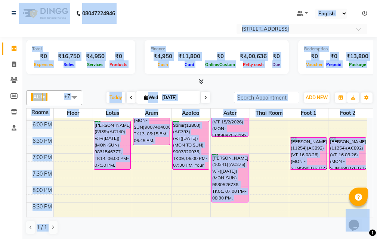
click at [145, 158] on div "10:00 AM 10:30 AM 11:00 AM 11:30 AM 12:00 PM 12:30 PM 1:00 PM 1:30 PM 2:00 PM 2…" at bounding box center [197, 71] width 341 height 427
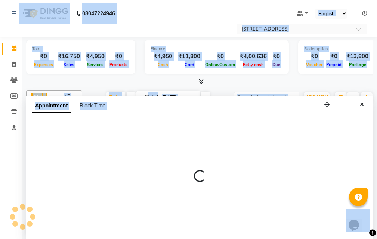
scroll to position [0, 0]
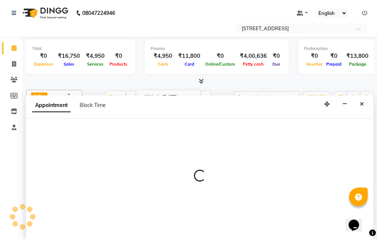
select select "1140"
select select "tentative"
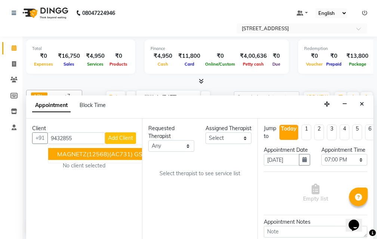
click at [93, 154] on span "MAGNETZ(12568)(AC731) GSTN NO- 19ADPPY7297M1Z1 ([DATE])(MON-SUN) 9432855883" at bounding box center [189, 154] width 264 height 7
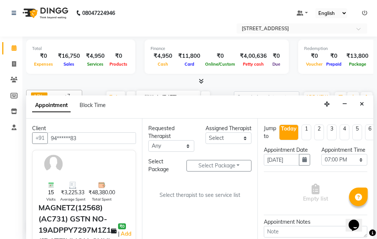
type input "94******83"
click at [240, 143] on select "Select ADI ANJU [PERSON_NAME] [DEMOGRAPHIC_DATA] 1 [PERSON_NAME] [PERSON_NAME]" at bounding box center [228, 139] width 46 height 12
select select "87872"
click at [205, 140] on select "Select ADI ANJU [PERSON_NAME] [DEMOGRAPHIC_DATA] 1 [PERSON_NAME] [PERSON_NAME]" at bounding box center [228, 139] width 46 height 12
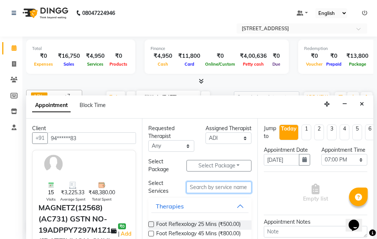
click at [211, 186] on input "text" at bounding box center [218, 188] width 65 height 12
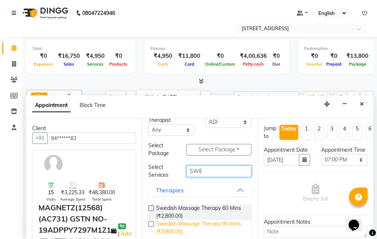
scroll to position [25, 0]
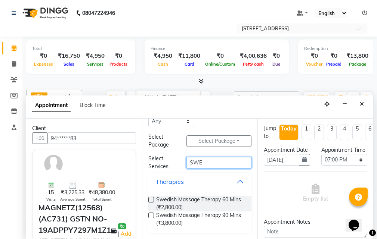
type input "SWE"
click at [151, 215] on label at bounding box center [151, 216] width 6 height 6
click at [151, 215] on input "checkbox" at bounding box center [150, 216] width 5 height 5
checkbox input "true"
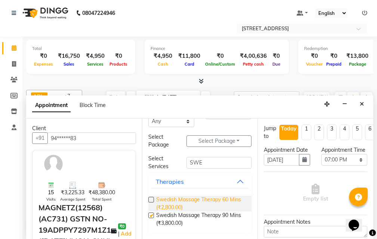
select select "1845"
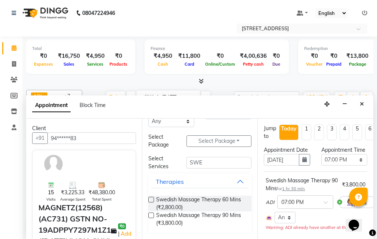
checkbox input "false"
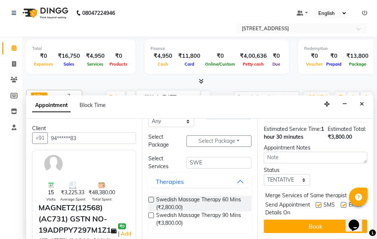
scroll to position [146, 0]
click at [302, 174] on select "Select TENTATIVE CONFIRM CHECK-IN UPCOMING" at bounding box center [287, 180] width 46 height 12
select select "confirm booking"
click at [264, 174] on select "Select TENTATIVE CONFIRM CHECK-IN UPCOMING" at bounding box center [287, 180] width 46 height 12
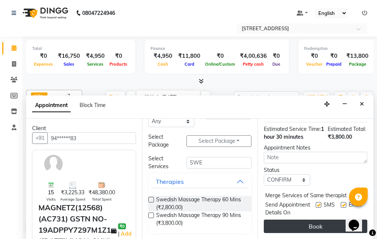
click at [309, 220] on button "Book" at bounding box center [315, 226] width 103 height 13
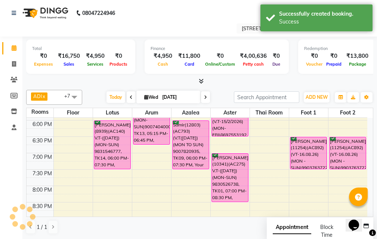
scroll to position [0, 0]
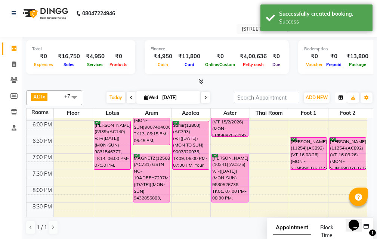
click at [343, 95] on button "button" at bounding box center [341, 98] width 12 height 10
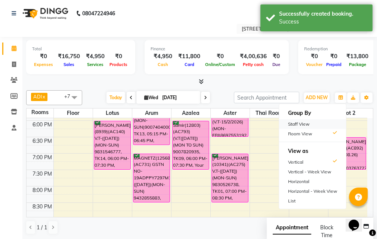
click at [329, 120] on div "Staff View" at bounding box center [312, 125] width 67 height 10
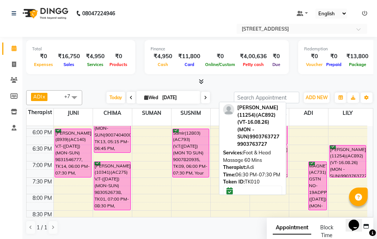
drag, startPoint x: 296, startPoint y: 151, endPoint x: 282, endPoint y: 153, distance: 14.4
click at [282, 153] on div "ADI x ANJU x [PERSON_NAME] x JUNI x LILY x SUMAN x SUSNIM x +7 Select All ADI A…" at bounding box center [199, 162] width 347 height 151
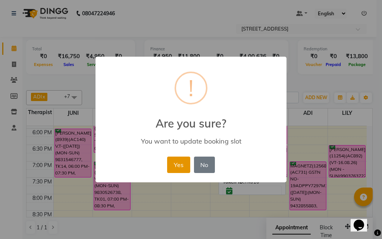
click at [179, 165] on button "Yes" at bounding box center [178, 165] width 23 height 16
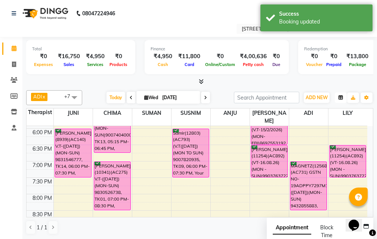
click at [342, 99] on icon "button" at bounding box center [340, 98] width 4 height 4
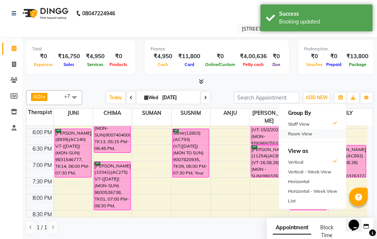
click at [314, 130] on div "Room View" at bounding box center [312, 134] width 67 height 10
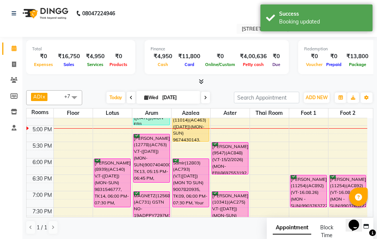
scroll to position [223, 0]
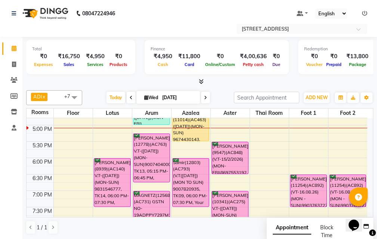
click at [263, 136] on div "10:00 AM 10:30 AM 11:00 AM 11:30 AM 12:00 PM 12:30 PM 1:00 PM 1:30 PM 2:00 PM 2…" at bounding box center [197, 108] width 341 height 427
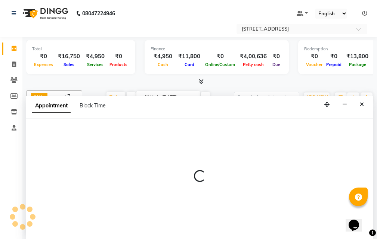
select select "1035"
select select "tentative"
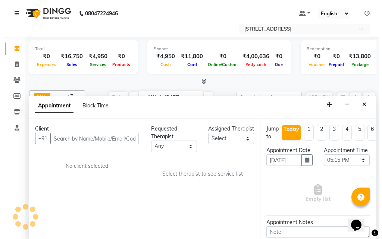
scroll to position [0, 0]
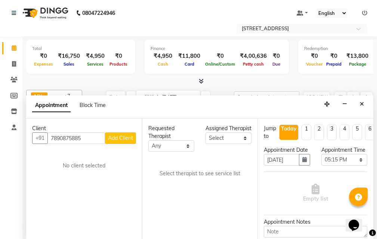
type input "7890875885"
click at [124, 141] on span "Add Client" at bounding box center [120, 138] width 25 height 7
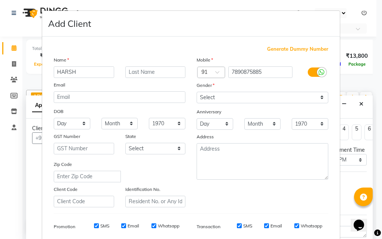
type input "HARSH"
click at [249, 70] on input "7890875885" at bounding box center [261, 72] width 65 height 12
click at [168, 73] on input "text" at bounding box center [155, 72] width 60 height 12
paste input "7890875885"
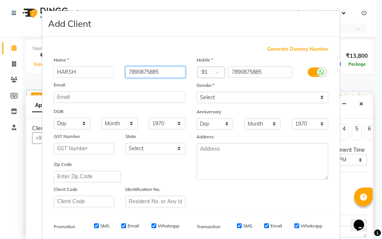
type input "7890875885"
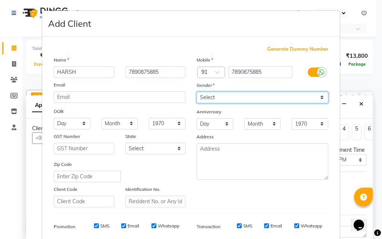
click at [251, 98] on select "Select [DEMOGRAPHIC_DATA] [DEMOGRAPHIC_DATA] Other Prefer Not To Say" at bounding box center [263, 98] width 132 height 12
select select "[DEMOGRAPHIC_DATA]"
click at [197, 92] on select "Select [DEMOGRAPHIC_DATA] [DEMOGRAPHIC_DATA] Other Prefer Not To Say" at bounding box center [263, 98] width 132 height 12
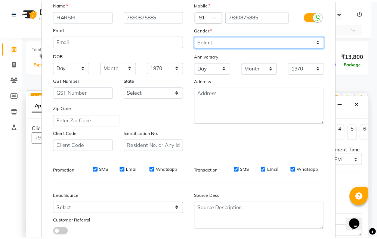
scroll to position [105, 0]
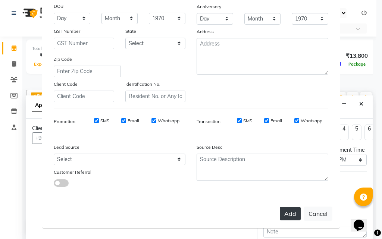
click at [291, 212] on button "Add" at bounding box center [290, 213] width 21 height 13
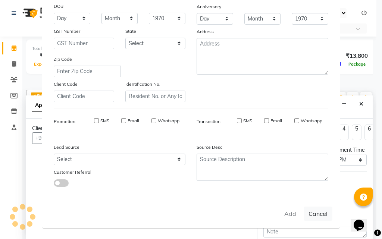
type input "78******85"
select select
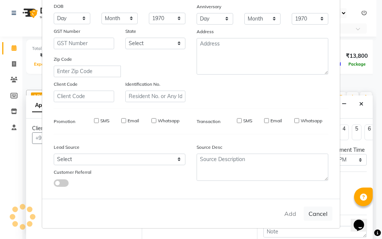
select select
checkbox input "false"
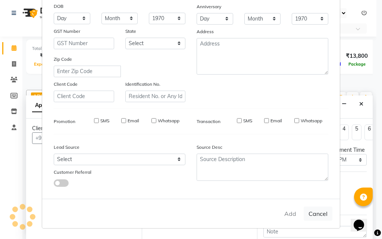
checkbox input "false"
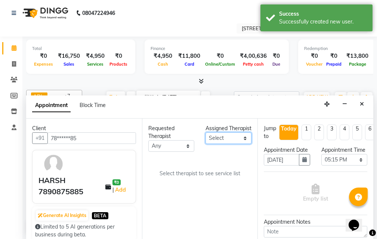
click at [232, 144] on select "Select ADI ANJU [PERSON_NAME] [DEMOGRAPHIC_DATA] 1 [PERSON_NAME] [PERSON_NAME]" at bounding box center [228, 139] width 46 height 12
select select "87872"
click at [205, 140] on select "Select ADI ANJU [PERSON_NAME] [DEMOGRAPHIC_DATA] 1 [PERSON_NAME] [PERSON_NAME]" at bounding box center [228, 139] width 46 height 12
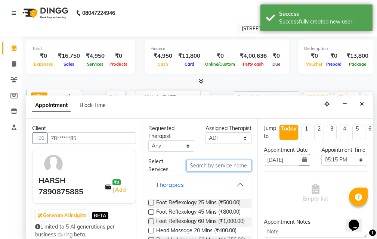
click at [220, 164] on input "text" at bounding box center [218, 166] width 65 height 12
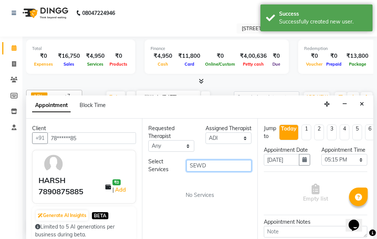
scroll to position [0, 0]
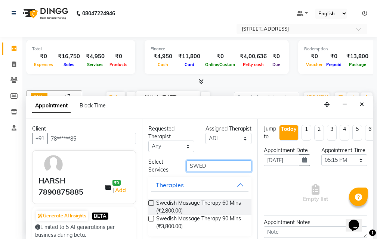
type input "SWED"
click at [149, 203] on label at bounding box center [151, 204] width 6 height 6
click at [149, 203] on input "checkbox" at bounding box center [150, 204] width 5 height 5
checkbox input "true"
select select "1848"
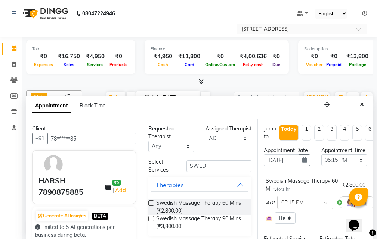
checkbox input "false"
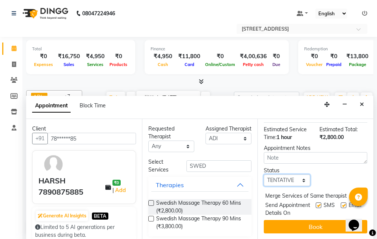
click at [300, 175] on select "Select TENTATIVE CONFIRM CHECK-IN UPCOMING" at bounding box center [287, 181] width 46 height 12
select select "confirm booking"
click at [264, 175] on select "Select TENTATIVE CONFIRM CHECK-IN UPCOMING" at bounding box center [287, 181] width 46 height 12
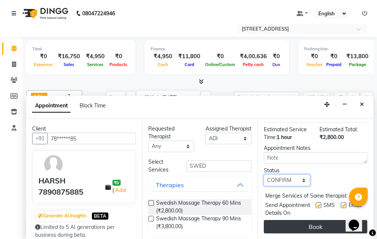
scroll to position [0, 0]
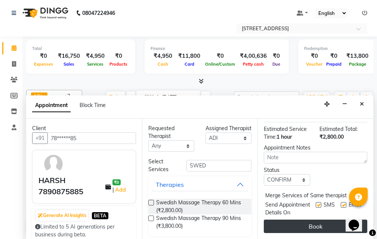
click at [297, 220] on button "Book" at bounding box center [315, 226] width 103 height 13
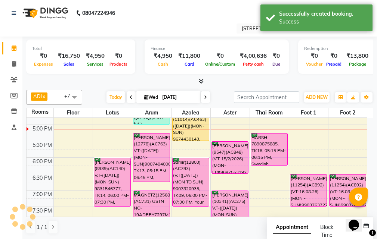
scroll to position [0, 0]
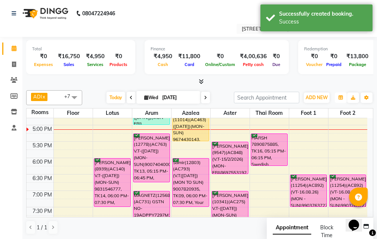
click at [342, 97] on icon "button" at bounding box center [340, 98] width 4 height 4
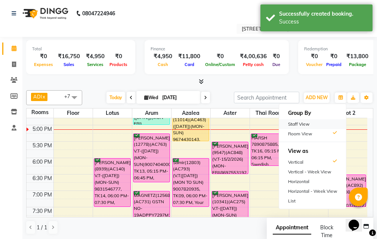
click at [320, 122] on div "Staff View" at bounding box center [312, 125] width 67 height 10
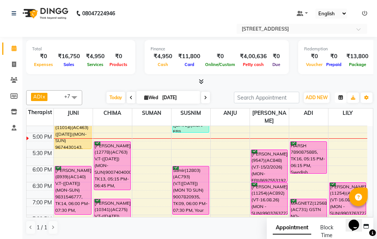
click at [344, 97] on button "button" at bounding box center [341, 98] width 12 height 10
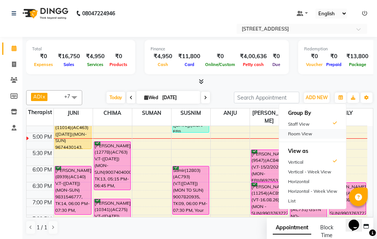
click at [327, 134] on div "Room View" at bounding box center [312, 134] width 67 height 10
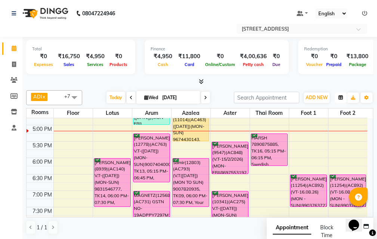
click at [338, 97] on button "button" at bounding box center [341, 98] width 12 height 10
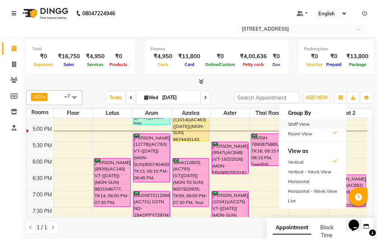
click at [329, 122] on div "Staff View" at bounding box center [312, 125] width 67 height 10
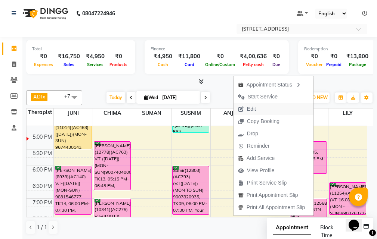
click at [277, 108] on button "Edit" at bounding box center [273, 109] width 80 height 12
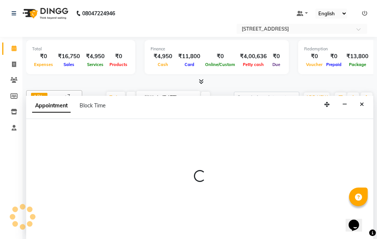
select select "tentative"
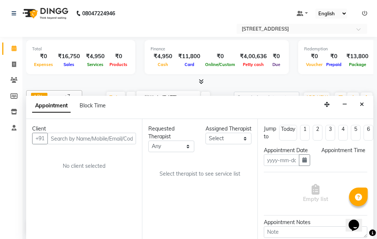
scroll to position [0, 0]
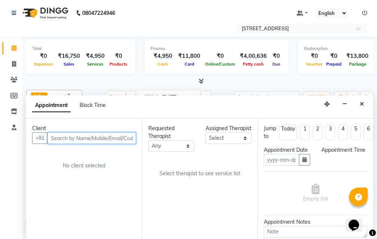
type input "[DATE]"
select select "confirm booking"
select select "1035"
select select "87872"
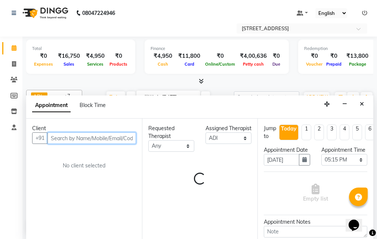
select select "1848"
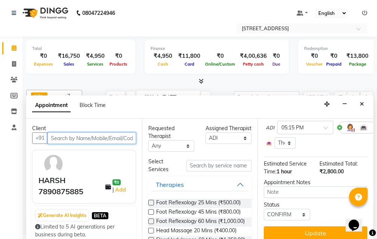
scroll to position [75, 53]
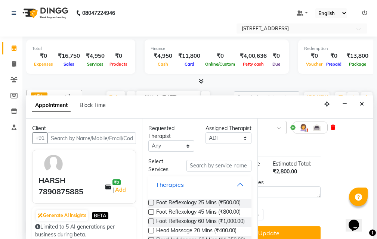
click at [331, 130] on icon at bounding box center [333, 127] width 4 height 5
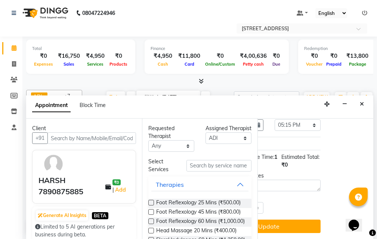
scroll to position [48, 0]
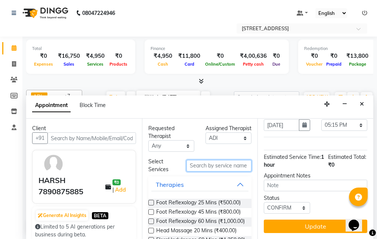
click at [202, 165] on input "text" at bounding box center [218, 166] width 65 height 12
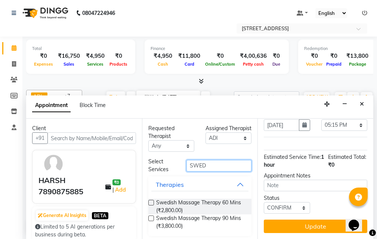
type input "SWED"
click at [150, 218] on label at bounding box center [151, 219] width 6 height 6
click at [150, 218] on input "checkbox" at bounding box center [150, 219] width 5 height 5
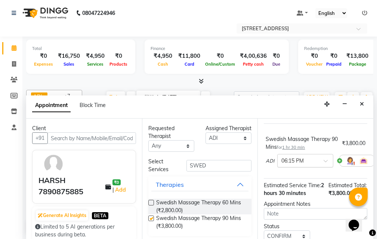
checkbox input "false"
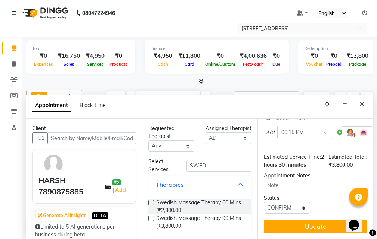
scroll to position [98, 0]
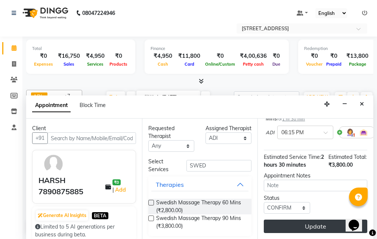
click at [317, 220] on button "Update" at bounding box center [315, 226] width 103 height 13
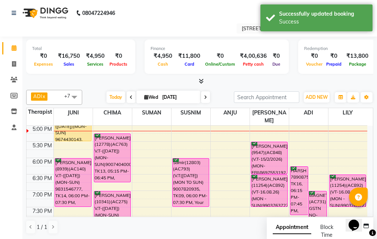
scroll to position [0, 0]
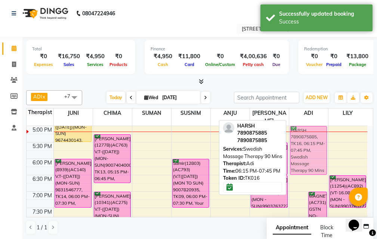
drag, startPoint x: 299, startPoint y: 171, endPoint x: 306, endPoint y: 134, distance: 38.4
click at [306, 134] on div "HARSH 7890875885, TK16, 06:15 PM-07:45 PM, Swedish Massage Therapy 90 Mins MAGN…" at bounding box center [308, 109] width 39 height 427
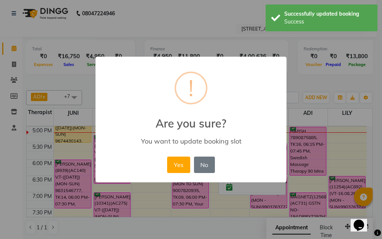
drag, startPoint x: 171, startPoint y: 164, endPoint x: 246, endPoint y: 162, distance: 75.5
click at [171, 164] on button "Yes" at bounding box center [178, 165] width 23 height 16
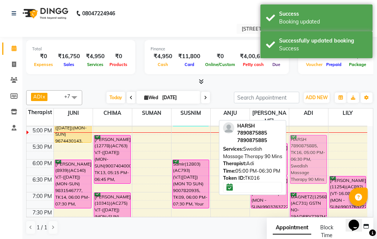
drag, startPoint x: 298, startPoint y: 135, endPoint x: 298, endPoint y: 141, distance: 6.0
click at [298, 141] on div "[PERSON_NAME](12945)(AC888)(V.T-19/07/2026) (MON TO SUN) 9830682188, TK04, 12:4…" at bounding box center [308, 110] width 39 height 427
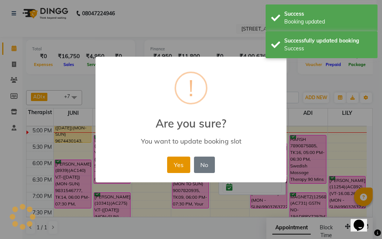
click at [181, 164] on button "Yes" at bounding box center [178, 165] width 23 height 16
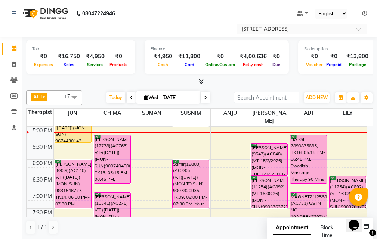
click at [339, 131] on div "10:00 AM 10:30 AM 11:00 AM 11:30 AM 12:00 PM 12:30 PM 1:00 PM 1:30 PM 2:00 PM 2…" at bounding box center [197, 110] width 341 height 427
select select "87874"
select select "tentative"
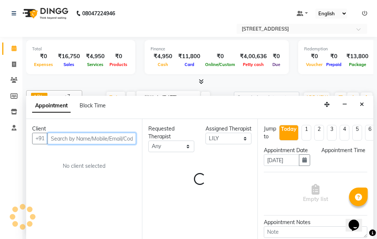
select select "1035"
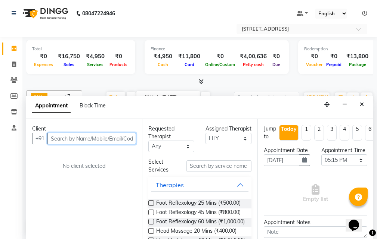
scroll to position [0, 0]
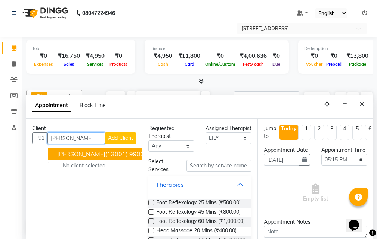
click at [86, 155] on span "[PERSON_NAME](13001) 9903989990" at bounding box center [111, 154] width 109 height 7
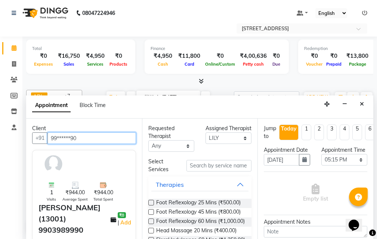
type input "99******90"
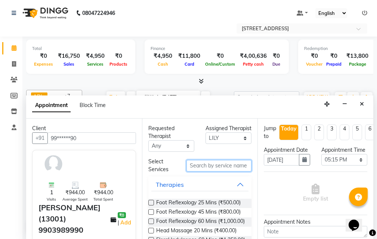
click at [230, 165] on input "text" at bounding box center [218, 166] width 65 height 12
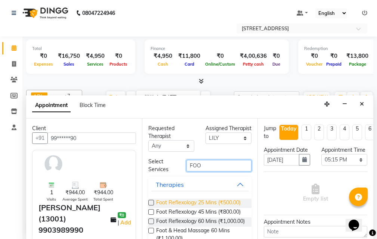
scroll to position [34, 0]
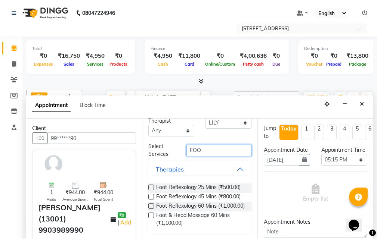
type input "FOO"
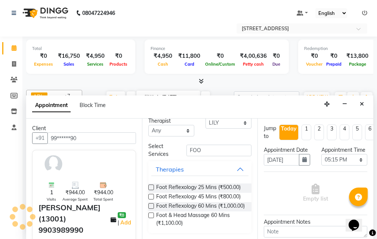
click at [152, 215] on label at bounding box center [151, 216] width 6 height 6
click at [152, 215] on input "checkbox" at bounding box center [150, 216] width 5 height 5
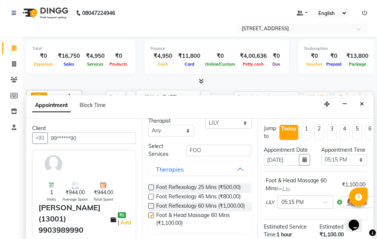
checkbox input "false"
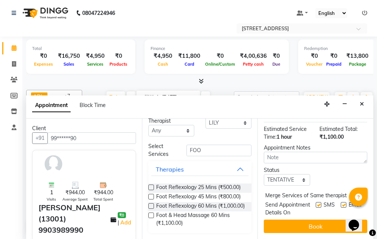
scroll to position [119, 0]
drag, startPoint x: 296, startPoint y: 165, endPoint x: 296, endPoint y: 172, distance: 7.1
click at [296, 174] on select "Select TENTATIVE CONFIRM CHECK-IN UPCOMING" at bounding box center [287, 180] width 46 height 12
select select "confirm booking"
click at [264, 174] on select "Select TENTATIVE CONFIRM CHECK-IN UPCOMING" at bounding box center [287, 180] width 46 height 12
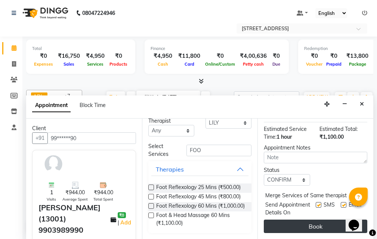
click at [296, 220] on button "Book" at bounding box center [315, 226] width 103 height 13
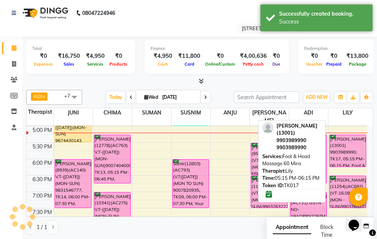
scroll to position [0, 0]
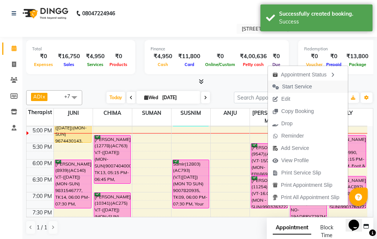
click at [316, 89] on button "Start Service" at bounding box center [308, 87] width 80 height 12
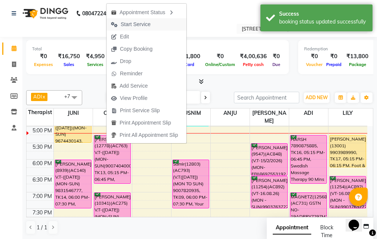
click at [134, 25] on span "Start Service" at bounding box center [136, 25] width 30 height 8
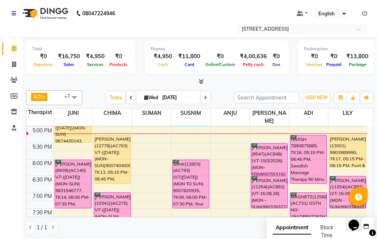
scroll to position [192, 0]
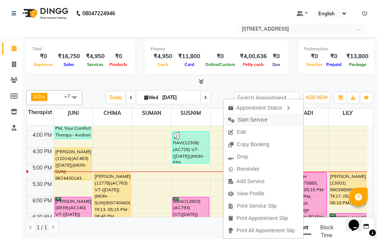
click at [259, 116] on span "Start Service" at bounding box center [247, 120] width 49 height 12
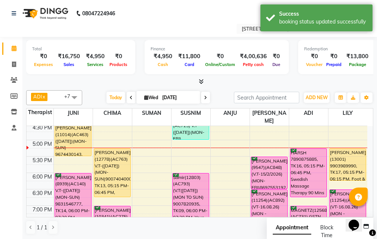
scroll to position [229, 0]
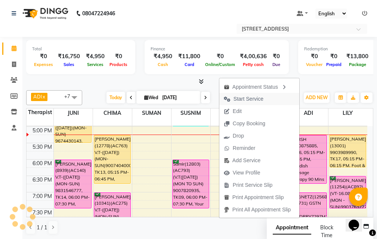
click at [257, 101] on span "Start Service" at bounding box center [248, 99] width 30 height 8
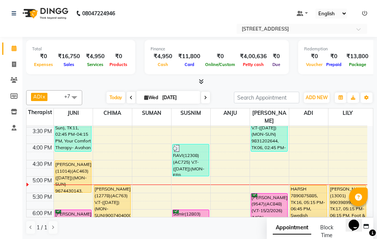
scroll to position [192, 0]
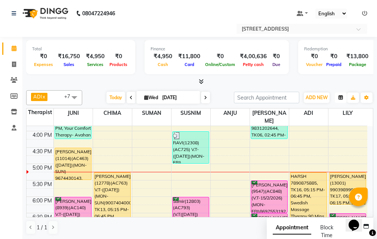
click at [341, 101] on button "button" at bounding box center [341, 98] width 12 height 10
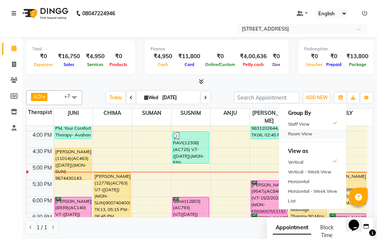
click at [328, 135] on div "Room View" at bounding box center [312, 134] width 67 height 10
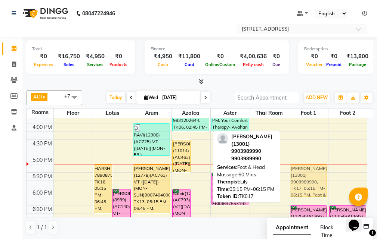
drag, startPoint x: 197, startPoint y: 171, endPoint x: 303, endPoint y: 169, distance: 106.4
click at [303, 169] on tr "[PERSON_NAME] 8777787708, TK03, 10:45 AM-11:00 AM, Swedish Massage Therapy 60 M…" at bounding box center [197, 139] width 341 height 427
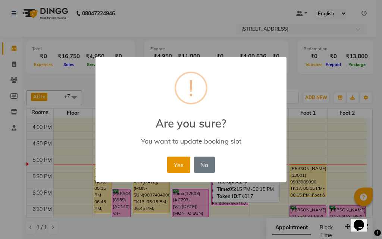
click at [183, 168] on button "Yes" at bounding box center [178, 165] width 23 height 16
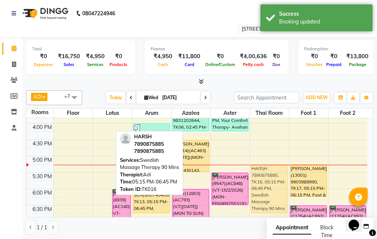
drag, startPoint x: 102, startPoint y: 176, endPoint x: 264, endPoint y: 179, distance: 161.7
click at [264, 179] on tr "[PERSON_NAME] 8777787708, TK03, 10:45 AM-11:00 AM, Swedish Massage Therapy 60 M…" at bounding box center [197, 139] width 341 height 427
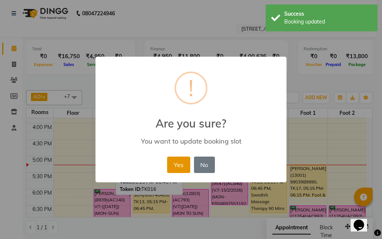
click at [183, 167] on button "Yes" at bounding box center [178, 165] width 23 height 16
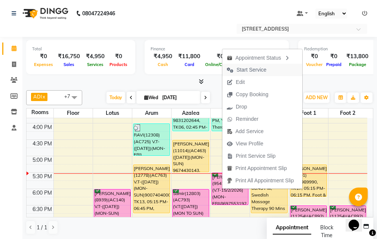
click at [265, 71] on span "Start Service" at bounding box center [251, 70] width 30 height 8
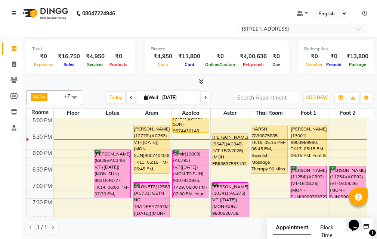
scroll to position [179, 0]
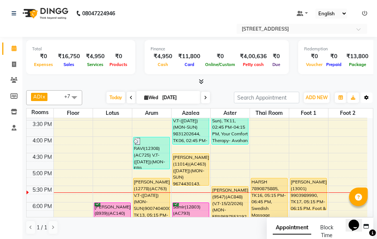
click at [369, 96] on button "Toggle Dropdown" at bounding box center [366, 98] width 12 height 10
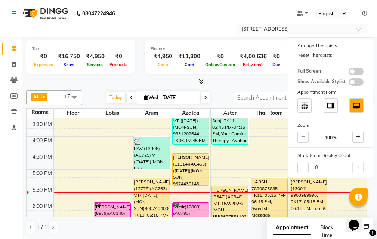
click at [131, 21] on nav "08047224946 Select Location × [STREET_ADDRESS] Default Panel My Panel English E…" at bounding box center [188, 18] width 377 height 37
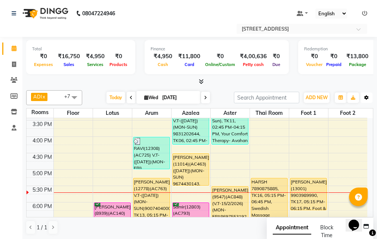
click at [367, 97] on icon "button" at bounding box center [366, 98] width 4 height 4
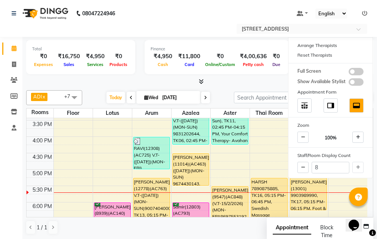
click at [179, 13] on nav "08047224946 Select Location × [STREET_ADDRESS] Default Panel My Panel English E…" at bounding box center [188, 18] width 377 height 37
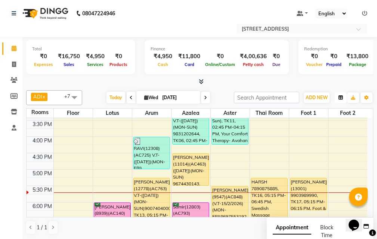
click at [341, 98] on icon "button" at bounding box center [340, 98] width 4 height 4
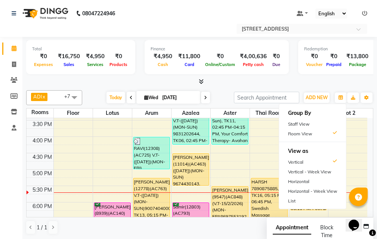
click at [316, 120] on div "Staff View" at bounding box center [312, 125] width 67 height 10
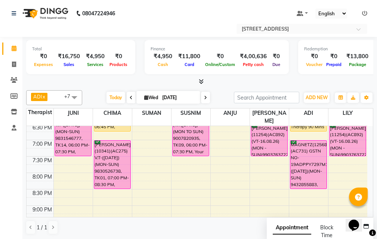
scroll to position [299, 0]
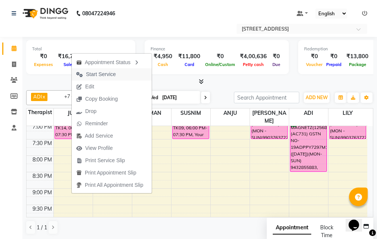
click at [118, 72] on span "Start Service" at bounding box center [96, 74] width 49 height 12
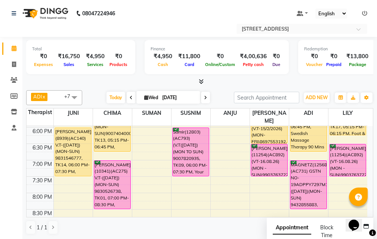
scroll to position [224, 0]
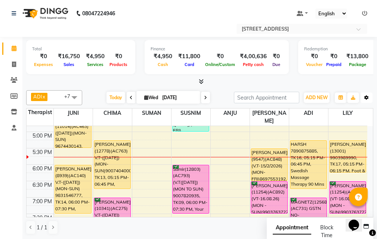
click at [369, 98] on button "Toggle Dropdown" at bounding box center [366, 98] width 12 height 10
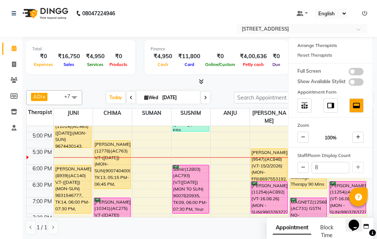
click at [212, 16] on div "Default Panel My Panel English ENGLISH Español العربية मराठी हिंदी ગુજરાતી தமிழ…" at bounding box center [289, 14] width 164 height 10
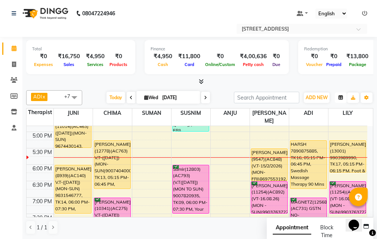
click at [342, 99] on icon "button" at bounding box center [340, 98] width 4 height 4
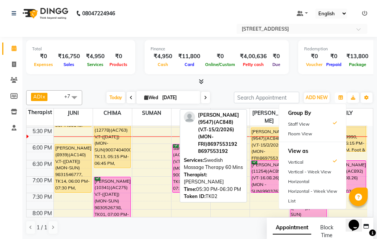
scroll to position [261, 0]
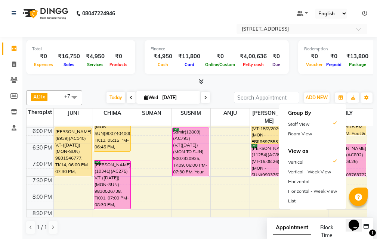
click at [277, 76] on div "Total ₹0 Expenses ₹16,750 Sales ₹4,950 Services ₹0 Products Finance ₹4,950 Cash…" at bounding box center [199, 58] width 347 height 37
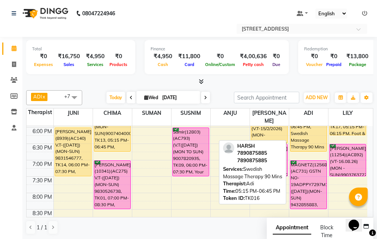
scroll to position [224, 0]
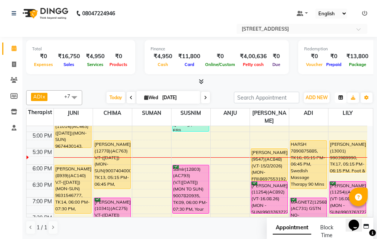
click at [336, 98] on button "button" at bounding box center [341, 98] width 12 height 10
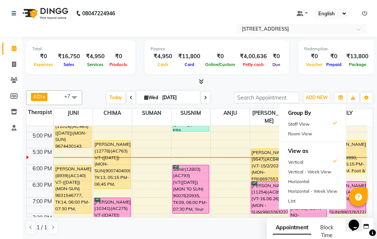
click at [204, 98] on icon at bounding box center [205, 98] width 3 height 4
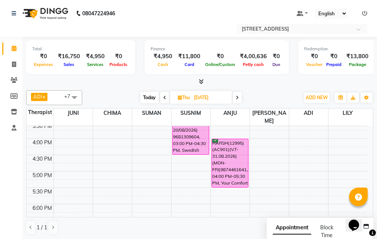
scroll to position [187, 0]
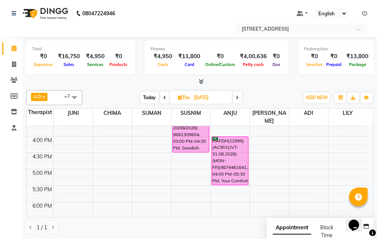
click at [240, 100] on span at bounding box center [237, 98] width 9 height 12
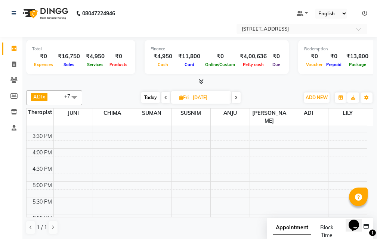
scroll to position [193, 0]
click at [238, 100] on span at bounding box center [236, 98] width 9 height 12
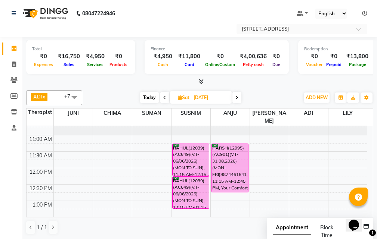
scroll to position [6, 0]
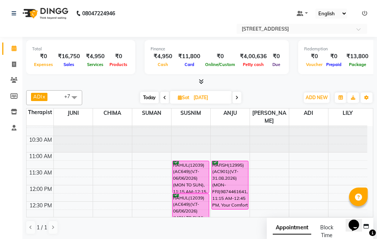
click at [241, 98] on span at bounding box center [236, 98] width 9 height 12
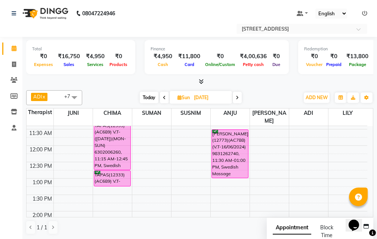
scroll to position [37, 0]
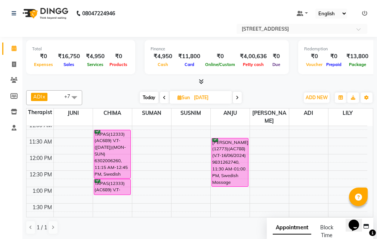
click at [149, 97] on span "Today" at bounding box center [149, 98] width 19 height 12
type input "[DATE]"
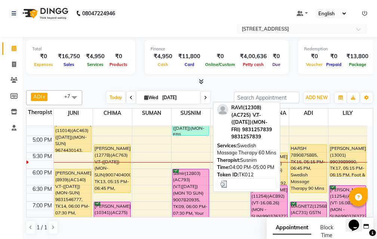
scroll to position [193, 0]
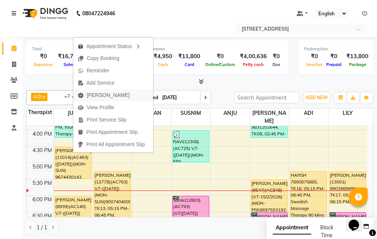
click at [130, 93] on button "[PERSON_NAME]" at bounding box center [113, 95] width 80 height 12
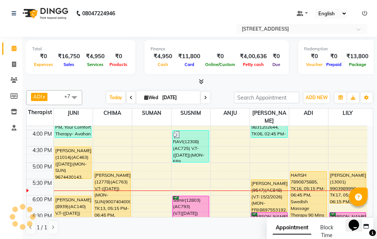
select select "service"
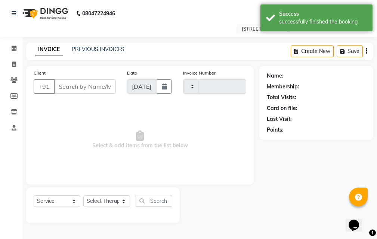
type input "2570"
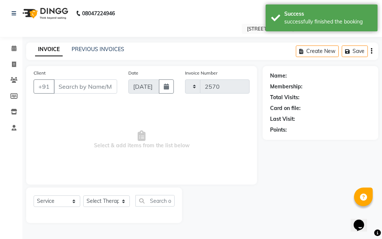
select select "4269"
type input "96******43"
select select "23004"
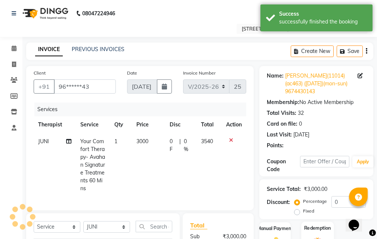
click at [325, 222] on div "Redemption" at bounding box center [317, 236] width 32 height 29
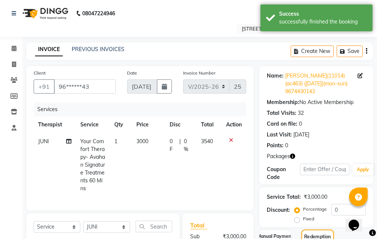
scroll to position [141, 0]
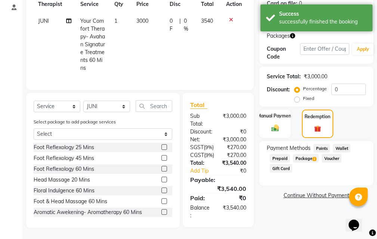
click at [309, 154] on span "Package 2" at bounding box center [306, 158] width 26 height 9
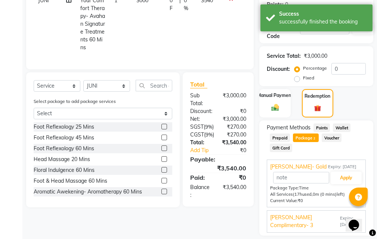
scroll to position [164, 0]
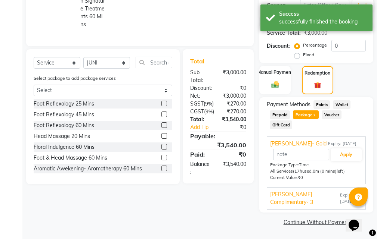
click at [340, 195] on span "Expiry: [DATE]" at bounding box center [351, 198] width 22 height 13
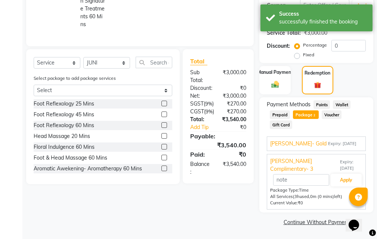
click at [336, 142] on span "Expiry: [DATE]" at bounding box center [342, 144] width 28 height 6
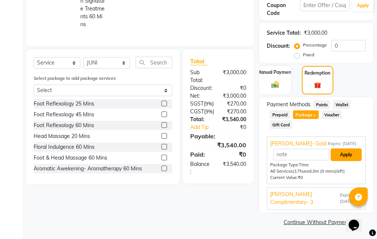
click at [346, 158] on button "Apply" at bounding box center [346, 155] width 31 height 13
type input "[PERSON_NAME]- Gold"
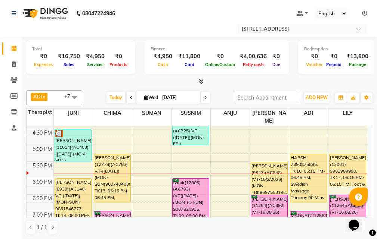
scroll to position [187, 0]
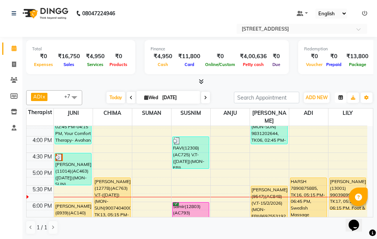
click at [339, 97] on icon "button" at bounding box center [340, 98] width 4 height 4
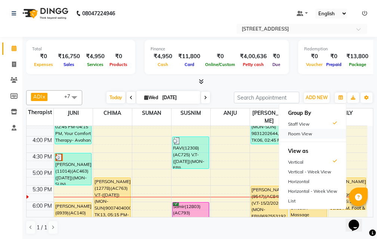
click at [323, 135] on div "Room View" at bounding box center [312, 134] width 67 height 10
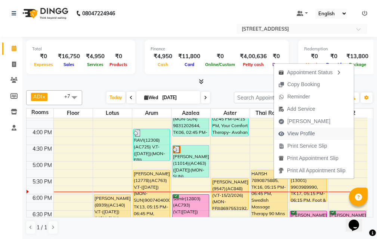
click at [312, 130] on span "View Profile" at bounding box center [301, 134] width 28 height 8
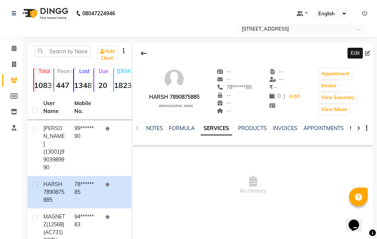
click at [366, 53] on icon at bounding box center [367, 53] width 5 height 5
select select "[DEMOGRAPHIC_DATA]"
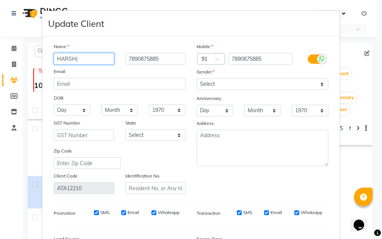
paste input "13002"
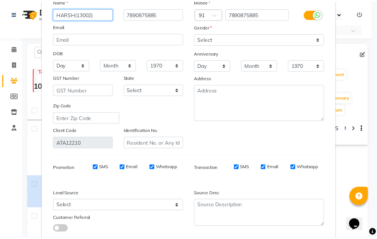
scroll to position [92, 0]
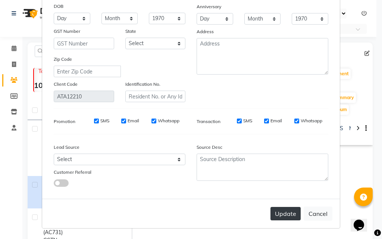
type input "HARSH(13002)"
click at [291, 214] on button "Update" at bounding box center [286, 213] width 30 height 13
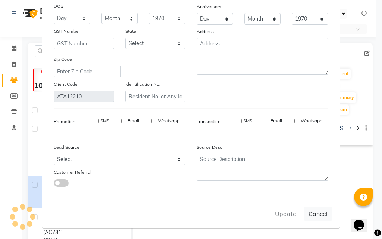
select select
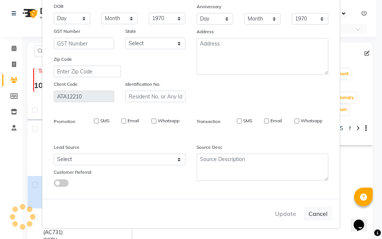
select select
checkbox input "false"
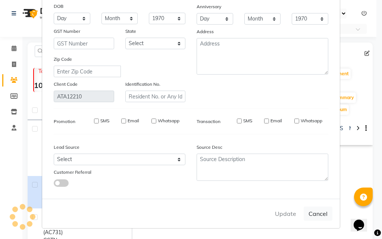
checkbox input "false"
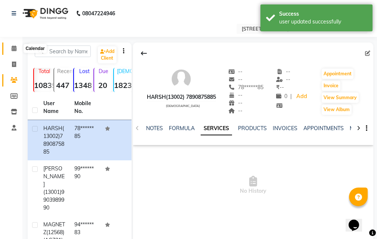
click at [17, 49] on span at bounding box center [13, 48] width 13 height 9
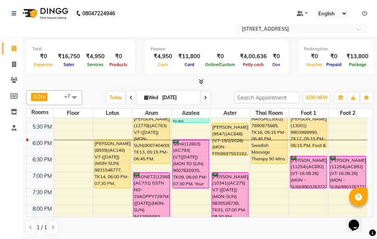
scroll to position [224, 0]
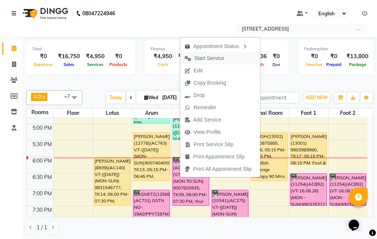
click at [237, 59] on button "Start Service" at bounding box center [220, 58] width 80 height 12
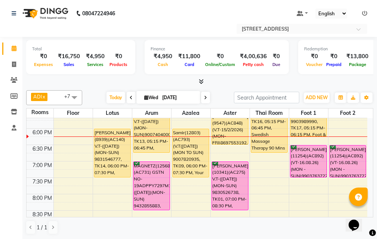
scroll to position [253, 0]
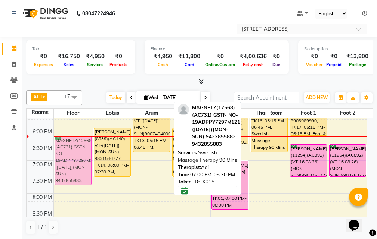
drag, startPoint x: 153, startPoint y: 167, endPoint x: 77, endPoint y: 146, distance: 79.7
click at [77, 146] on tr "[PERSON_NAME] 8777787708, TK03, 10:45 AM-11:00 AM, Swedish Massage Therapy 60 M…" at bounding box center [197, 78] width 341 height 427
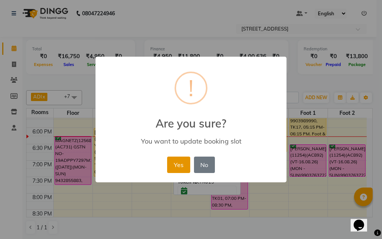
click at [186, 166] on button "Yes" at bounding box center [178, 165] width 23 height 16
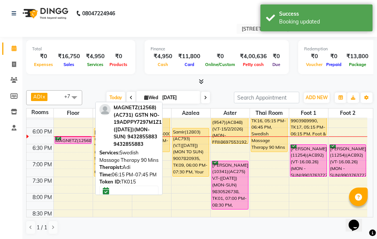
drag, startPoint x: 69, startPoint y: 183, endPoint x: 72, endPoint y: 140, distance: 42.7
click at [72, 140] on div "[PERSON_NAME] 8777787708, TK03, 10:45 AM-11:00 AM, Swedish Massage Therapy 60 M…" at bounding box center [73, 78] width 39 height 427
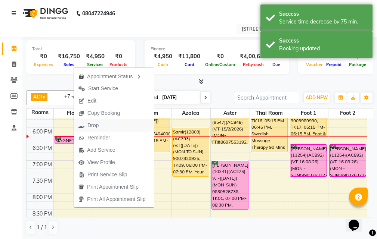
click at [114, 125] on button "Drop" at bounding box center [114, 126] width 80 height 12
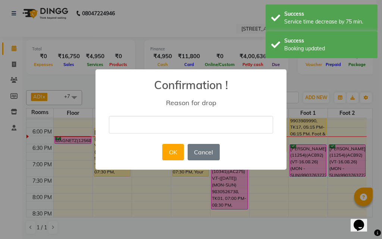
drag, startPoint x: 189, startPoint y: 126, endPoint x: 187, endPoint y: 131, distance: 5.3
click at [189, 126] on input "text" at bounding box center [191, 125] width 164 height 18
type input "CLIENT CANCEL THE BOOKING AT LAST MOMENT"
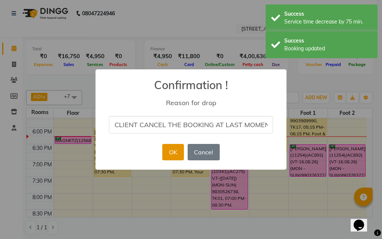
click at [172, 158] on button "OK" at bounding box center [172, 152] width 21 height 16
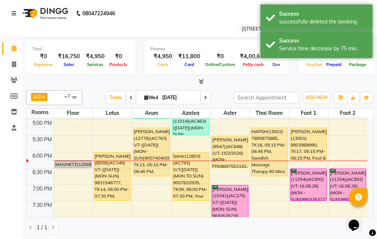
scroll to position [216, 0]
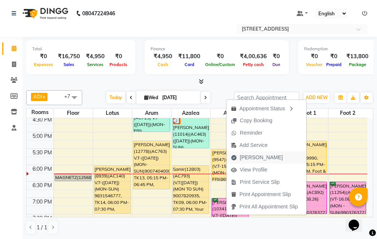
click at [258, 158] on span "[PERSON_NAME]" at bounding box center [261, 158] width 43 height 8
select select "service"
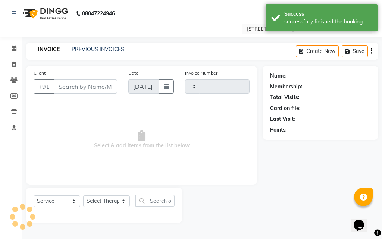
type input "2570"
select select "4269"
type input "99******90"
select select "87874"
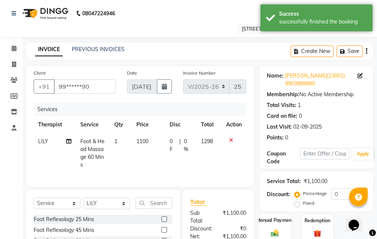
click at [280, 229] on img at bounding box center [275, 233] width 13 height 9
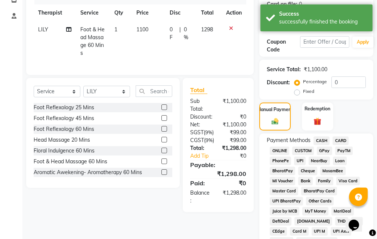
click at [323, 140] on span "CASH" at bounding box center [321, 141] width 16 height 9
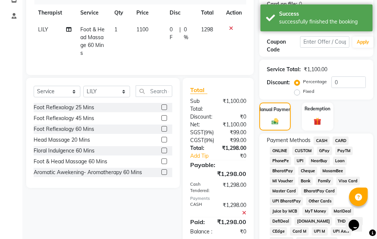
scroll to position [441, 0]
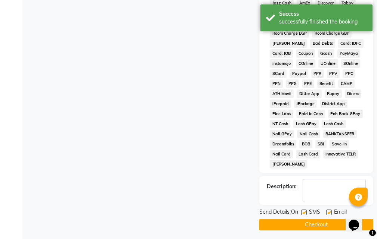
click at [328, 212] on label at bounding box center [329, 213] width 6 height 6
click at [328, 212] on input "checkbox" at bounding box center [328, 213] width 5 height 5
checkbox input "false"
click at [304, 214] on label at bounding box center [304, 213] width 6 height 6
click at [304, 214] on input "checkbox" at bounding box center [303, 213] width 5 height 5
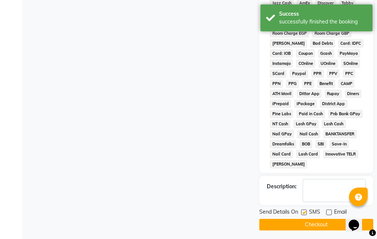
checkbox input "false"
click at [304, 225] on button "Checkout" at bounding box center [316, 225] width 114 height 12
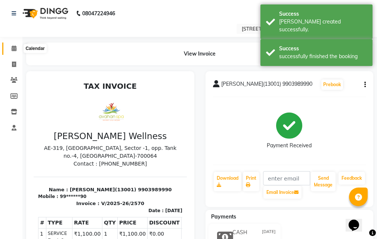
click at [13, 46] on icon at bounding box center [14, 49] width 5 height 6
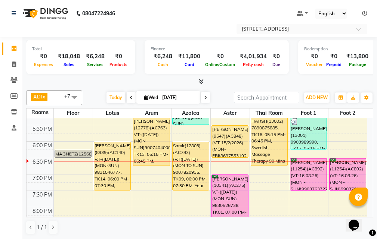
scroll to position [216, 0]
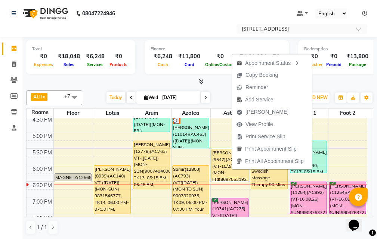
click at [217, 92] on div "[DATE] [DATE]" at bounding box center [158, 97] width 144 height 11
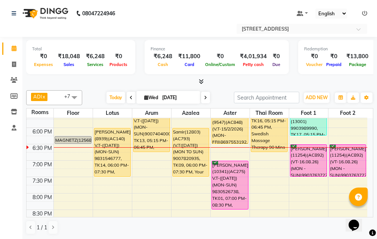
scroll to position [0, 0]
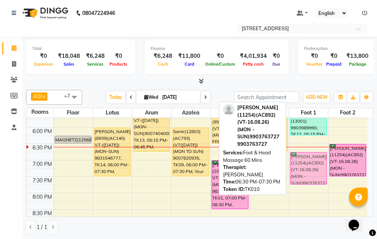
click at [299, 161] on div "[PERSON_NAME](13001) 9903989990, TK17, 05:15 PM-06:15 PM, Foot & Head Massage 6…" at bounding box center [308, 78] width 39 height 427
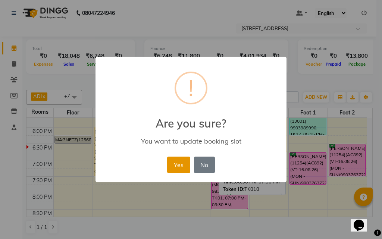
click at [184, 162] on button "Yes" at bounding box center [178, 165] width 23 height 16
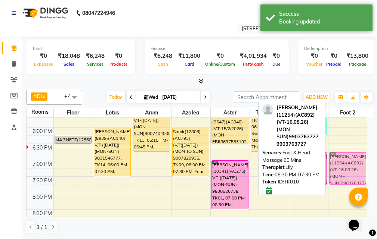
drag, startPoint x: 337, startPoint y: 154, endPoint x: 338, endPoint y: 162, distance: 8.2
click at [338, 162] on div "[PERSON_NAME](11254)(AC892)(VT-16.08.26) (MON - SUN)9903763727, TK10, 06:30 PM-…" at bounding box center [347, 78] width 39 height 427
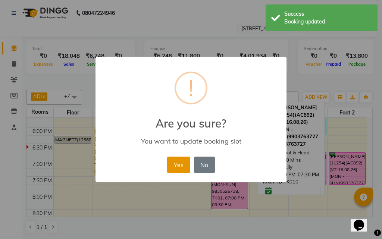
click at [181, 167] on button "Yes" at bounding box center [178, 165] width 23 height 16
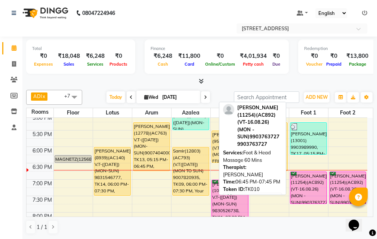
scroll to position [216, 0]
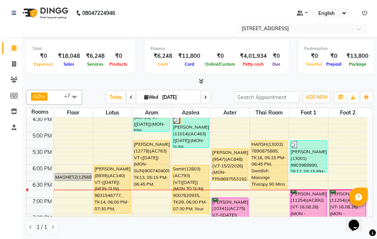
click at [171, 99] on input "[DATE]" at bounding box center [178, 97] width 37 height 11
select select "9"
select select "2025"
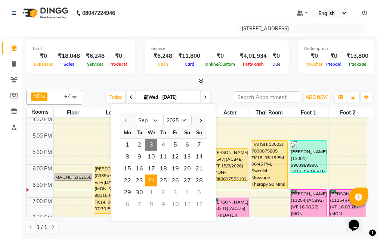
click at [151, 181] on span "24" at bounding box center [151, 181] width 12 height 12
type input "[DATE]"
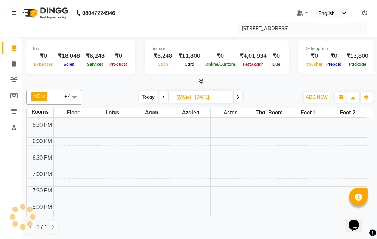
scroll to position [226, 0]
click at [159, 160] on div "10:00 AM 10:30 AM 11:00 AM 11:30 AM 12:00 PM 12:30 PM 1:00 PM 1:30 PM 2:00 PM 2…" at bounding box center [197, 105] width 341 height 427
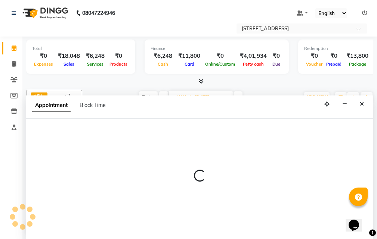
select select "tentative"
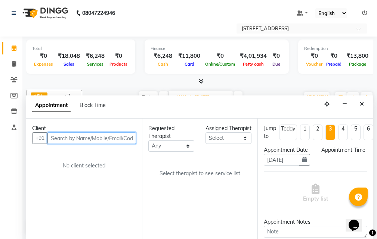
select select "1080"
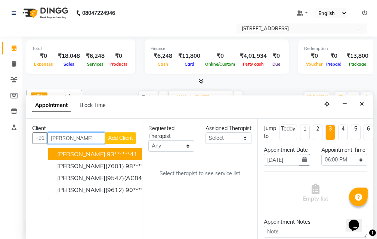
scroll to position [0, 0]
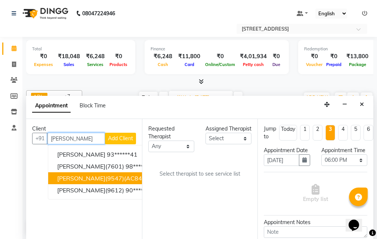
click at [105, 179] on span "[PERSON_NAME](9547)(AC848)(V.T-15/2/2026) (MON-FRI)8697553192" at bounding box center [158, 178] width 203 height 7
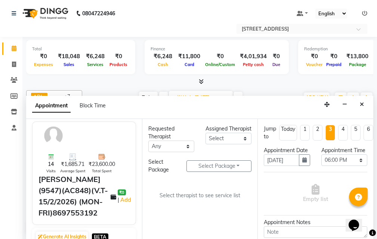
scroll to position [112, 0]
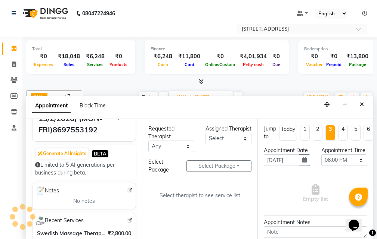
type input "86******92"
click at [244, 145] on select "Select ADI ANJU [PERSON_NAME] [DEMOGRAPHIC_DATA] 1 [PERSON_NAME] [PERSON_NAME]" at bounding box center [228, 139] width 46 height 12
select select "45391"
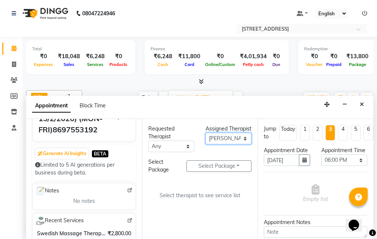
click at [205, 141] on select "Select ADI ANJU [PERSON_NAME] [DEMOGRAPHIC_DATA] 1 [PERSON_NAME] [PERSON_NAME]" at bounding box center [228, 139] width 46 height 12
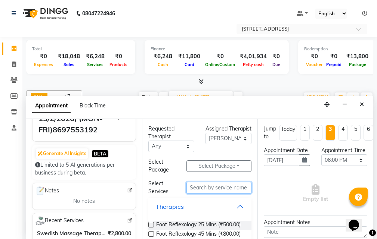
click at [219, 190] on input "text" at bounding box center [218, 188] width 65 height 12
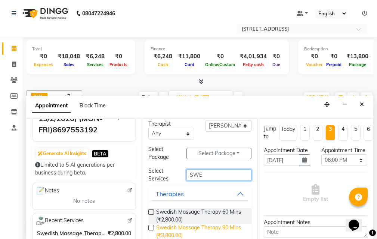
scroll to position [25, 0]
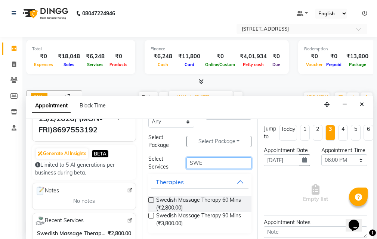
type input "SWE"
click at [152, 199] on label at bounding box center [151, 201] width 6 height 6
click at [152, 199] on input "checkbox" at bounding box center [150, 201] width 5 height 5
checkbox input "true"
select select "1845"
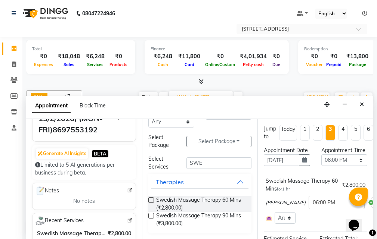
checkbox input "false"
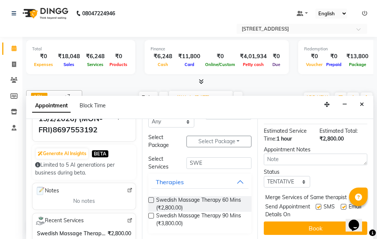
scroll to position [112, 0]
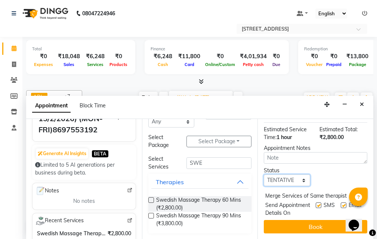
click at [303, 183] on select "Select TENTATIVE CONFIRM UPCOMING" at bounding box center [287, 181] width 46 height 12
select select "confirm booking"
click at [264, 180] on select "Select TENTATIVE CONFIRM UPCOMING" at bounding box center [287, 181] width 46 height 12
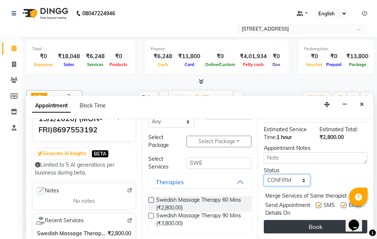
scroll to position [131, 0]
click at [302, 225] on button "Book" at bounding box center [315, 226] width 103 height 13
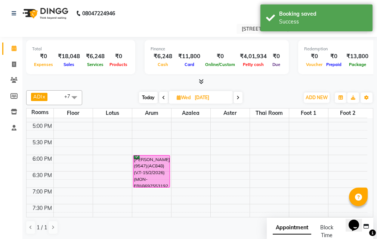
click at [149, 98] on span "Today" at bounding box center [148, 98] width 19 height 12
type input "[DATE]"
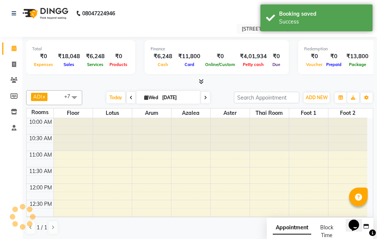
scroll to position [263, 0]
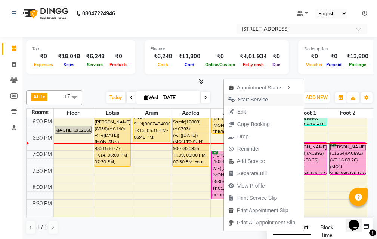
click at [261, 99] on span "Start Service" at bounding box center [253, 100] width 30 height 8
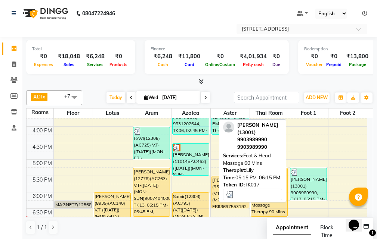
scroll to position [226, 0]
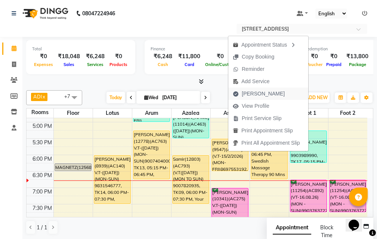
click at [265, 94] on span "[PERSON_NAME]" at bounding box center [263, 94] width 43 height 8
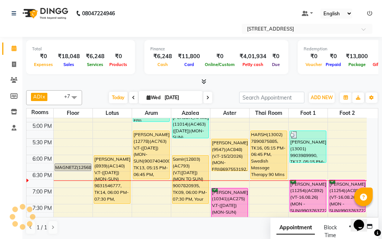
select select "service"
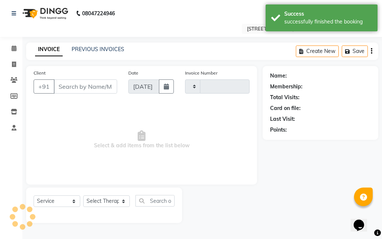
type input "2571"
select select "4269"
type input "86******92"
select select "45391"
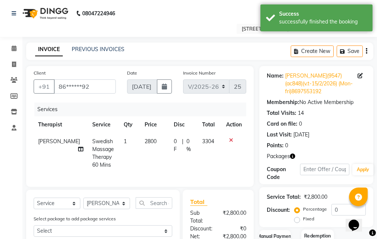
scroll to position [118, 0]
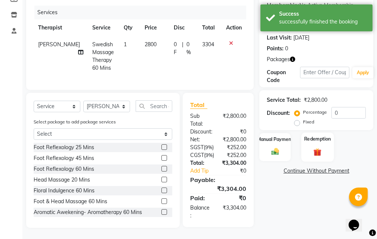
click at [315, 133] on div "Redemption" at bounding box center [317, 147] width 32 height 29
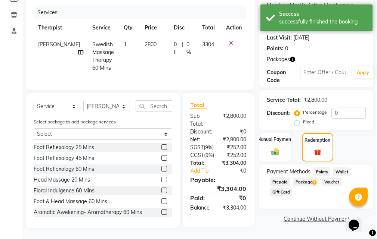
click at [304, 178] on span "Package 2" at bounding box center [306, 182] width 26 height 9
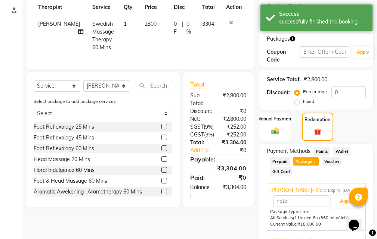
scroll to position [164, 0]
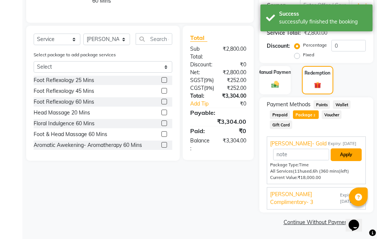
click at [345, 156] on button "Apply" at bounding box center [346, 155] width 31 height 13
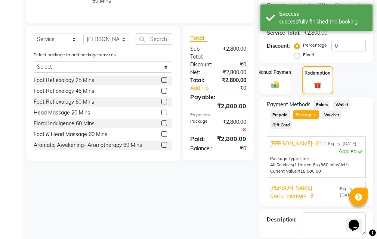
click at [373, 158] on div "Name: [PERSON_NAME](9547)(ac848)(v.t-15/2/2026) (Mon-fri)8697553192 Membership:…" at bounding box center [319, 83] width 120 height 362
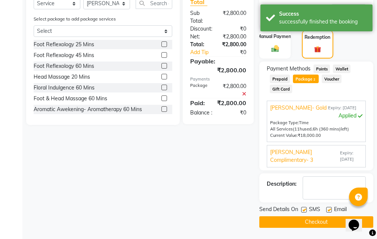
click at [327, 209] on label at bounding box center [329, 210] width 6 height 6
click at [327, 209] on input "checkbox" at bounding box center [328, 210] width 5 height 5
checkbox input "false"
click at [305, 209] on label at bounding box center [304, 210] width 6 height 6
click at [305, 209] on input "checkbox" at bounding box center [303, 210] width 5 height 5
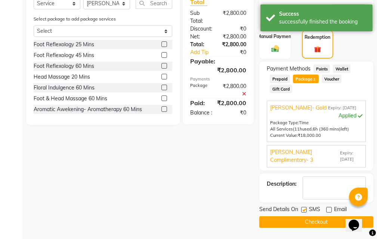
checkbox input "false"
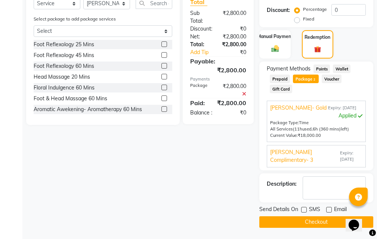
drag, startPoint x: 208, startPoint y: 199, endPoint x: 213, endPoint y: 202, distance: 5.5
click at [208, 199] on div "Client +91 86******92 Date [DATE] Invoice Number V/2025 V/[PHONE_NUMBER] Servic…" at bounding box center [140, 47] width 239 height 362
click at [302, 218] on button "Checkout" at bounding box center [316, 223] width 114 height 12
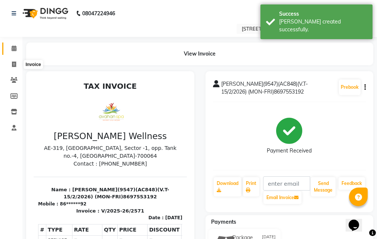
scroll to position [37, 0]
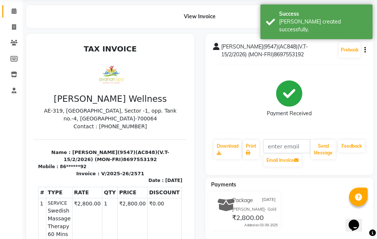
click at [12, 10] on icon at bounding box center [14, 11] width 5 height 6
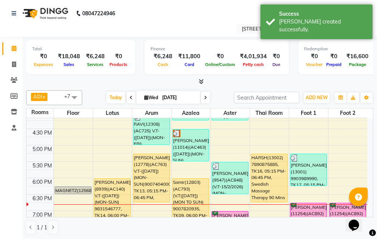
scroll to position [224, 0]
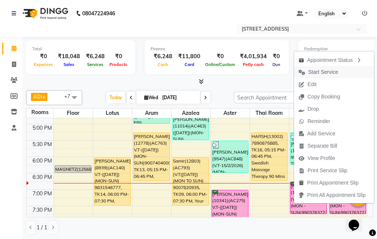
click at [323, 72] on span "Start Service" at bounding box center [323, 72] width 30 height 8
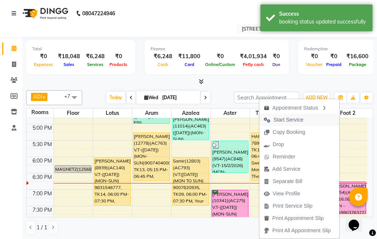
click at [305, 117] on button "Start Service" at bounding box center [299, 120] width 80 height 12
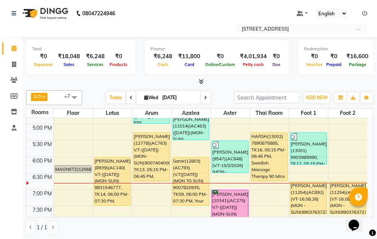
click at [178, 97] on input "[DATE]" at bounding box center [178, 97] width 37 height 11
select select "9"
select select "2025"
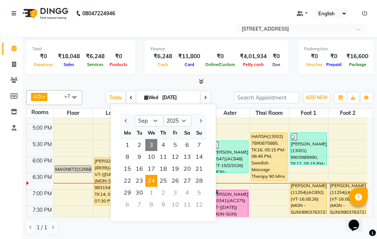
click at [148, 181] on span "24" at bounding box center [151, 181] width 12 height 12
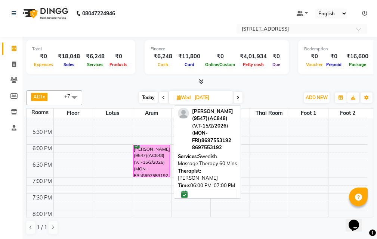
scroll to position [253, 0]
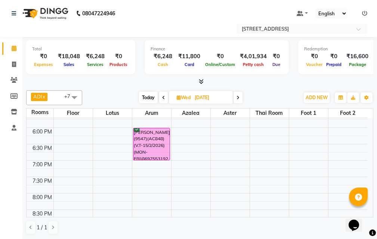
click at [154, 100] on span "Today" at bounding box center [148, 98] width 19 height 12
type input "[DATE]"
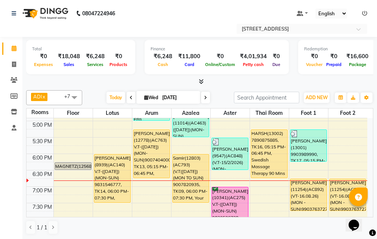
scroll to position [224, 0]
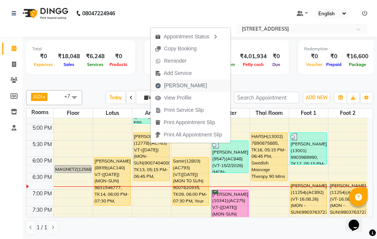
click at [193, 86] on span "[PERSON_NAME]" at bounding box center [181, 86] width 61 height 12
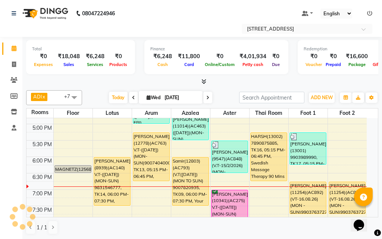
select select "service"
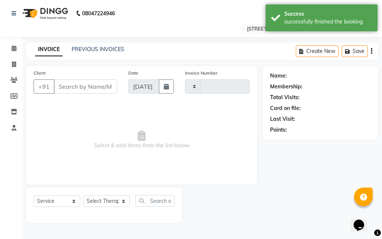
type input "2572"
select select "4269"
type input "90******00"
select select "23005"
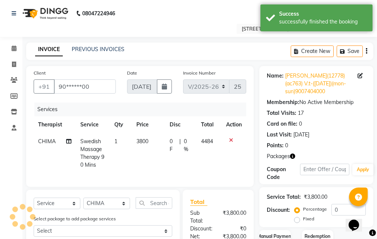
scroll to position [112, 0]
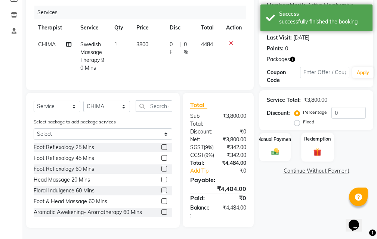
click at [323, 148] on img at bounding box center [317, 153] width 13 height 10
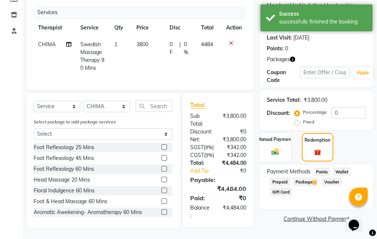
click at [307, 178] on span "Package 2" at bounding box center [306, 182] width 26 height 9
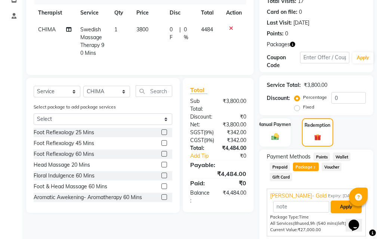
scroll to position [164, 0]
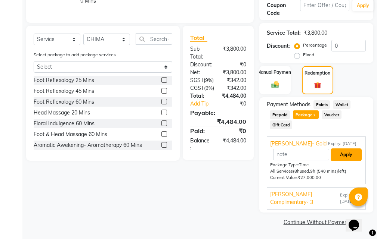
click at [341, 157] on button "Apply" at bounding box center [346, 155] width 31 height 13
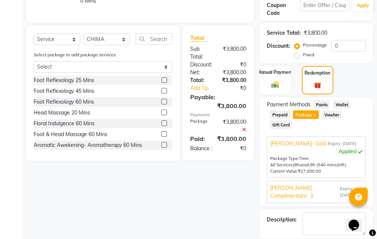
scroll to position [200, 0]
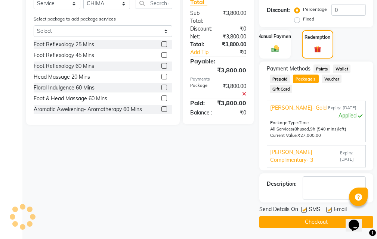
click at [330, 207] on label at bounding box center [329, 210] width 6 height 6
click at [330, 208] on input "checkbox" at bounding box center [328, 210] width 5 height 5
checkbox input "false"
click at [304, 210] on label at bounding box center [304, 210] width 6 height 6
click at [304, 210] on input "checkbox" at bounding box center [303, 210] width 5 height 5
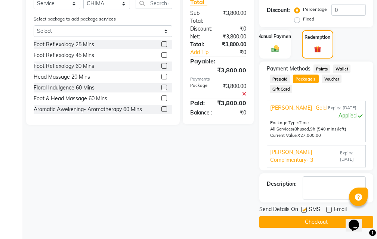
checkbox input "false"
click at [304, 221] on button "Checkout" at bounding box center [316, 223] width 114 height 12
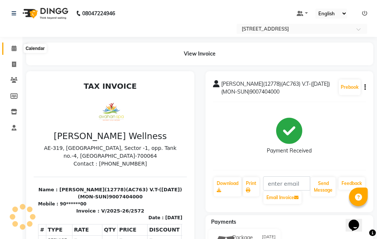
click at [12, 49] on icon at bounding box center [14, 49] width 5 height 6
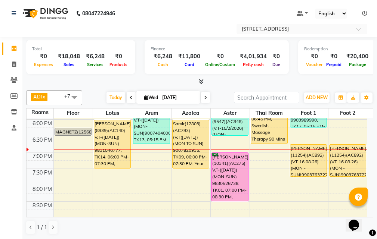
scroll to position [224, 0]
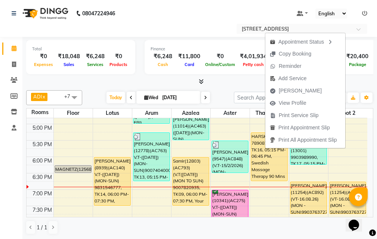
click at [293, 88] on span "[PERSON_NAME]" at bounding box center [300, 91] width 43 height 8
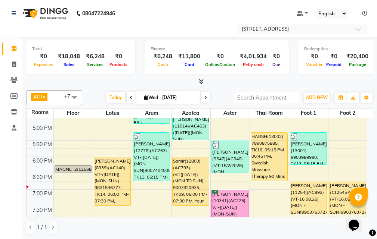
select select "4269"
select select "service"
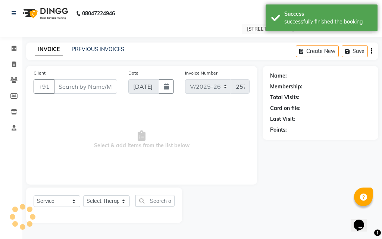
type input "78******85"
select select "87872"
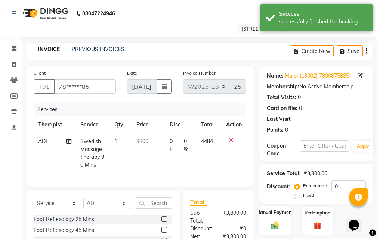
scroll to position [31, 0]
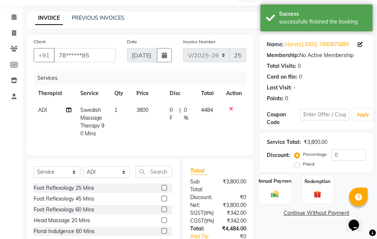
click at [286, 187] on div "Manual Payment" at bounding box center [275, 189] width 32 height 29
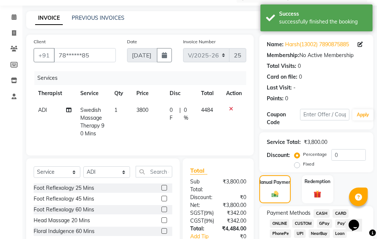
scroll to position [106, 0]
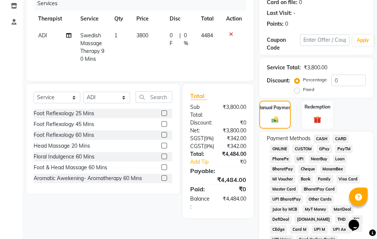
click at [336, 138] on span "CARD" at bounding box center [340, 139] width 16 height 9
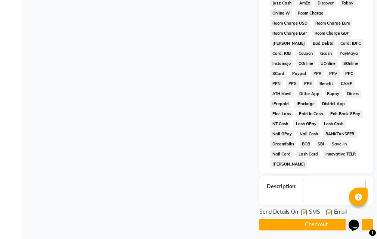
click at [330, 210] on label at bounding box center [329, 213] width 6 height 6
click at [330, 211] on input "checkbox" at bounding box center [328, 213] width 5 height 5
checkbox input "false"
click at [310, 222] on button "Checkout" at bounding box center [316, 225] width 114 height 12
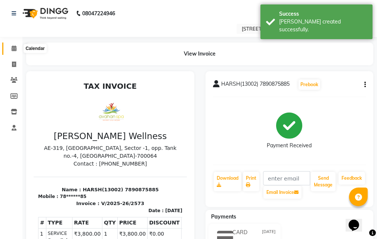
click at [13, 47] on icon at bounding box center [14, 49] width 5 height 6
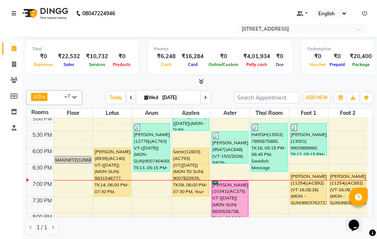
scroll to position [224, 0]
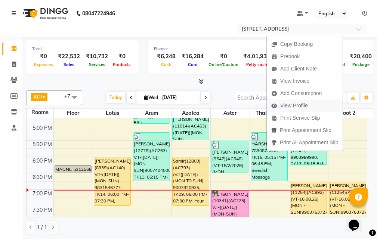
click at [305, 105] on span "View Profile" at bounding box center [294, 106] width 28 height 8
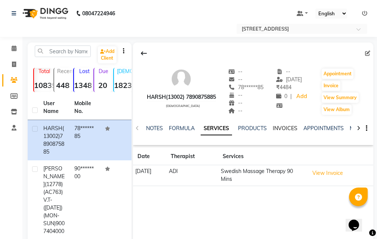
click at [287, 128] on link "INVOICES" at bounding box center [285, 128] width 25 height 7
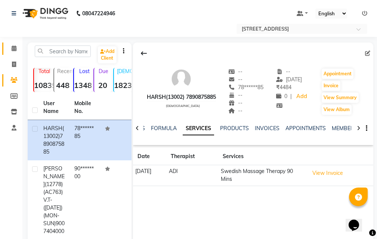
click at [15, 49] on icon at bounding box center [14, 49] width 5 height 6
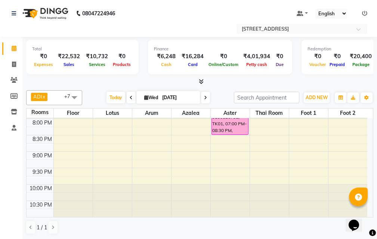
scroll to position [253, 0]
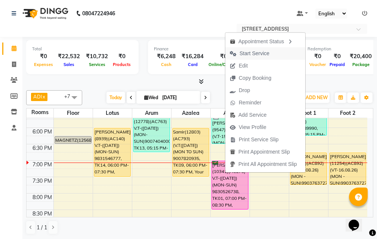
click at [264, 51] on span "Start Service" at bounding box center [254, 54] width 30 height 8
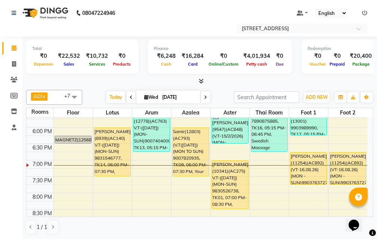
scroll to position [0, 0]
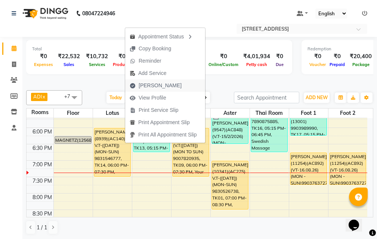
click at [170, 81] on button "[PERSON_NAME]" at bounding box center [165, 86] width 80 height 12
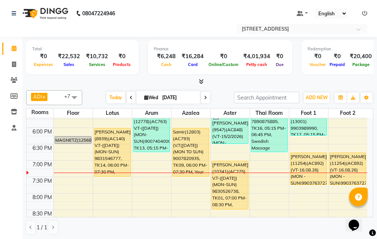
select select "4269"
select select "service"
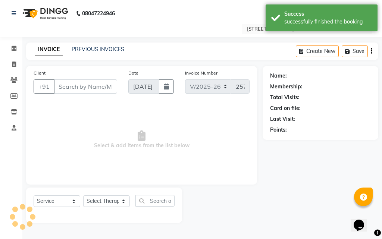
type input "98******77"
select select "23004"
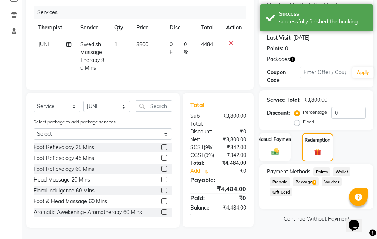
click at [309, 178] on span "Package 1" at bounding box center [306, 182] width 26 height 9
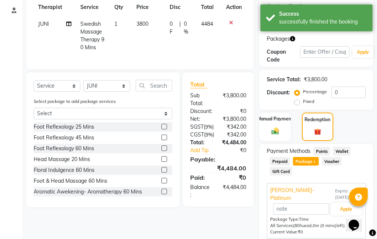
click at [346, 187] on div "[PERSON_NAME]- Platinum Expiry: [DATE]" at bounding box center [316, 195] width 92 height 16
click at [347, 176] on div "Payment Methods Points Wallet Prepaid Package 1 Voucher Gift Card" at bounding box center [316, 162] width 99 height 30
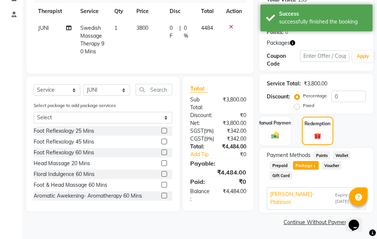
click at [348, 179] on div "Payment Methods Points Wallet Prepaid Package 1 Voucher Gift Card [PERSON_NAME]…" at bounding box center [316, 180] width 99 height 59
click at [341, 193] on span "Expiry: [DATE]" at bounding box center [348, 198] width 27 height 13
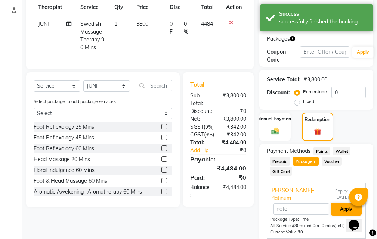
scroll to position [139, 0]
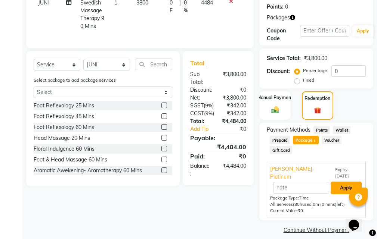
click at [344, 182] on button "Apply" at bounding box center [346, 188] width 31 height 13
type input "[PERSON_NAME]- Platinum"
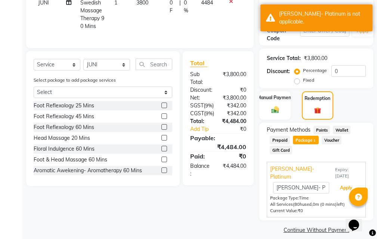
scroll to position [0, 0]
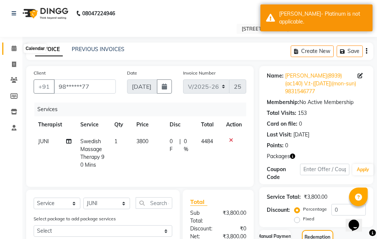
click at [13, 49] on icon at bounding box center [14, 49] width 5 height 6
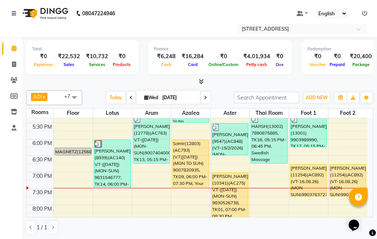
scroll to position [224, 0]
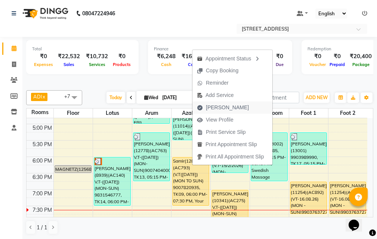
click at [233, 109] on span "[PERSON_NAME]" at bounding box center [222, 108] width 61 height 12
select select "service"
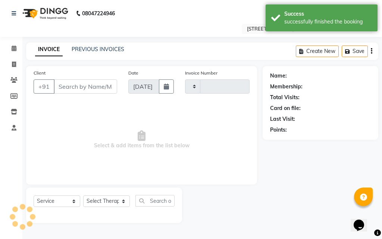
type input "2574"
select select "4269"
type input "90******35"
select select "23013"
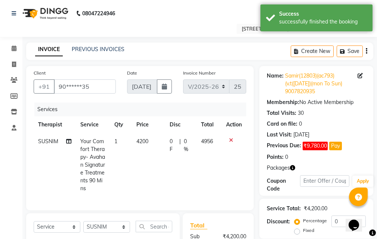
scroll to position [37, 0]
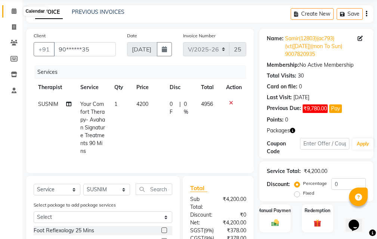
click at [14, 10] on icon at bounding box center [14, 11] width 5 height 6
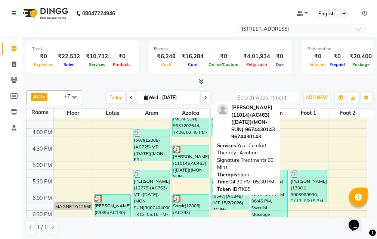
scroll to position [224, 0]
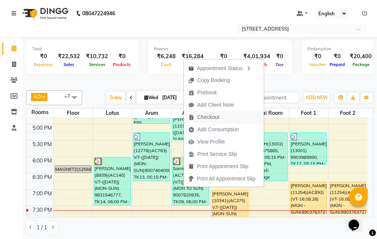
click at [234, 117] on button "Checkout" at bounding box center [224, 117] width 80 height 12
select select "service"
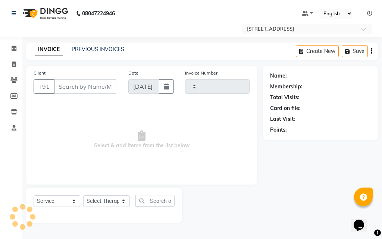
type input "2574"
select select "4269"
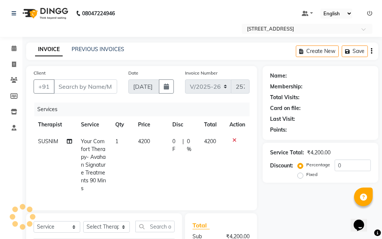
type input "90******35"
select select "23013"
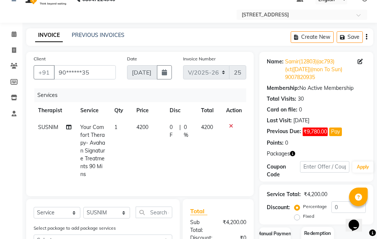
scroll to position [126, 0]
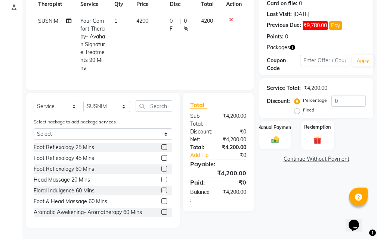
click at [316, 124] on label "Redemption" at bounding box center [317, 127] width 27 height 7
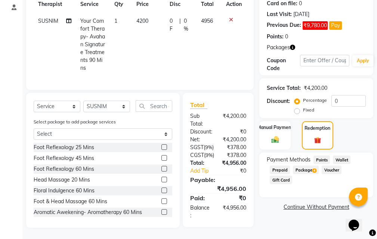
click at [313, 169] on span "4" at bounding box center [314, 171] width 4 height 4
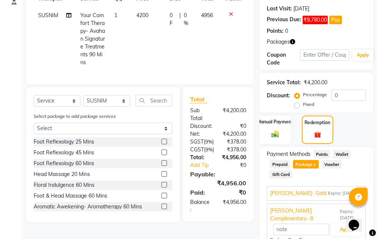
scroll to position [186, 0]
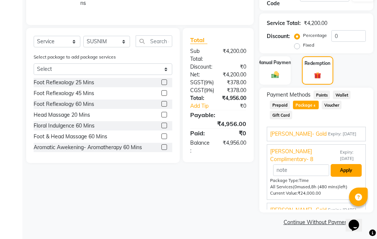
click at [346, 173] on button "Apply" at bounding box center [346, 170] width 31 height 13
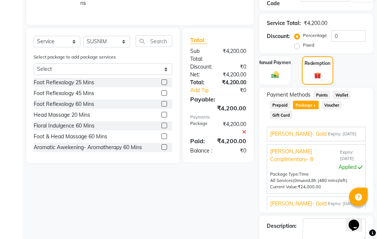
scroll to position [228, 0]
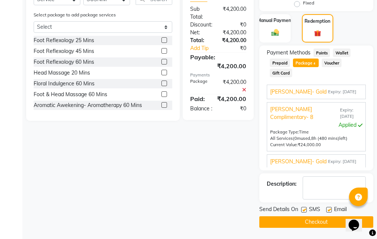
click at [330, 208] on label at bounding box center [329, 210] width 6 height 6
click at [330, 208] on input "checkbox" at bounding box center [328, 210] width 5 height 5
checkbox input "false"
click at [304, 210] on label at bounding box center [304, 210] width 6 height 6
click at [304, 210] on input "checkbox" at bounding box center [303, 210] width 5 height 5
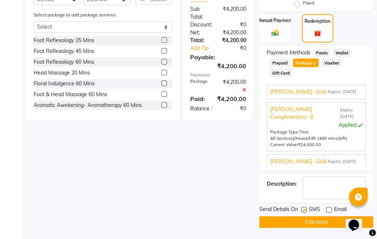
checkbox input "false"
click at [305, 221] on button "Checkout" at bounding box center [316, 223] width 114 height 12
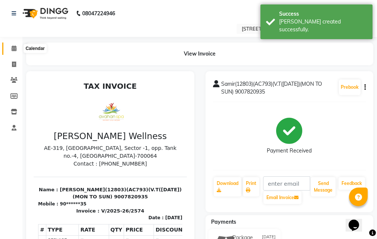
click at [15, 47] on icon at bounding box center [14, 49] width 5 height 6
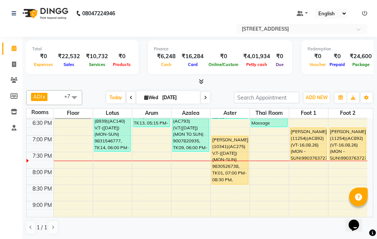
scroll to position [261, 0]
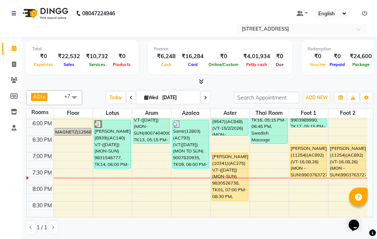
click at [273, 188] on div "10:00 AM 10:30 AM 11:00 AM 11:30 AM 12:00 PM 12:30 PM 1:00 PM 1:30 PM 2:00 PM 2…" at bounding box center [197, 70] width 341 height 427
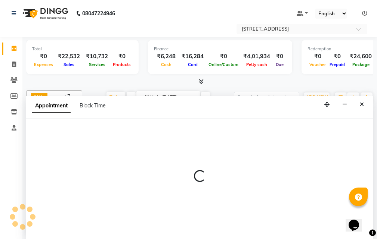
select select "tentative"
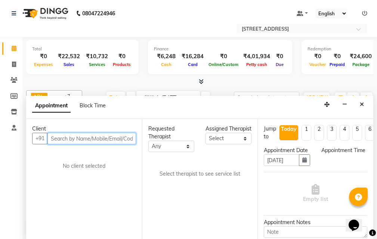
select select "1200"
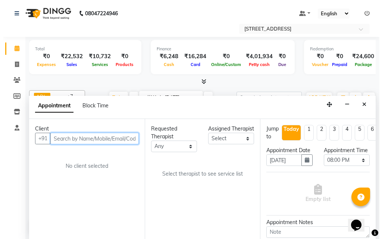
scroll to position [0, 0]
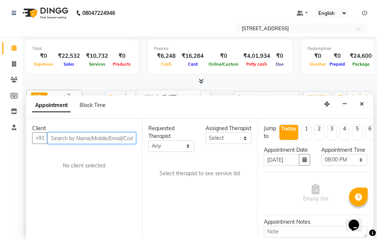
click at [78, 139] on input "text" at bounding box center [91, 139] width 89 height 12
type input "9836160222"
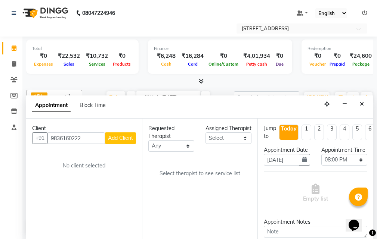
click at [129, 139] on span "Add Client" at bounding box center [120, 138] width 25 height 7
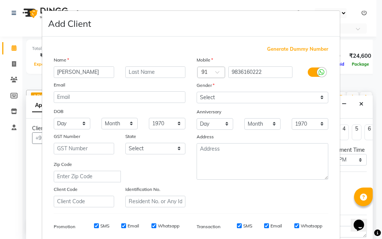
type input "[PERSON_NAME]"
click at [243, 71] on input "9836160222" at bounding box center [261, 72] width 65 height 12
click at [244, 71] on input "9836160222" at bounding box center [261, 72] width 65 height 12
click at [157, 74] on input "text" at bounding box center [155, 72] width 60 height 12
paste input "9836160222"
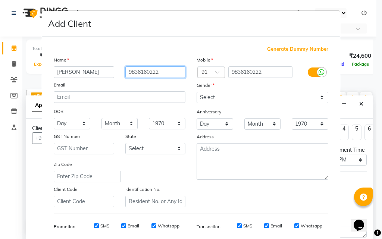
type input "9836160222"
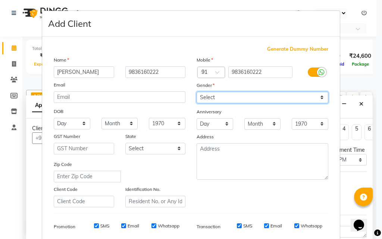
click at [269, 95] on select "Select [DEMOGRAPHIC_DATA] [DEMOGRAPHIC_DATA] Other Prefer Not To Say" at bounding box center [263, 98] width 132 height 12
select select "[DEMOGRAPHIC_DATA]"
click at [197, 92] on select "Select [DEMOGRAPHIC_DATA] [DEMOGRAPHIC_DATA] Other Prefer Not To Say" at bounding box center [263, 98] width 132 height 12
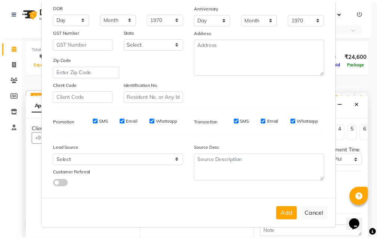
scroll to position [105, 0]
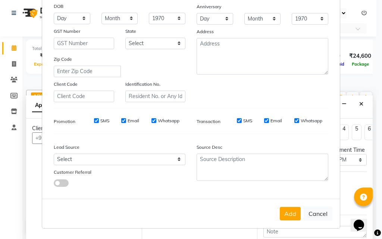
click at [290, 207] on div "Add Cancel" at bounding box center [191, 214] width 298 height 30
click at [289, 209] on button "Add" at bounding box center [290, 213] width 21 height 13
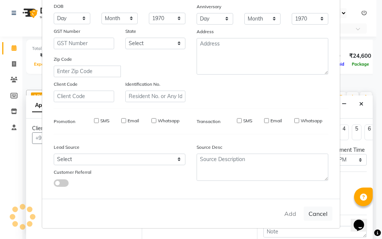
type input "98******22"
select select
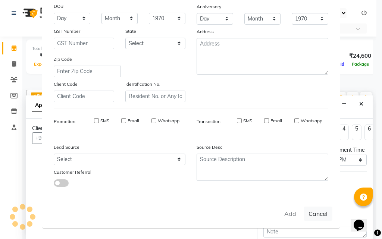
select select
checkbox input "false"
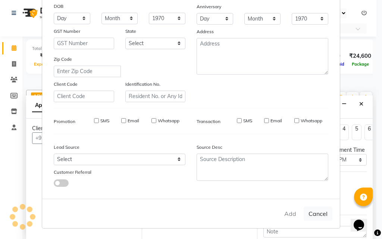
checkbox input "false"
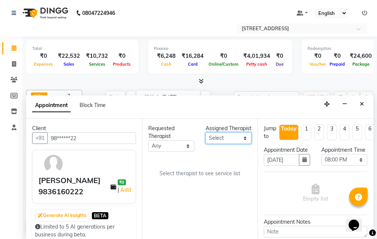
click at [243, 144] on select "Select ADI ANJU [PERSON_NAME] [DEMOGRAPHIC_DATA] 1 [PERSON_NAME] [PERSON_NAME]" at bounding box center [228, 139] width 46 height 12
select select "45391"
click at [205, 140] on select "Select ADI ANJU [PERSON_NAME] [DEMOGRAPHIC_DATA] 1 [PERSON_NAME] [PERSON_NAME]" at bounding box center [228, 139] width 46 height 12
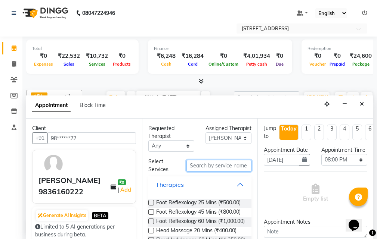
click at [217, 167] on input "text" at bounding box center [218, 166] width 65 height 12
click at [149, 201] on label at bounding box center [151, 203] width 6 height 6
click at [149, 201] on input "checkbox" at bounding box center [150, 203] width 5 height 5
checkbox input "true"
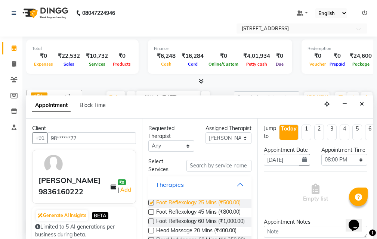
select select "1848"
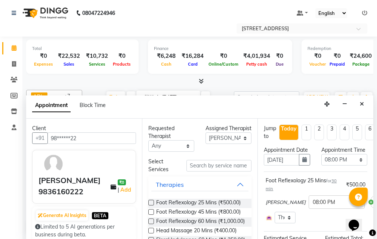
checkbox input "false"
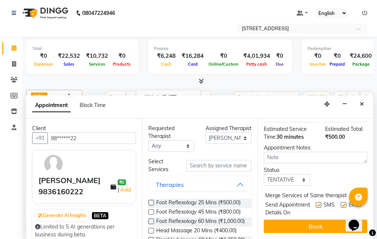
scroll to position [131, 0]
drag, startPoint x: 297, startPoint y: 165, endPoint x: 298, endPoint y: 169, distance: 3.9
click at [297, 174] on select "Select TENTATIVE CONFIRM CHECK-IN UPCOMING" at bounding box center [287, 180] width 46 height 12
select select "confirm booking"
click at [264, 174] on select "Select TENTATIVE CONFIRM CHECK-IN UPCOMING" at bounding box center [287, 180] width 46 height 12
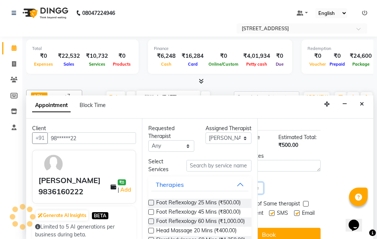
scroll to position [56, 53]
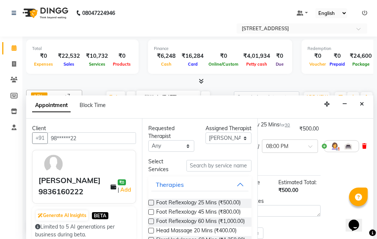
click at [362, 149] on icon at bounding box center [364, 146] width 4 height 5
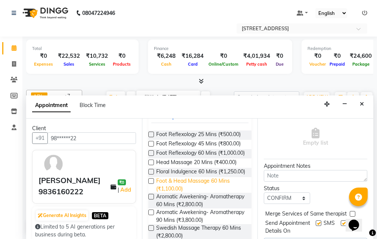
scroll to position [75, 0]
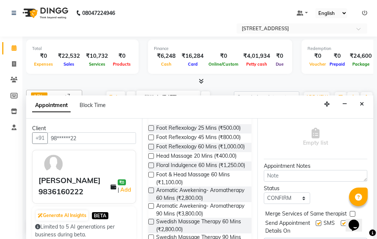
click at [150, 178] on label at bounding box center [151, 175] width 6 height 6
click at [150, 178] on input "checkbox" at bounding box center [150, 175] width 5 height 5
checkbox input "true"
select select "1848"
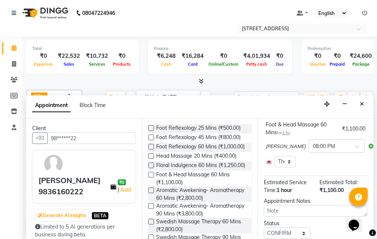
checkbox input "false"
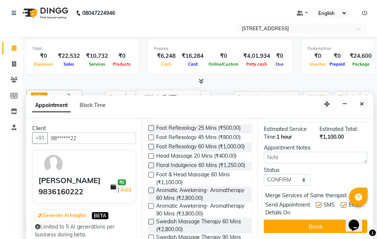
scroll to position [131, 0]
click at [316, 202] on label at bounding box center [319, 205] width 6 height 6
click at [316, 204] on input "checkbox" at bounding box center [318, 206] width 5 height 5
checkbox input "false"
click at [341, 202] on label at bounding box center [344, 205] width 6 height 6
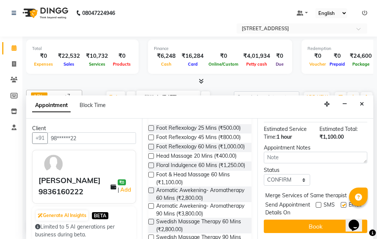
click at [341, 204] on input "checkbox" at bounding box center [343, 206] width 5 height 5
checkbox input "false"
click at [320, 221] on button "Book" at bounding box center [315, 226] width 103 height 13
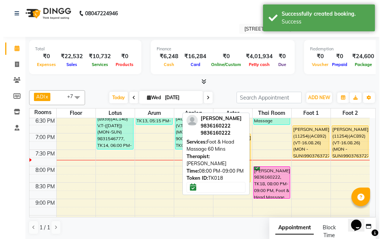
scroll to position [299, 0]
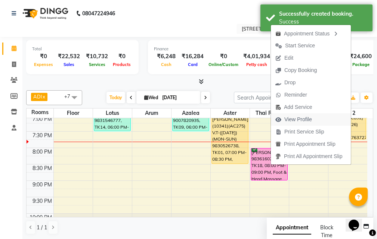
click at [313, 119] on span "View Profile" at bounding box center [294, 120] width 46 height 12
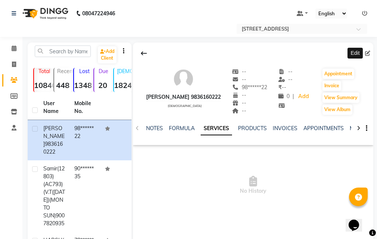
click at [368, 53] on icon at bounding box center [367, 53] width 5 height 5
select select "[DEMOGRAPHIC_DATA]"
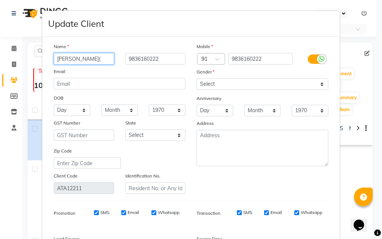
paste input "13002"
type input "[PERSON_NAME](13003)(AC903)(V.T-03-09-2026)"
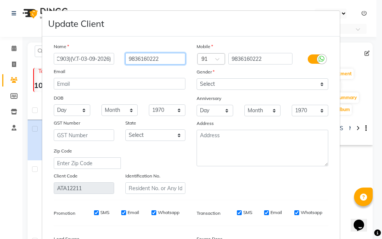
scroll to position [0, 0]
click at [125, 57] on input "9836160222" at bounding box center [155, 59] width 60 height 12
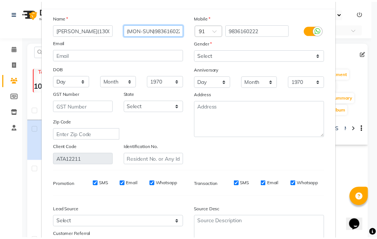
scroll to position [92, 0]
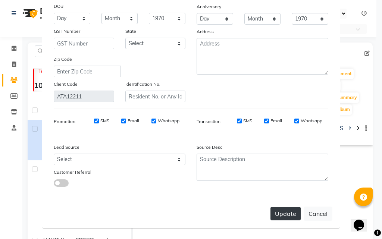
type input "(MON-SUN)9836160222"
click at [288, 215] on button "Update" at bounding box center [286, 213] width 30 height 13
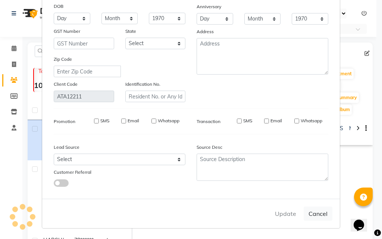
select select
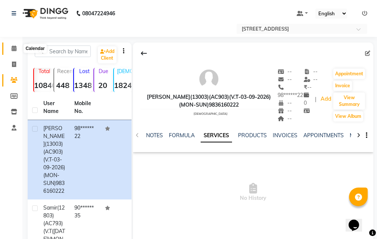
click at [15, 48] on icon at bounding box center [14, 49] width 5 height 6
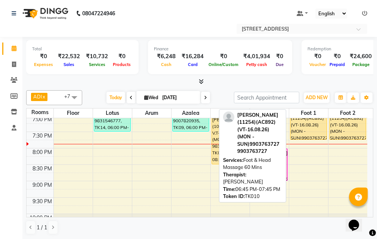
scroll to position [299, 0]
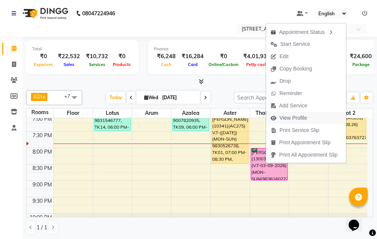
click at [311, 118] on button "View Profile" at bounding box center [306, 118] width 80 height 12
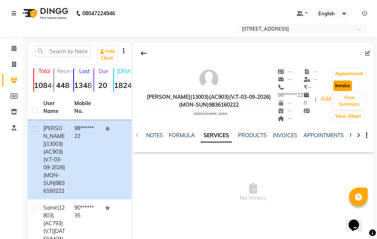
click at [346, 84] on button "Invoice" at bounding box center [342, 86] width 19 height 10
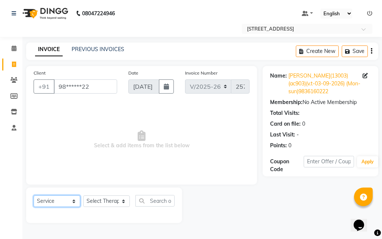
click at [72, 202] on select "Select Service Product Membership Package Voucher Prepaid Gift Card" at bounding box center [57, 202] width 47 height 12
click at [34, 196] on select "Select Service Product Membership Package Voucher Prepaid Gift Card" at bounding box center [57, 202] width 47 height 12
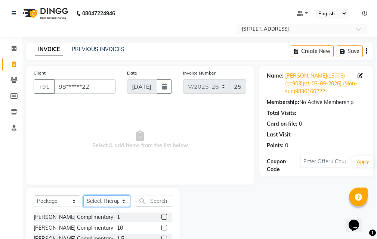
drag, startPoint x: 118, startPoint y: 201, endPoint x: 120, endPoint y: 197, distance: 4.3
click at [118, 201] on select "Select Therapist [PERSON_NAME] AMD ANJU APUII [PERSON_NAME] [PERSON_NAME] Dev […" at bounding box center [106, 202] width 47 height 12
click at [83, 196] on select "Select Therapist [PERSON_NAME] AMD ANJU APUII [PERSON_NAME] [PERSON_NAME] Dev […" at bounding box center [106, 202] width 47 height 12
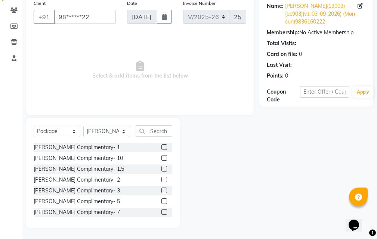
click at [161, 192] on label at bounding box center [164, 191] width 6 height 6
click at [161, 192] on input "checkbox" at bounding box center [163, 191] width 5 height 5
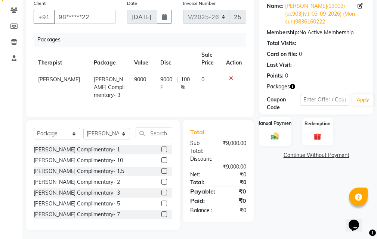
click at [287, 131] on div "Manual Payment" at bounding box center [275, 131] width 32 height 29
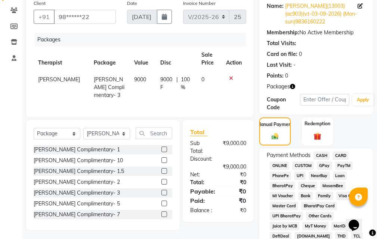
scroll to position [257, 0]
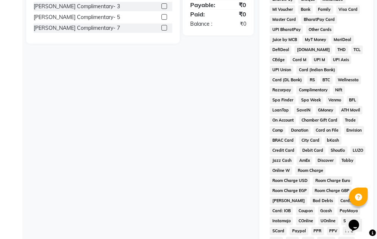
click at [297, 91] on span "Complimentary" at bounding box center [313, 90] width 34 height 9
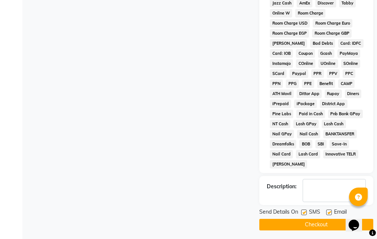
click at [328, 212] on label at bounding box center [329, 213] width 6 height 6
click at [328, 212] on input "checkbox" at bounding box center [328, 213] width 5 height 5
click at [305, 212] on label at bounding box center [304, 213] width 6 height 6
click at [305, 212] on input "checkbox" at bounding box center [303, 213] width 5 height 5
click at [302, 225] on button "Checkout" at bounding box center [316, 225] width 114 height 12
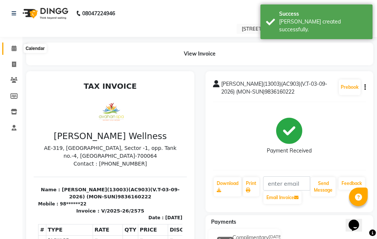
click at [15, 47] on icon at bounding box center [14, 49] width 5 height 6
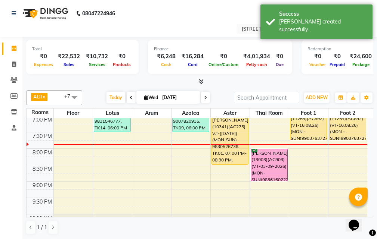
scroll to position [253, 0]
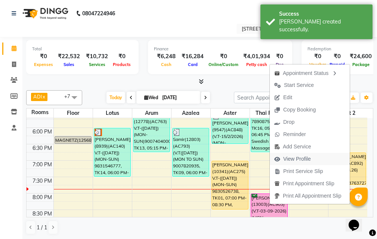
click at [304, 161] on span "View Profile" at bounding box center [297, 159] width 28 height 8
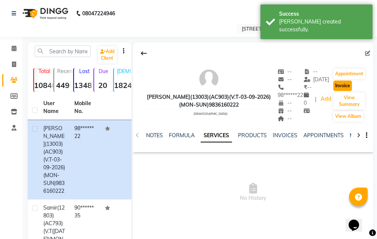
click at [347, 86] on button "Invoice" at bounding box center [342, 86] width 19 height 10
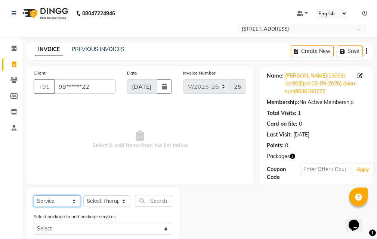
click at [74, 198] on select "Select Service Product Membership Package Voucher Prepaid Gift Card" at bounding box center [57, 202] width 47 height 12
click at [34, 196] on select "Select Service Product Membership Package Voucher Prepaid Gift Card" at bounding box center [57, 202] width 47 height 12
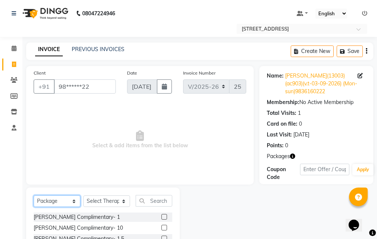
scroll to position [70, 0]
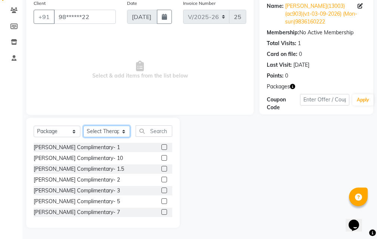
click at [121, 133] on select "Select Therapist [PERSON_NAME] AMD ANJU APUII [PERSON_NAME] [PERSON_NAME] Dev […" at bounding box center [106, 132] width 47 height 12
click at [83, 126] on select "Select Therapist [PERSON_NAME] AMD ANJU APUII [PERSON_NAME] [PERSON_NAME] Dev […" at bounding box center [106, 132] width 47 height 12
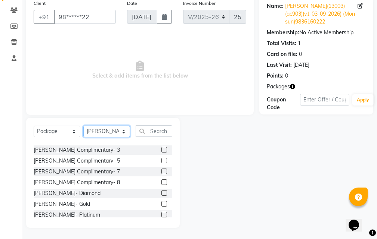
scroll to position [55, 0]
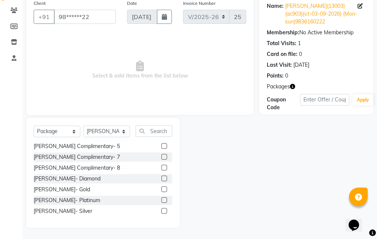
click at [161, 188] on label at bounding box center [164, 190] width 6 height 6
click at [161, 188] on input "checkbox" at bounding box center [163, 189] width 5 height 5
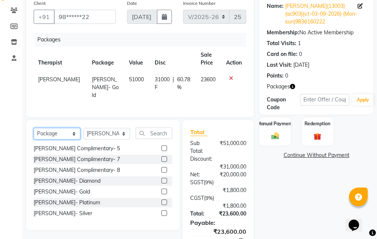
click at [75, 130] on select "Select Service Product Membership Package Voucher Prepaid Gift Card" at bounding box center [57, 134] width 47 height 12
click at [34, 128] on select "Select Service Product Membership Package Voucher Prepaid Gift Card" at bounding box center [57, 134] width 47 height 12
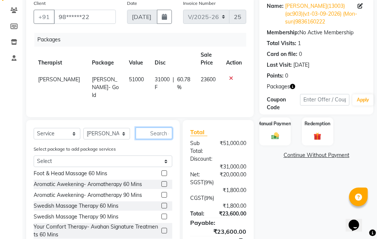
click at [159, 131] on input "text" at bounding box center [154, 134] width 37 height 12
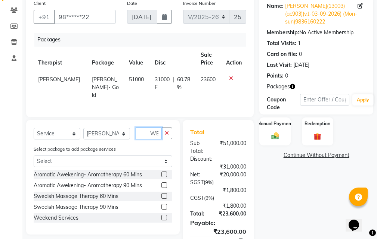
scroll to position [0, 3]
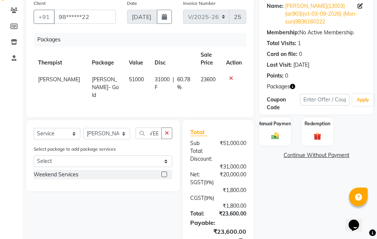
click at [162, 172] on label at bounding box center [164, 175] width 6 height 6
click at [162, 173] on input "checkbox" at bounding box center [163, 175] width 5 height 5
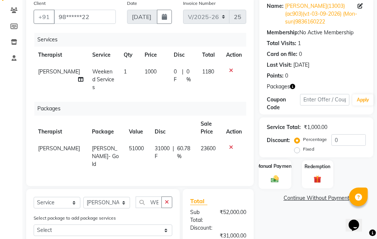
scroll to position [179, 0]
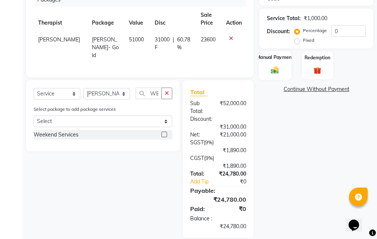
click at [276, 67] on img at bounding box center [275, 70] width 13 height 9
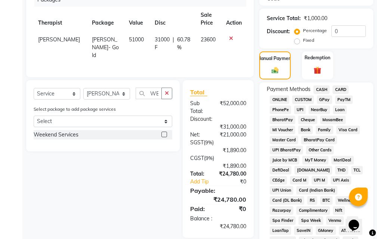
click at [327, 99] on span "GPay" at bounding box center [324, 100] width 15 height 9
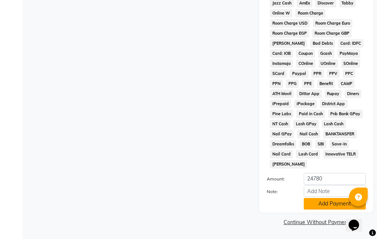
click at [327, 203] on button "Add Payment" at bounding box center [335, 204] width 62 height 12
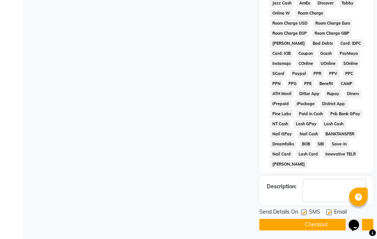
click at [329, 211] on label at bounding box center [329, 213] width 6 height 6
click at [329, 211] on input "checkbox" at bounding box center [328, 213] width 5 height 5
click at [310, 221] on button "Checkout" at bounding box center [316, 225] width 114 height 12
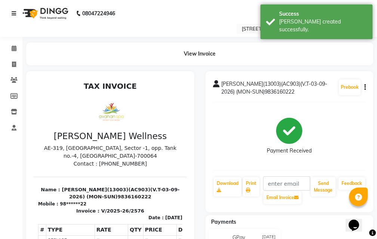
drag, startPoint x: 13, startPoint y: 13, endPoint x: 19, endPoint y: 22, distance: 10.1
click at [13, 13] on icon at bounding box center [14, 13] width 4 height 5
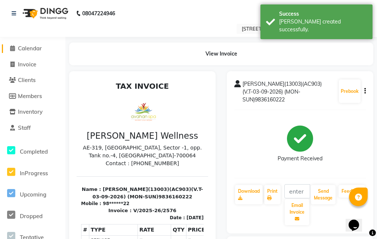
click at [13, 45] on span at bounding box center [12, 48] width 11 height 9
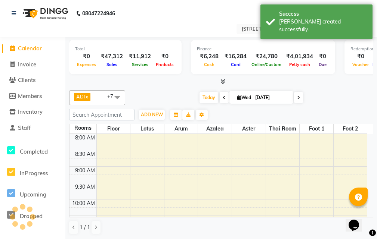
click at [35, 49] on span "Calendar" at bounding box center [30, 48] width 24 height 7
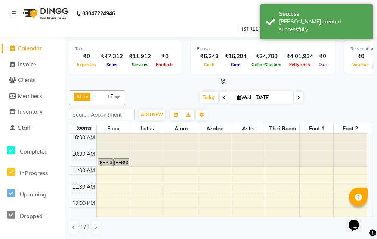
click at [16, 13] on icon at bounding box center [14, 13] width 4 height 5
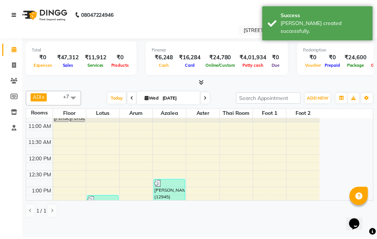
scroll to position [112, 0]
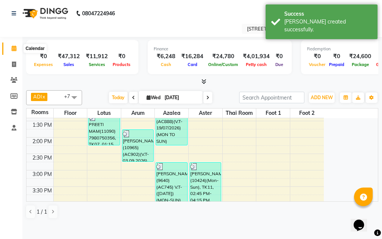
click at [12, 47] on icon at bounding box center [14, 49] width 5 height 6
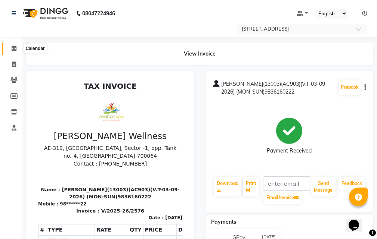
click at [10, 46] on span at bounding box center [13, 48] width 13 height 9
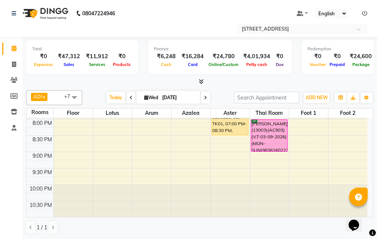
scroll to position [328, 0]
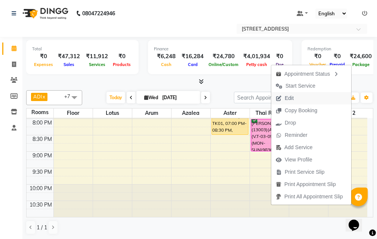
click at [300, 102] on button "Edit" at bounding box center [311, 98] width 80 height 12
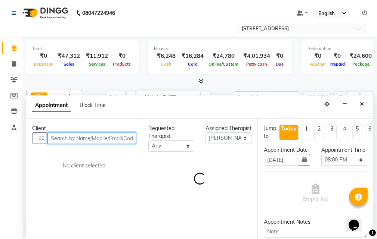
scroll to position [296, 0]
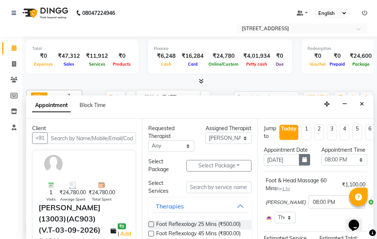
click at [302, 162] on icon "button" at bounding box center [304, 159] width 4 height 5
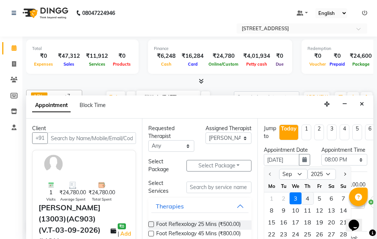
click at [307, 205] on div "4" at bounding box center [307, 199] width 12 height 12
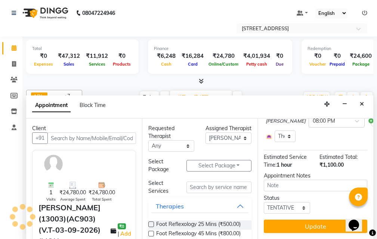
scroll to position [95, 0]
click at [298, 202] on select "Select TENTATIVE CONFIRM UPCOMING" at bounding box center [287, 208] width 46 height 12
click at [264, 202] on select "Select TENTATIVE CONFIRM UPCOMING" at bounding box center [287, 208] width 46 height 12
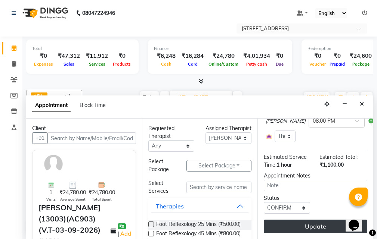
click at [333, 220] on button "Update" at bounding box center [315, 226] width 103 height 13
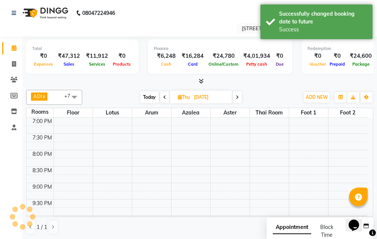
scroll to position [0, 0]
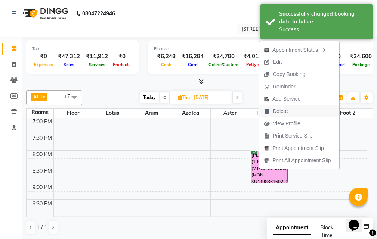
click at [309, 111] on button "Delete" at bounding box center [299, 111] width 80 height 12
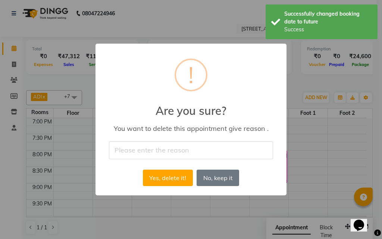
drag, startPoint x: 225, startPoint y: 151, endPoint x: 215, endPoint y: 150, distance: 10.5
click at [225, 151] on input "text" at bounding box center [191, 151] width 164 height 18
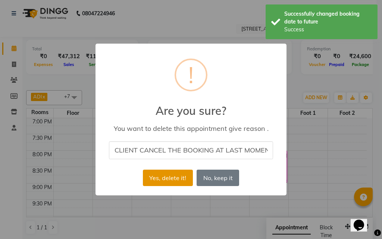
click at [176, 178] on button "Yes, delete it!" at bounding box center [168, 178] width 50 height 16
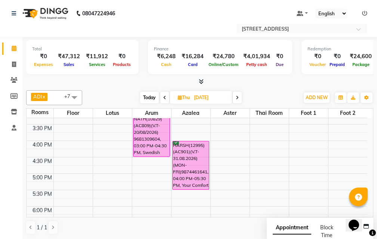
scroll to position [147, 0]
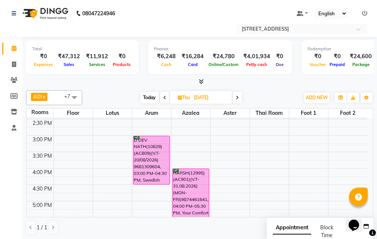
click at [148, 97] on span "Today" at bounding box center [149, 98] width 19 height 12
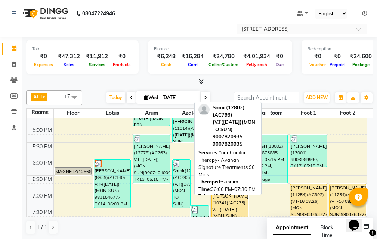
scroll to position [221, 0]
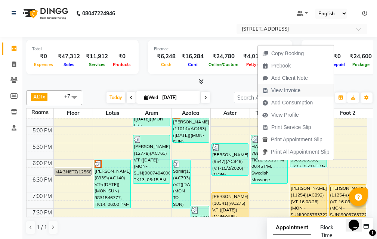
click at [294, 90] on span "View Invoice" at bounding box center [285, 91] width 29 height 8
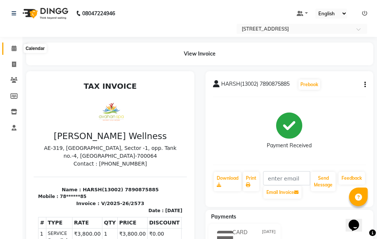
click at [15, 46] on icon at bounding box center [14, 49] width 5 height 6
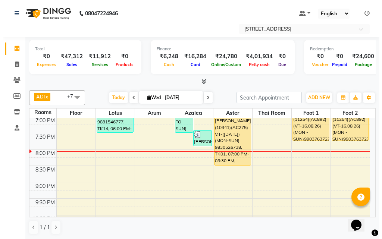
scroll to position [253, 0]
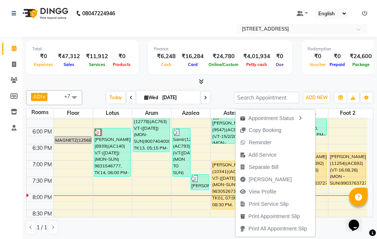
click at [289, 81] on div at bounding box center [199, 82] width 347 height 8
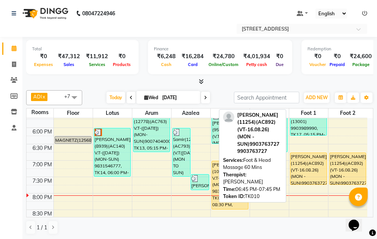
click at [310, 174] on div "[PERSON_NAME](11254)(AC892)(VT-16.08.26) (MON - SUN)9903763727, TK10, 06:45 PM-…" at bounding box center [308, 169] width 36 height 32
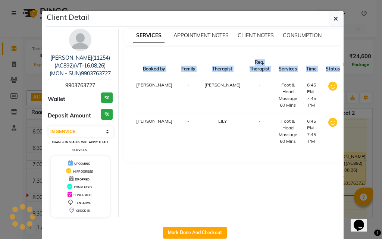
click at [310, 174] on div "SERVICES APPOINTMENT NOTES CLIENT NOTES CONSUMPTION Booked by Family Therapist …" at bounding box center [233, 123] width 229 height 189
click at [268, 173] on div "SERVICES APPOINTMENT NOTES CLIENT NOTES CONSUMPTION Booked by Family Therapist …" at bounding box center [233, 123] width 229 height 189
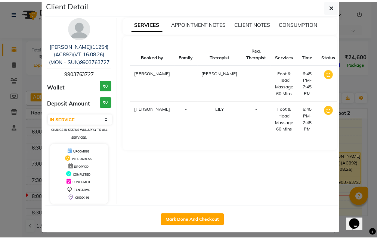
scroll to position [18, 0]
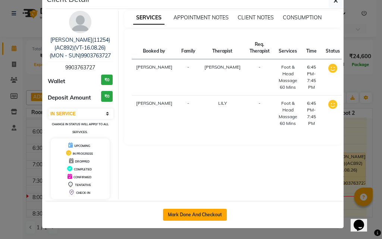
click at [199, 215] on button "Mark Done And Checkout" at bounding box center [195, 215] width 64 height 12
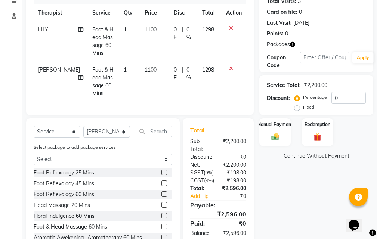
scroll to position [149, 0]
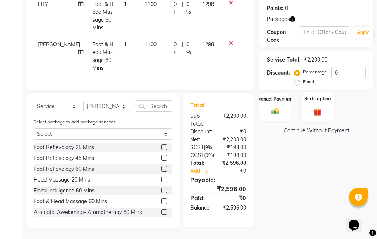
click at [308, 92] on div "Redemption" at bounding box center [317, 106] width 32 height 29
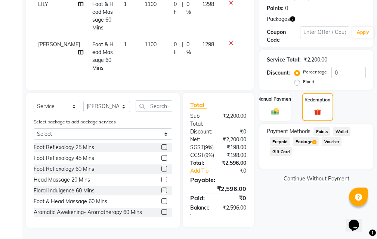
click at [312, 140] on span "2" at bounding box center [314, 142] width 4 height 4
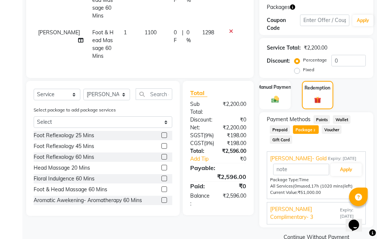
click at [344, 207] on span "Expiry: [DATE]" at bounding box center [351, 213] width 22 height 13
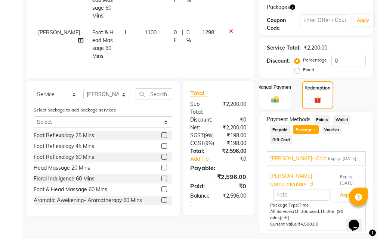
scroll to position [164, 0]
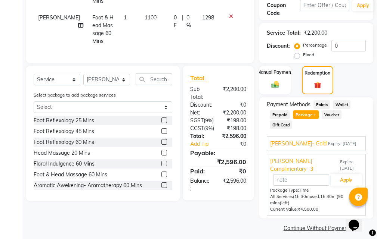
click at [339, 141] on span "Expiry: [DATE]" at bounding box center [342, 144] width 28 height 6
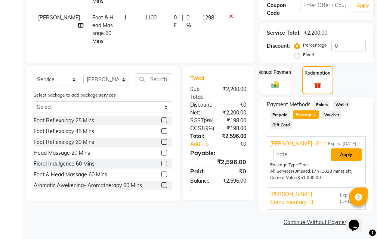
click at [342, 155] on button "Apply" at bounding box center [346, 155] width 31 height 13
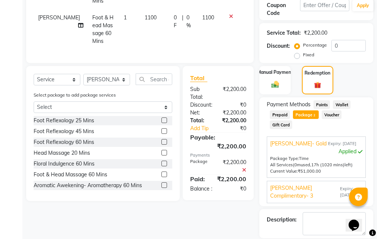
scroll to position [200, 0]
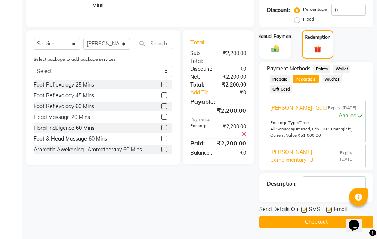
click at [329, 210] on label at bounding box center [329, 210] width 6 height 6
click at [329, 210] on input "checkbox" at bounding box center [328, 210] width 5 height 5
drag, startPoint x: 305, startPoint y: 210, endPoint x: 306, endPoint y: 214, distance: 4.5
click at [305, 210] on label at bounding box center [304, 210] width 6 height 6
click at [305, 210] on input "checkbox" at bounding box center [303, 210] width 5 height 5
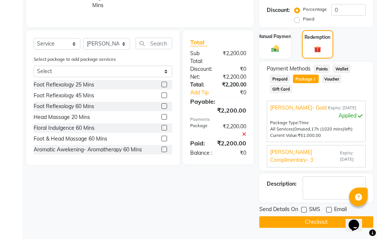
click at [305, 220] on button "Checkout" at bounding box center [316, 223] width 114 height 12
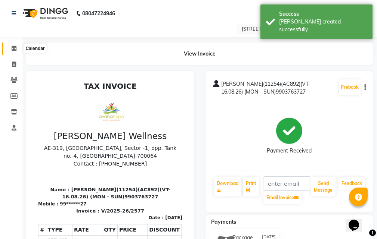
click at [12, 47] on icon at bounding box center [14, 49] width 5 height 6
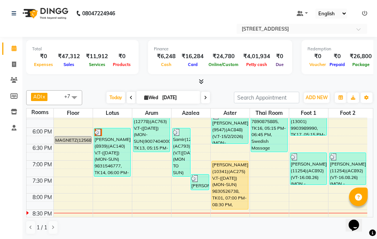
scroll to position [0, 0]
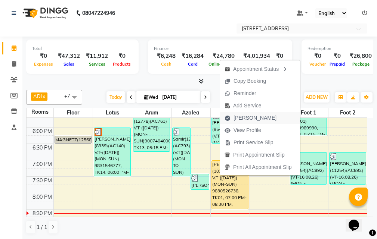
click at [257, 118] on span "[PERSON_NAME]" at bounding box center [254, 118] width 43 height 8
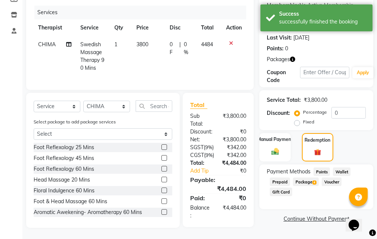
click at [312, 181] on span "4" at bounding box center [314, 183] width 4 height 4
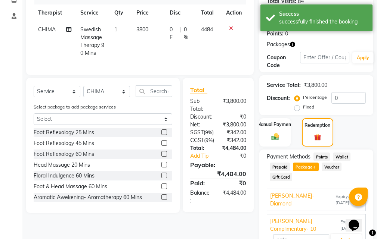
scroll to position [174, 0]
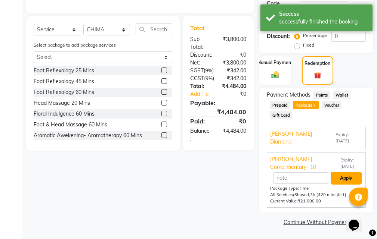
click at [347, 177] on button "Apply" at bounding box center [346, 178] width 31 height 13
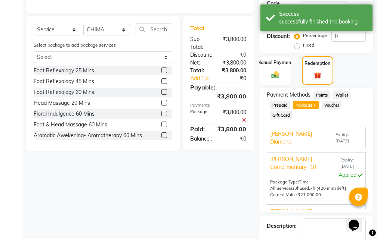
drag, startPoint x: 382, startPoint y: 167, endPoint x: 6, endPoint y: 7, distance: 408.1
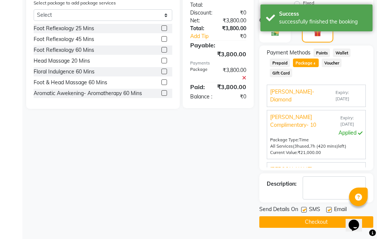
click at [328, 209] on label at bounding box center [329, 210] width 6 height 6
click at [328, 209] on input "checkbox" at bounding box center [328, 210] width 5 height 5
click at [301, 210] on label at bounding box center [304, 210] width 6 height 6
click at [301, 210] on input "checkbox" at bounding box center [303, 210] width 5 height 5
click at [300, 220] on button "Checkout" at bounding box center [316, 223] width 114 height 12
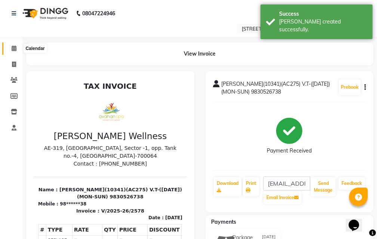
click at [13, 48] on icon at bounding box center [14, 49] width 5 height 6
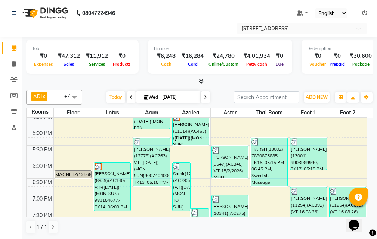
scroll to position [261, 0]
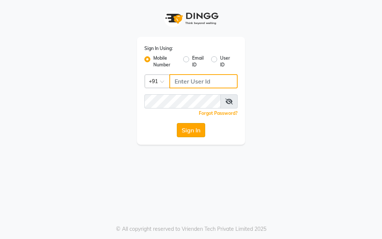
type input "8777539304"
click at [187, 132] on button "Sign In" at bounding box center [191, 130] width 28 height 14
